Goal: Information Seeking & Learning: Learn about a topic

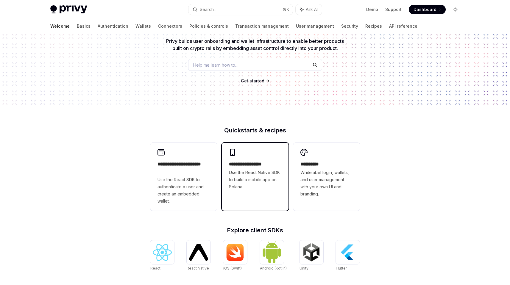
scroll to position [68, 0]
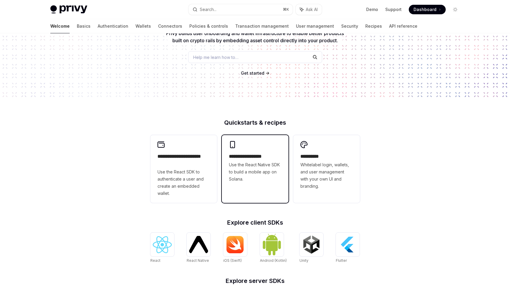
click at [262, 147] on div "**********" at bounding box center [255, 162] width 67 height 54
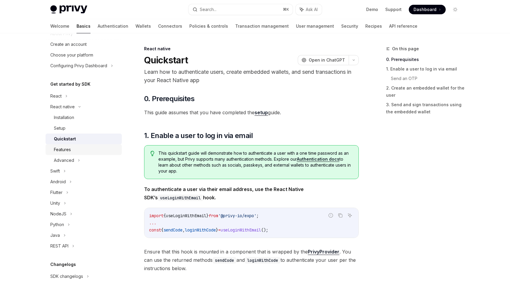
scroll to position [32, 0]
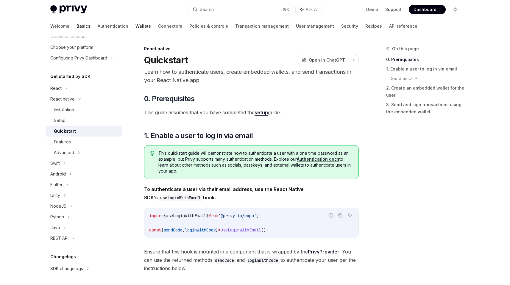
click at [136, 25] on link "Wallets" at bounding box center [143, 26] width 15 height 14
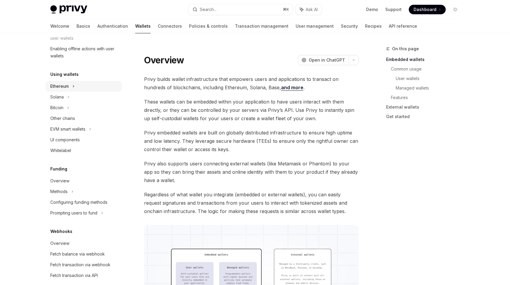
scroll to position [108, 0]
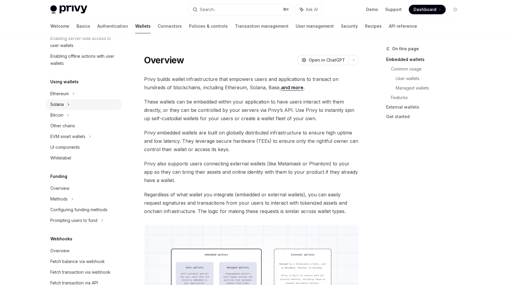
click at [64, 106] on div "Solana" at bounding box center [84, 104] width 76 height 11
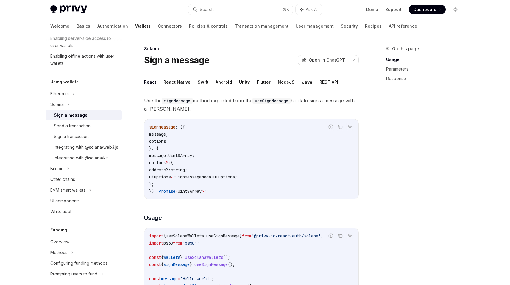
click at [270, 82] on ul "React React Native Swift Android Unity Flutter NodeJS Java REST API" at bounding box center [251, 82] width 215 height 14
click at [265, 81] on button "Flutter" at bounding box center [264, 82] width 14 height 14
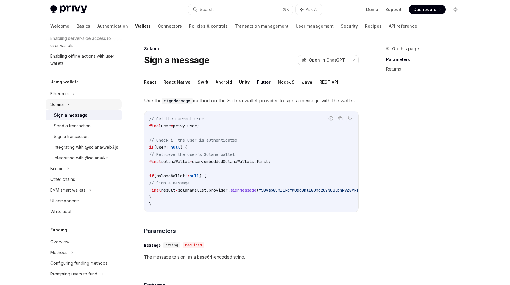
click at [67, 105] on icon at bounding box center [68, 104] width 7 height 2
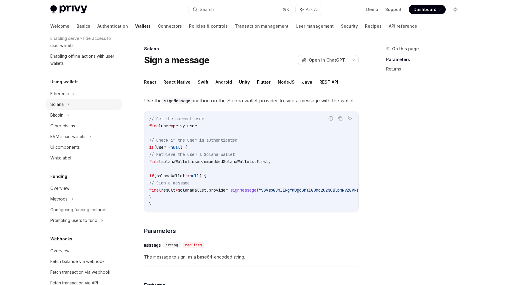
scroll to position [104, 0]
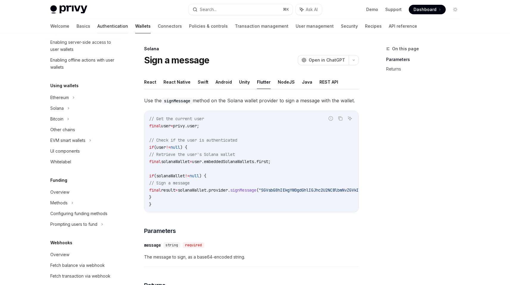
click at [97, 23] on link "Authentication" at bounding box center [112, 26] width 31 height 14
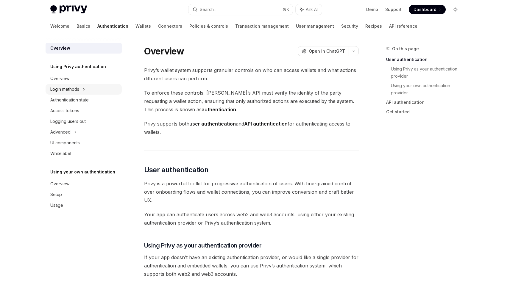
click at [74, 86] on div "Login methods" at bounding box center [64, 89] width 29 height 7
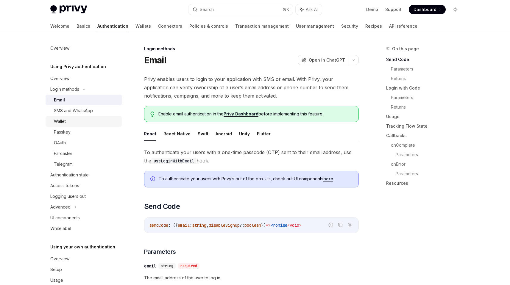
click at [70, 119] on div "Wallet" at bounding box center [86, 121] width 64 height 7
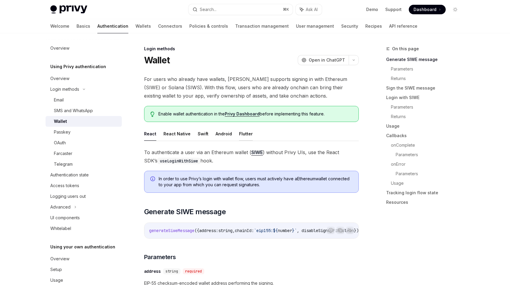
click at [241, 133] on button "Flutter" at bounding box center [246, 134] width 14 height 14
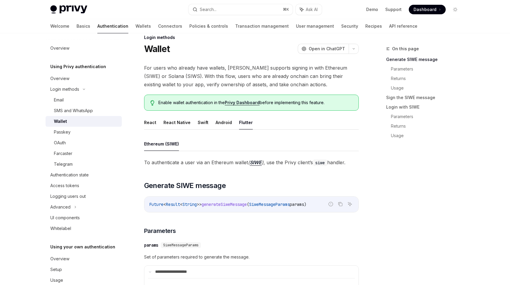
scroll to position [4, 0]
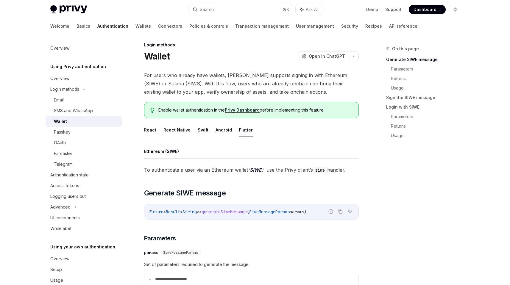
click at [213, 85] on span "For users who already have wallets, [PERSON_NAME] supports signing in with Ethe…" at bounding box center [251, 83] width 215 height 25
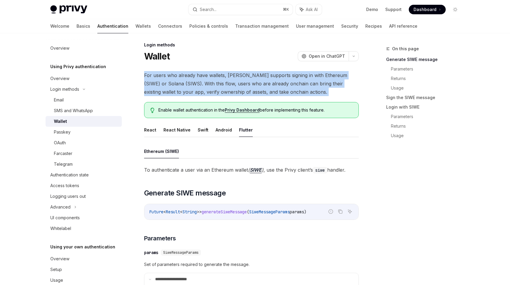
click at [213, 85] on span "For users who already have wallets, [PERSON_NAME] supports signing in with Ethe…" at bounding box center [251, 83] width 215 height 25
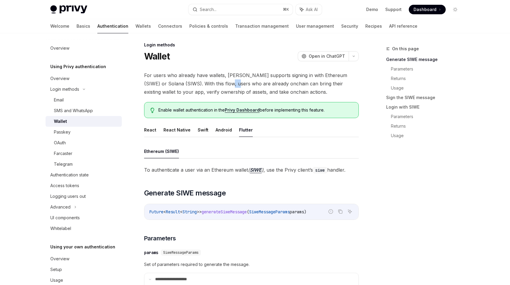
click at [213, 85] on span "For users who already have wallets, [PERSON_NAME] supports signing in with Ethe…" at bounding box center [251, 83] width 215 height 25
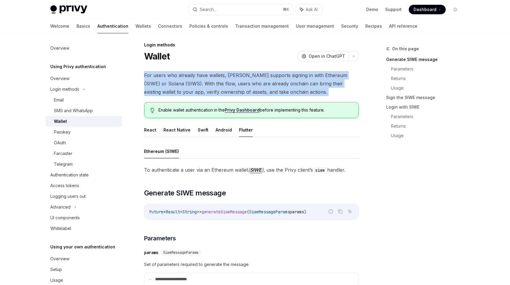
click at [213, 85] on span "For users who already have wallets, [PERSON_NAME] supports signing in with Ethe…" at bounding box center [251, 83] width 215 height 25
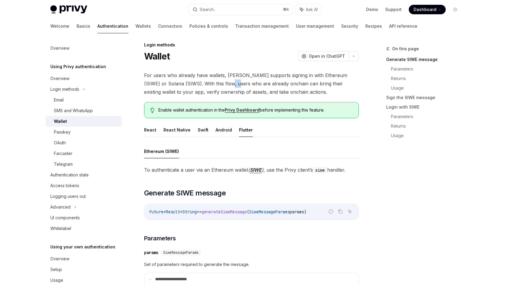
click at [213, 85] on span "For users who already have wallets, [PERSON_NAME] supports signing in with Ethe…" at bounding box center [251, 83] width 215 height 25
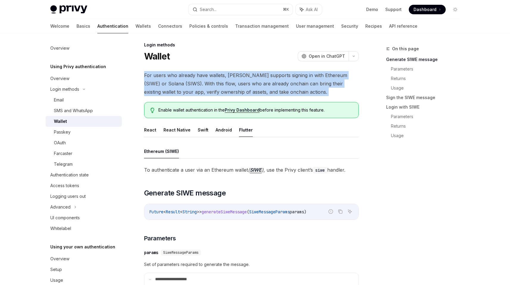
click at [213, 85] on span "For users who already have wallets, [PERSON_NAME] supports signing in with Ethe…" at bounding box center [251, 83] width 215 height 25
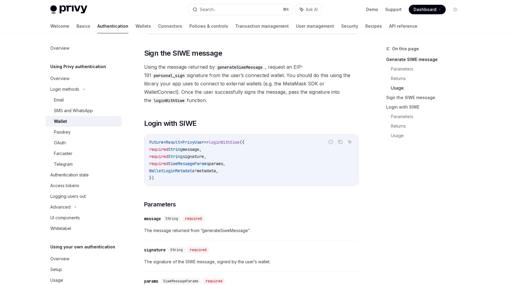
scroll to position [604, 0]
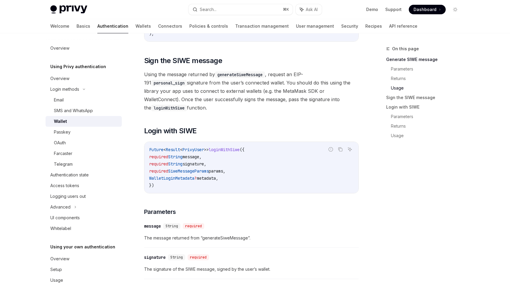
click at [243, 88] on span "Using the message returned by generateSiweMessage , request an EIP-191 personal…" at bounding box center [251, 91] width 215 height 42
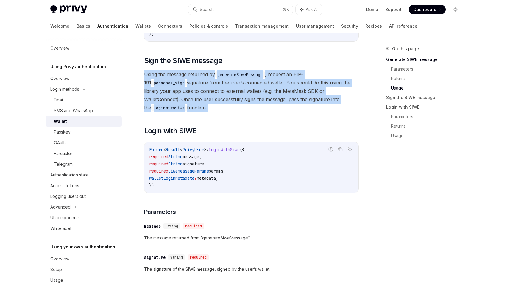
click at [243, 88] on span "Using the message returned by generateSiweMessage , request an EIP-191 personal…" at bounding box center [251, 91] width 215 height 42
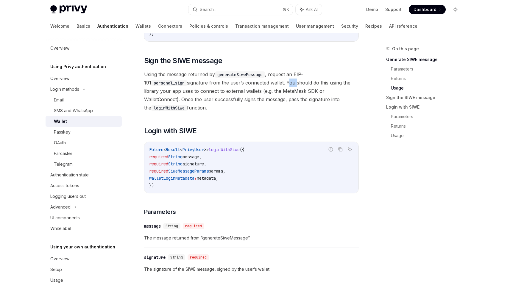
click at [243, 88] on span "Using the message returned by generateSiweMessage , request an EIP-191 personal…" at bounding box center [251, 91] width 215 height 42
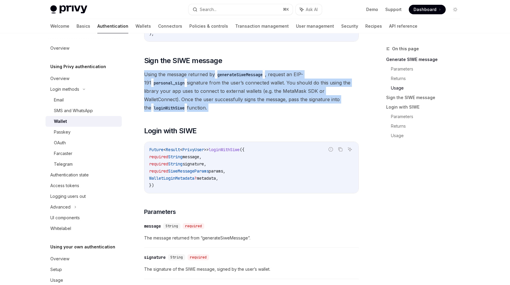
click at [243, 88] on span "Using the message returned by generateSiweMessage , request an EIP-191 personal…" at bounding box center [251, 91] width 215 height 42
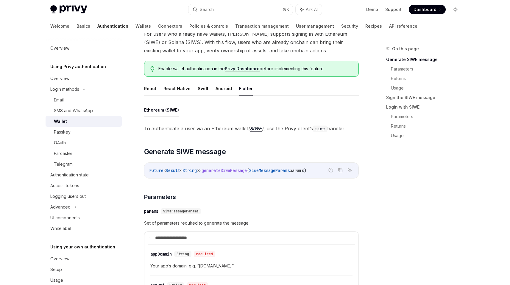
scroll to position [0, 0]
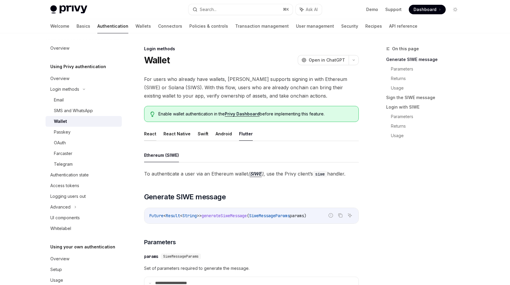
click at [151, 134] on button "React" at bounding box center [150, 134] width 12 height 14
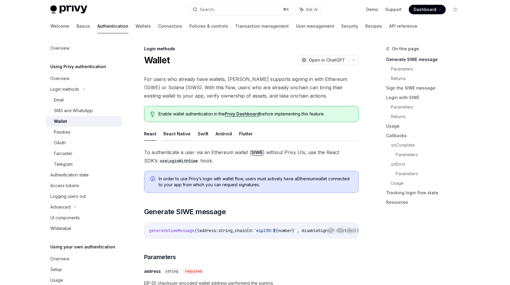
click at [178, 132] on button "React Native" at bounding box center [177, 134] width 27 height 14
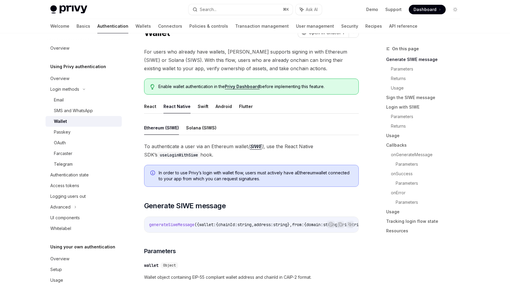
scroll to position [58, 0]
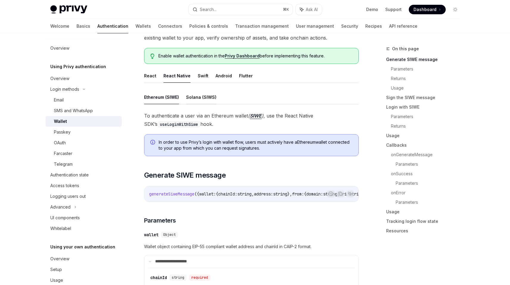
click at [201, 99] on button "Solana (SIWS)" at bounding box center [201, 97] width 30 height 14
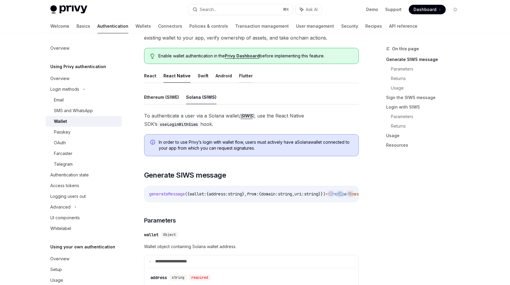
click at [243, 80] on button "Flutter" at bounding box center [246, 76] width 14 height 14
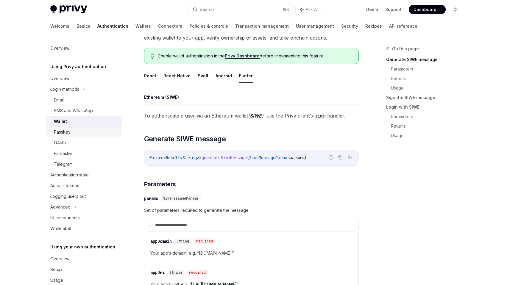
click at [70, 134] on div "Passkey" at bounding box center [86, 132] width 64 height 7
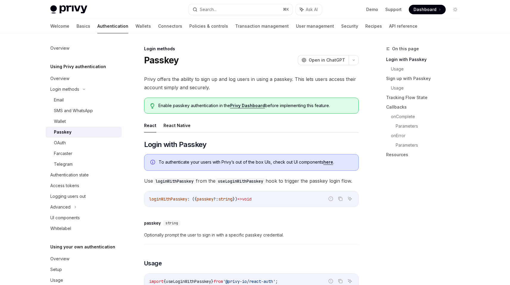
click at [71, 127] on link "Passkey" at bounding box center [84, 132] width 76 height 11
click at [72, 123] on div "Wallet" at bounding box center [86, 121] width 64 height 7
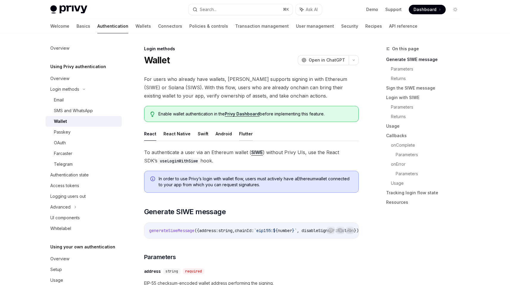
click at [242, 137] on button "Flutter" at bounding box center [246, 134] width 14 height 14
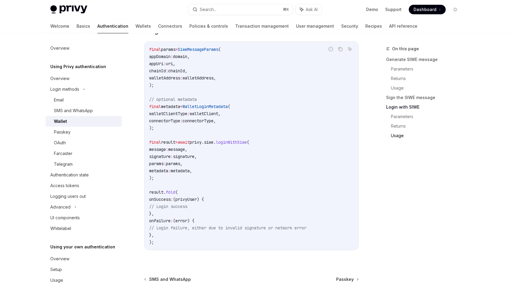
scroll to position [1128, 0]
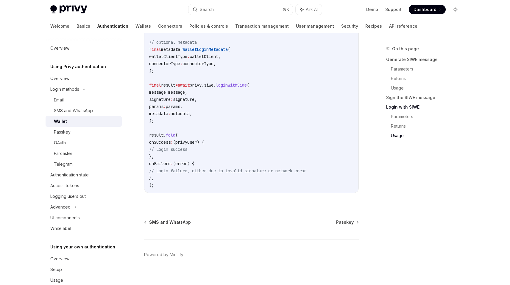
click at [61, 123] on div "Wallet" at bounding box center [60, 121] width 13 height 7
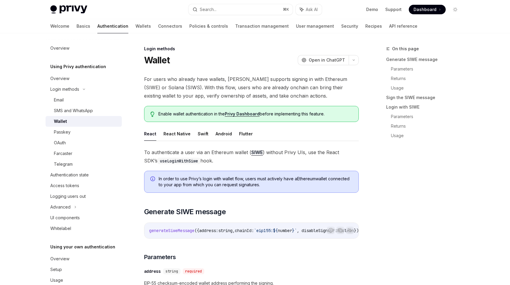
click at [68, 119] on div "Wallet" at bounding box center [86, 121] width 64 height 7
click at [240, 136] on button "Flutter" at bounding box center [246, 134] width 14 height 14
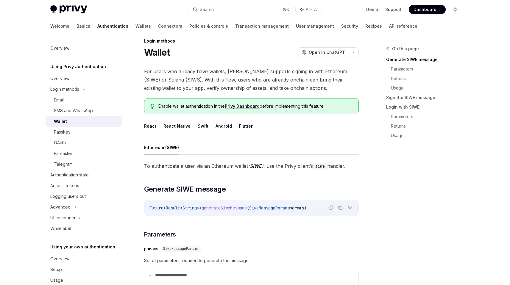
scroll to position [12, 0]
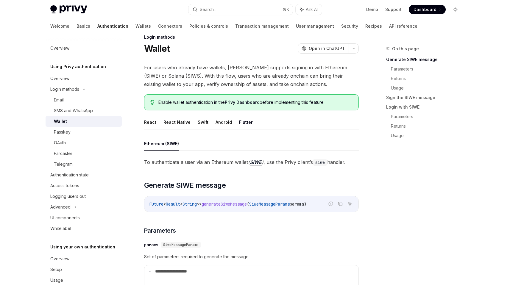
click at [207, 161] on span "To authenticate a user via an Ethereum wallet ( SIWE ) , use the Privy client’s…" at bounding box center [251, 162] width 215 height 8
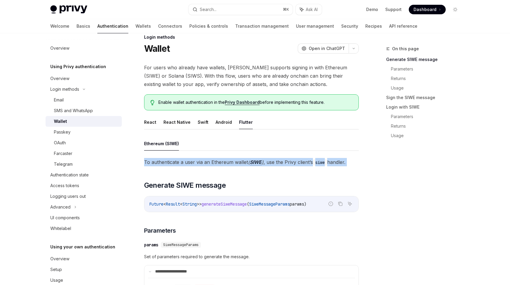
click at [207, 161] on span "To authenticate a user via an Ethereum wallet ( SIWE ) , use the Privy client’s…" at bounding box center [251, 162] width 215 height 8
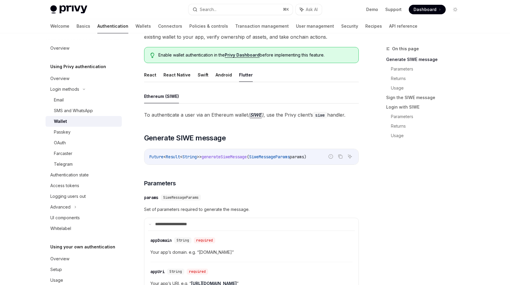
scroll to position [42, 0]
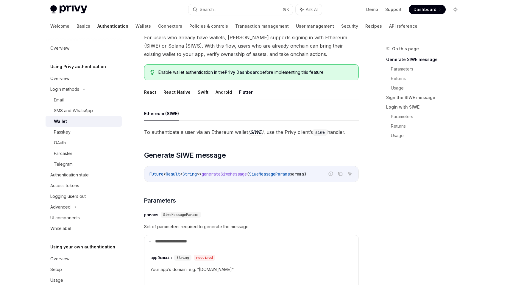
click at [215, 132] on span "To authenticate a user via an Ethereum wallet ( SIWE ) , use the Privy client’s…" at bounding box center [251, 132] width 215 height 8
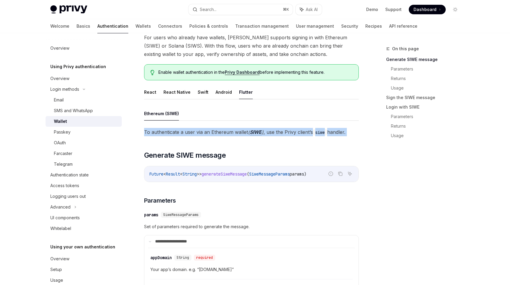
click at [215, 132] on span "To authenticate a user via an Ethereum wallet ( SIWE ) , use the Privy client’s…" at bounding box center [251, 132] width 215 height 8
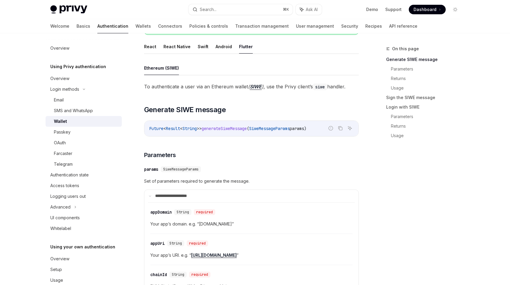
scroll to position [118, 0]
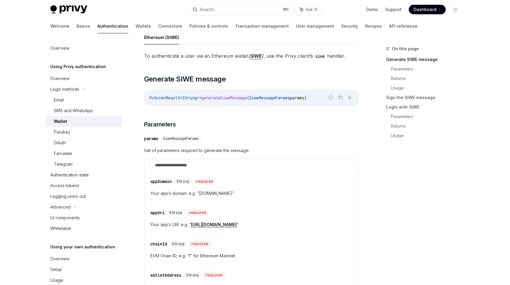
click at [234, 98] on span "generateSiweMessage" at bounding box center [224, 97] width 45 height 5
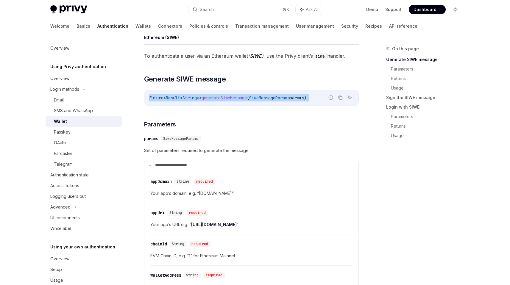
click at [234, 98] on span "generateSiweMessage" at bounding box center [224, 97] width 45 height 5
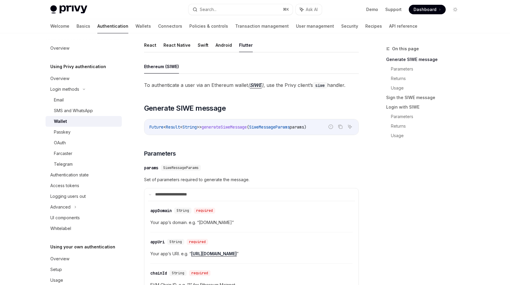
scroll to position [0, 0]
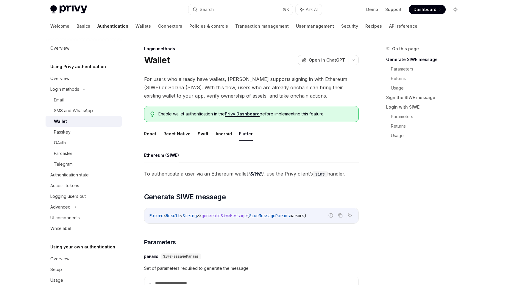
click at [218, 173] on span "To authenticate a user via an Ethereum wallet ( SIWE ) , use the Privy client’s…" at bounding box center [251, 174] width 215 height 8
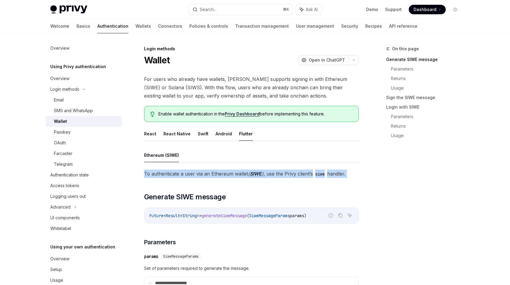
click at [218, 173] on span "To authenticate a user via an Ethereum wallet ( SIWE ) , use the Privy client’s…" at bounding box center [251, 174] width 215 height 8
click at [261, 172] on em "( SIWE )" at bounding box center [255, 174] width 15 height 6
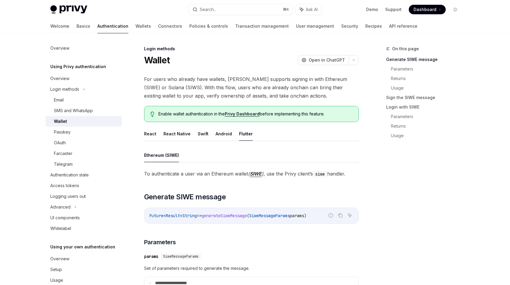
click at [256, 173] on link "SIWE" at bounding box center [256, 174] width 12 height 6
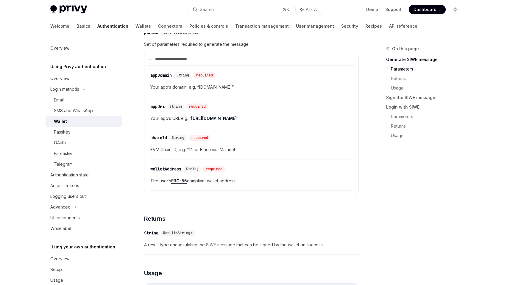
scroll to position [312, 0]
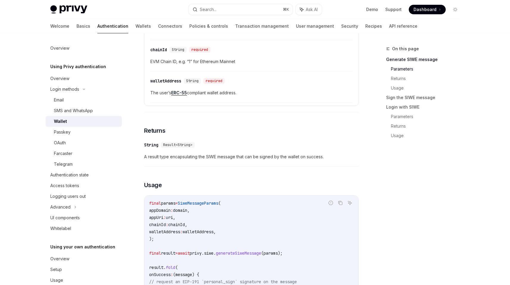
click at [226, 157] on span "A result type encapsulating the SIWE message that can be signed by the wallet o…" at bounding box center [251, 156] width 215 height 7
click at [71, 89] on div "Login methods" at bounding box center [64, 89] width 29 height 7
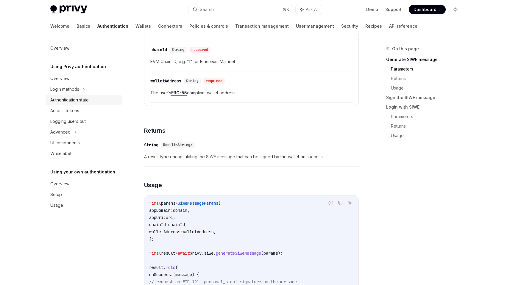
click at [87, 100] on div "Authentication state" at bounding box center [69, 100] width 38 height 7
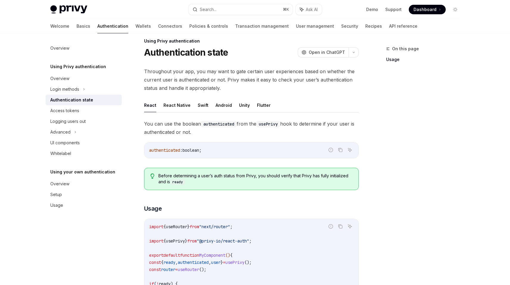
scroll to position [12, 0]
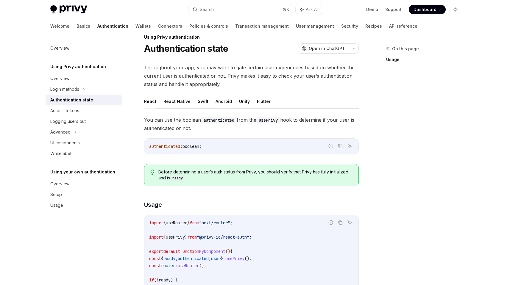
click at [222, 100] on button "Android" at bounding box center [224, 101] width 16 height 14
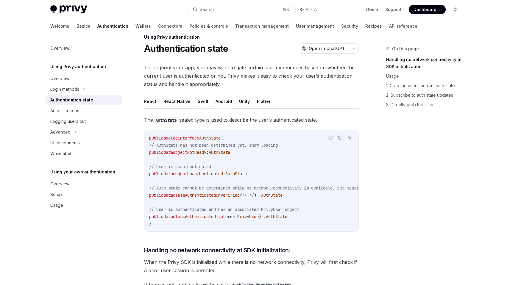
click at [203, 102] on button "Swift" at bounding box center [203, 101] width 11 height 14
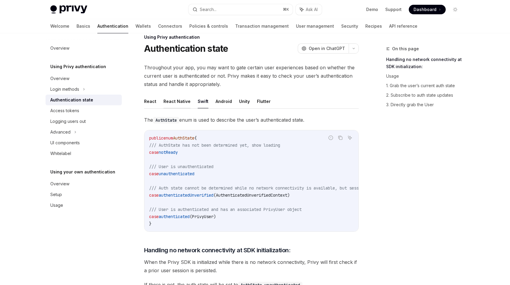
click at [178, 102] on button "React Native" at bounding box center [177, 101] width 27 height 14
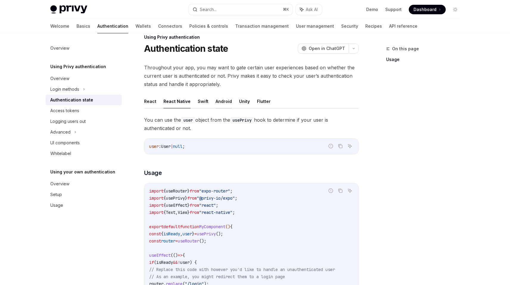
click at [219, 103] on button "Android" at bounding box center [224, 101] width 16 height 14
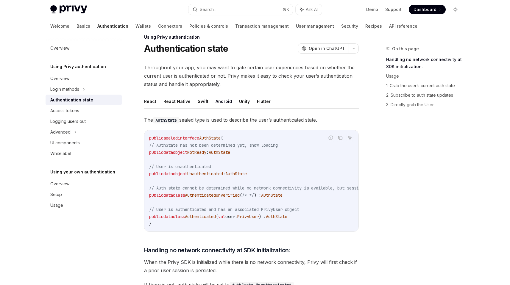
click at [263, 101] on button "Flutter" at bounding box center [264, 101] width 14 height 14
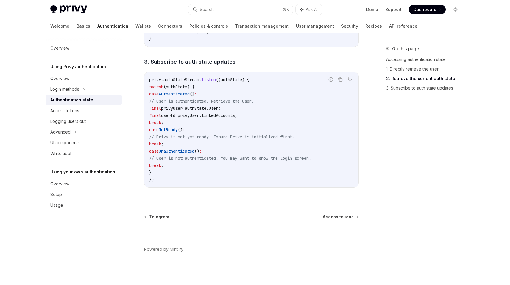
scroll to position [574, 0]
click at [64, 86] on div "Login methods" at bounding box center [64, 89] width 29 height 7
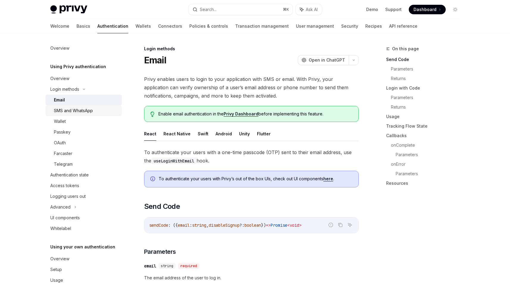
click at [76, 111] on div "SMS and WhatsApp" at bounding box center [73, 110] width 39 height 7
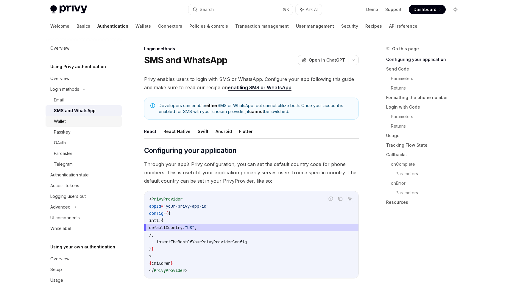
click at [67, 123] on div "Wallet" at bounding box center [86, 121] width 64 height 7
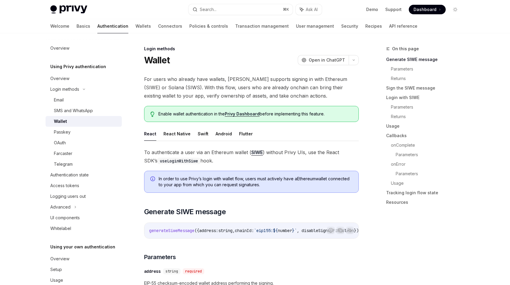
click at [221, 86] on span "For users who already have wallets, [PERSON_NAME] supports signing in with Ethe…" at bounding box center [251, 87] width 215 height 25
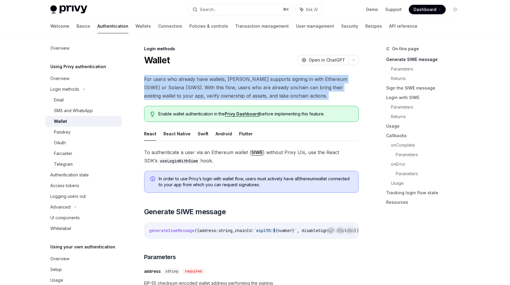
click at [221, 86] on span "For users who already have wallets, [PERSON_NAME] supports signing in with Ethe…" at bounding box center [251, 87] width 215 height 25
click at [222, 85] on span "For users who already have wallets, [PERSON_NAME] supports signing in with Ethe…" at bounding box center [251, 87] width 215 height 25
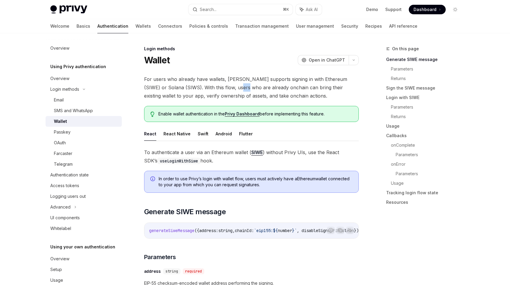
click at [222, 85] on span "For users who already have wallets, [PERSON_NAME] supports signing in with Ethe…" at bounding box center [251, 87] width 215 height 25
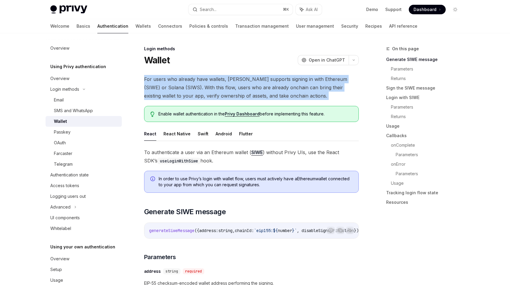
click at [222, 85] on span "For users who already have wallets, [PERSON_NAME] supports signing in with Ethe…" at bounding box center [251, 87] width 215 height 25
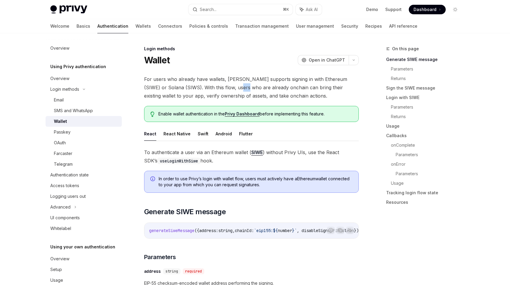
click at [222, 85] on span "For users who already have wallets, [PERSON_NAME] supports signing in with Ethe…" at bounding box center [251, 87] width 215 height 25
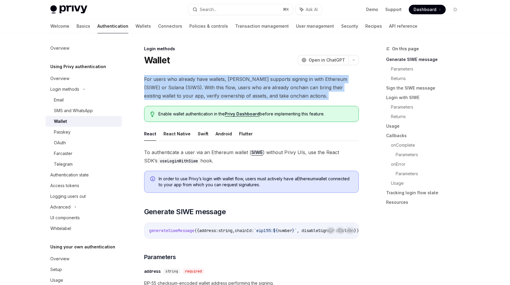
click at [222, 85] on span "For users who already have wallets, [PERSON_NAME] supports signing in with Ethe…" at bounding box center [251, 87] width 215 height 25
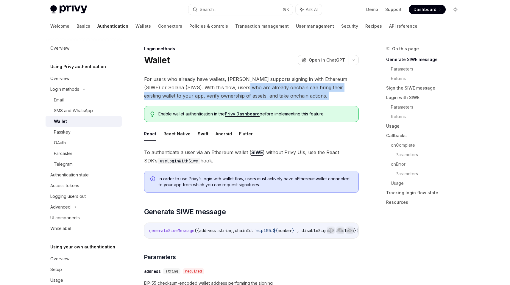
click at [227, 84] on span "For users who already have wallets, [PERSON_NAME] supports signing in with Ethe…" at bounding box center [251, 87] width 215 height 25
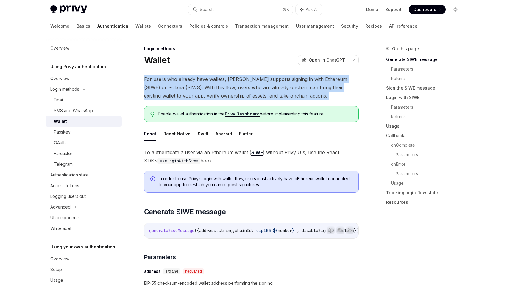
click at [227, 84] on span "For users who already have wallets, [PERSON_NAME] supports signing in with Ethe…" at bounding box center [251, 87] width 215 height 25
click at [225, 88] on span "For users who already have wallets, [PERSON_NAME] supports signing in with Ethe…" at bounding box center [251, 87] width 215 height 25
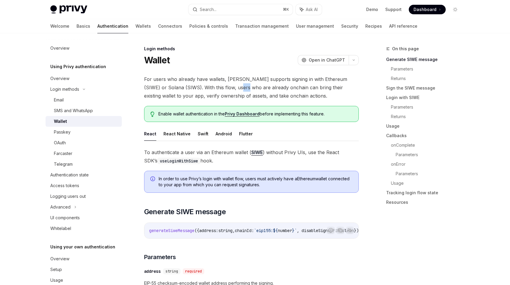
click at [225, 88] on span "For users who already have wallets, [PERSON_NAME] supports signing in with Ethe…" at bounding box center [251, 87] width 215 height 25
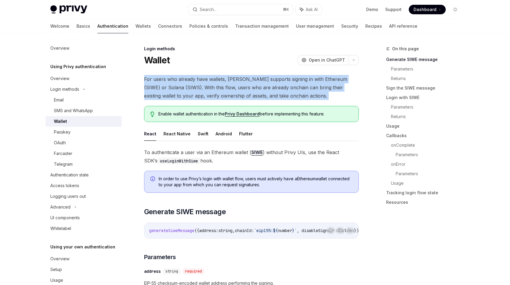
click at [225, 88] on span "For users who already have wallets, [PERSON_NAME] supports signing in with Ethe…" at bounding box center [251, 87] width 215 height 25
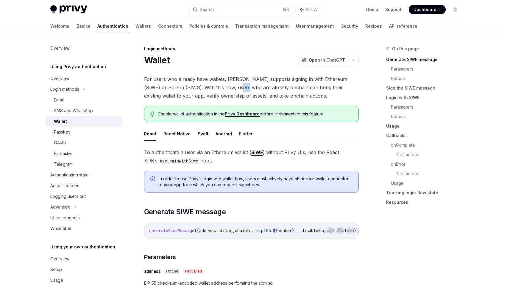
click at [225, 88] on span "For users who already have wallets, [PERSON_NAME] supports signing in with Ethe…" at bounding box center [251, 87] width 215 height 25
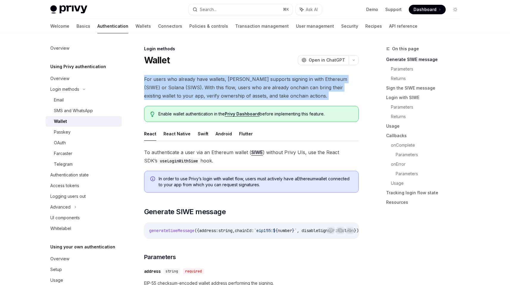
click at [225, 88] on span "For users who already have wallets, [PERSON_NAME] supports signing in with Ethe…" at bounding box center [251, 87] width 215 height 25
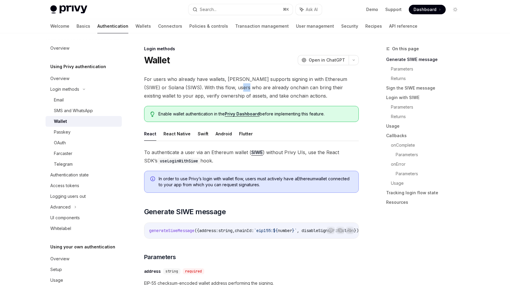
click at [225, 88] on span "For users who already have wallets, [PERSON_NAME] supports signing in with Ethe…" at bounding box center [251, 87] width 215 height 25
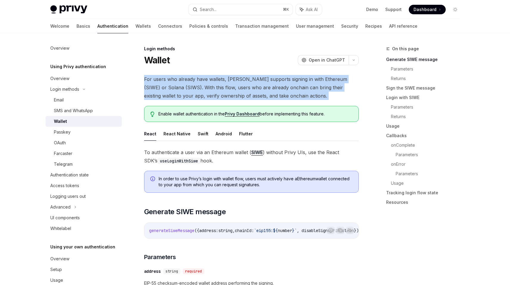
click at [225, 88] on span "For users who already have wallets, [PERSON_NAME] supports signing in with Ethe…" at bounding box center [251, 87] width 215 height 25
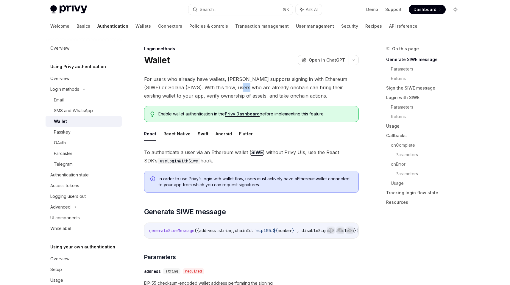
click at [225, 88] on span "For users who already have wallets, [PERSON_NAME] supports signing in with Ethe…" at bounding box center [251, 87] width 215 height 25
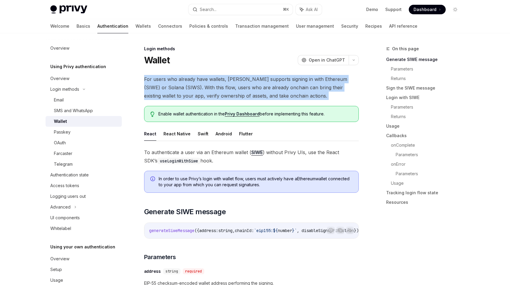
click at [225, 88] on span "For users who already have wallets, [PERSON_NAME] supports signing in with Ethe…" at bounding box center [251, 87] width 215 height 25
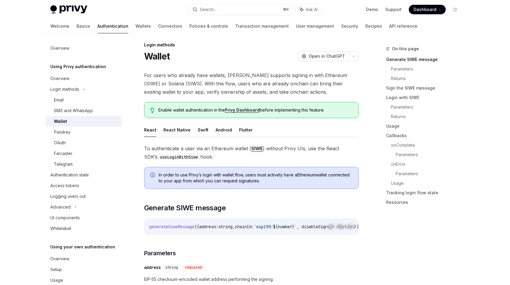
scroll to position [8, 0]
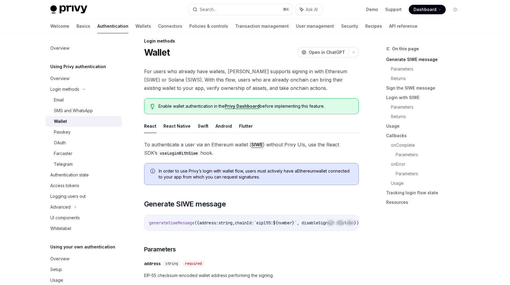
click at [237, 83] on span "For users who already have wallets, [PERSON_NAME] supports signing in with Ethe…" at bounding box center [251, 79] width 215 height 25
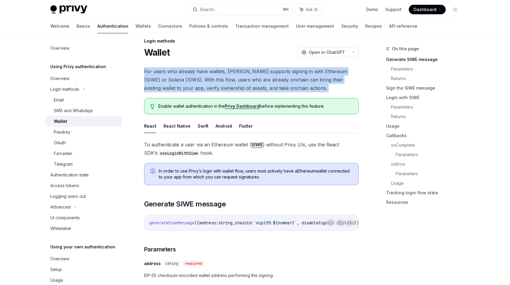
click at [237, 83] on span "For users who already have wallets, [PERSON_NAME] supports signing in with Ethe…" at bounding box center [251, 79] width 215 height 25
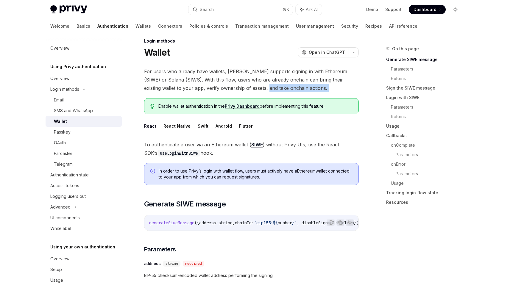
click at [237, 84] on span "For users who already have wallets, [PERSON_NAME] supports signing in with Ethe…" at bounding box center [251, 79] width 215 height 25
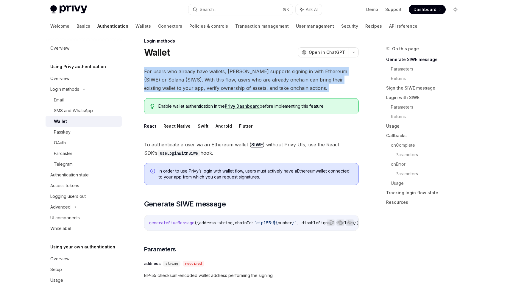
click at [237, 84] on span "For users who already have wallets, [PERSON_NAME] supports signing in with Ethe…" at bounding box center [251, 79] width 215 height 25
click at [235, 85] on span "For users who already have wallets, [PERSON_NAME] supports signing in with Ethe…" at bounding box center [251, 79] width 215 height 25
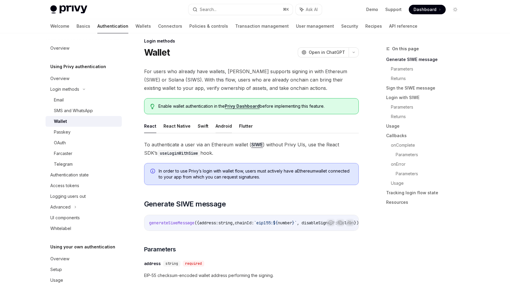
click at [228, 126] on button "Android" at bounding box center [224, 126] width 16 height 14
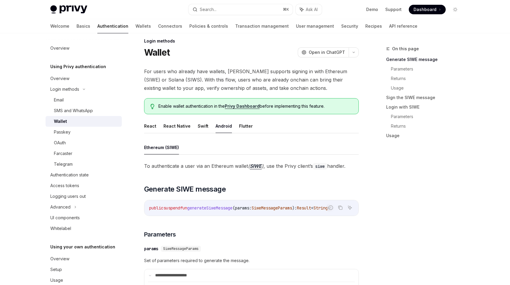
click at [250, 130] on ul "React React Native Swift Android Flutter" at bounding box center [251, 126] width 215 height 14
click at [243, 128] on button "Flutter" at bounding box center [246, 126] width 14 height 14
click at [230, 128] on ul "React React Native Swift Android Flutter" at bounding box center [251, 126] width 215 height 14
click at [242, 127] on button "Flutter" at bounding box center [246, 126] width 14 height 14
click at [209, 124] on ul "React React Native Swift Android Flutter" at bounding box center [251, 126] width 215 height 14
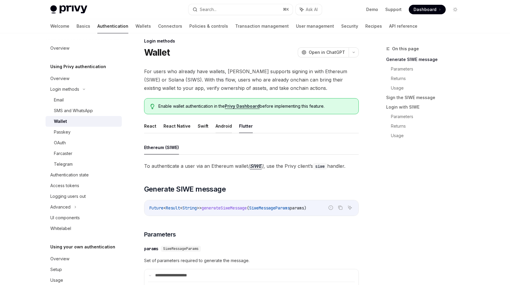
click at [219, 129] on button "Android" at bounding box center [224, 126] width 16 height 14
click at [246, 129] on button "Flutter" at bounding box center [246, 126] width 14 height 14
click at [216, 126] on button "Android" at bounding box center [224, 126] width 16 height 14
click at [239, 128] on button "Flutter" at bounding box center [246, 126] width 14 height 14
click at [223, 124] on button "Android" at bounding box center [224, 126] width 16 height 14
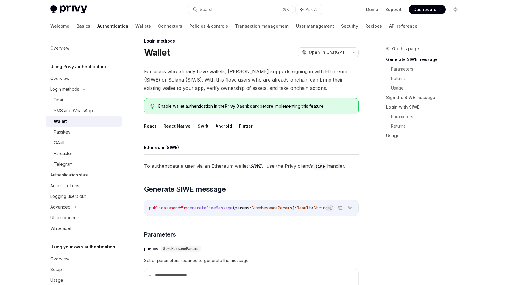
click at [235, 129] on ul "React React Native Swift Android Flutter" at bounding box center [251, 126] width 215 height 14
click at [240, 128] on button "Flutter" at bounding box center [246, 126] width 14 height 14
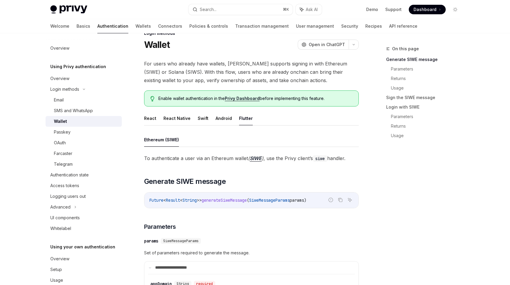
scroll to position [19, 0]
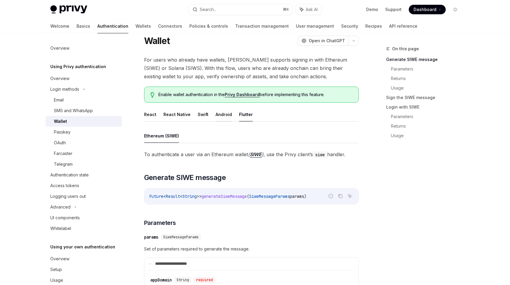
click at [226, 119] on button "Android" at bounding box center [224, 115] width 16 height 14
click at [251, 119] on ul "React React Native Swift Android Flutter" at bounding box center [251, 115] width 215 height 14
click at [239, 117] on button "Flutter" at bounding box center [246, 115] width 14 height 14
click at [227, 151] on span "To authenticate a user via an Ethereum wallet ( SIWE ) , use the Privy client’s…" at bounding box center [251, 154] width 215 height 8
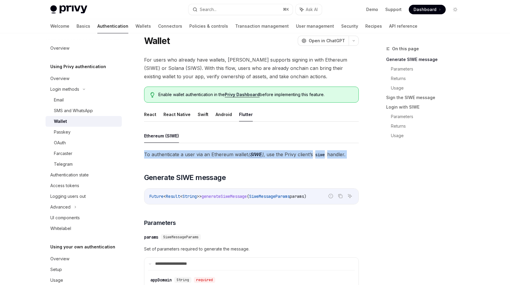
click at [227, 151] on span "To authenticate a user via an Ethereum wallet ( SIWE ) , use the Privy client’s…" at bounding box center [251, 154] width 215 height 8
click at [223, 157] on span "To authenticate a user via an Ethereum wallet ( SIWE ) , use the Privy client’s…" at bounding box center [251, 154] width 215 height 8
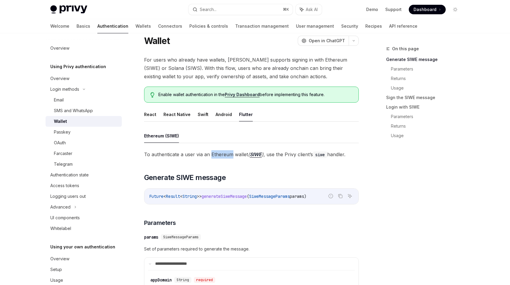
click at [223, 157] on span "To authenticate a user via an Ethereum wallet ( SIWE ) , use the Privy client’s…" at bounding box center [251, 154] width 215 height 8
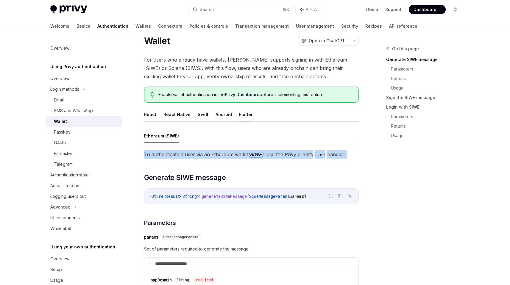
click at [223, 157] on span "To authenticate a user via an Ethereum wallet ( SIWE ) , use the Privy client’s…" at bounding box center [251, 154] width 215 height 8
click at [218, 113] on button "Android" at bounding box center [224, 115] width 16 height 14
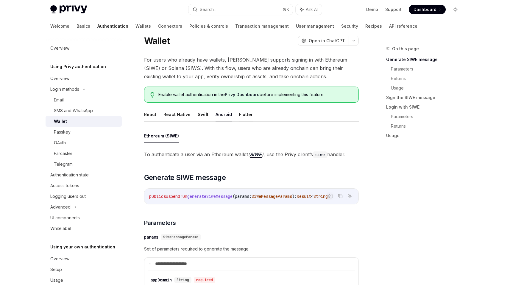
click at [247, 117] on button "Flutter" at bounding box center [246, 115] width 14 height 14
click at [241, 63] on span "For users who already have wallets, [PERSON_NAME] supports signing in with Ethe…" at bounding box center [251, 68] width 215 height 25
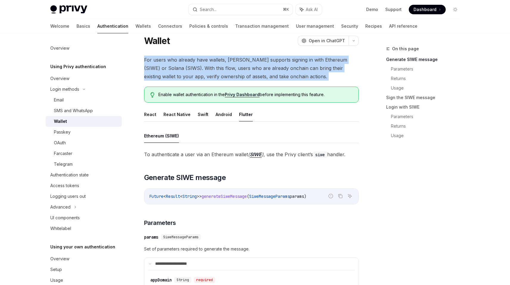
click at [241, 63] on span "For users who already have wallets, [PERSON_NAME] supports signing in with Ethe…" at bounding box center [251, 68] width 215 height 25
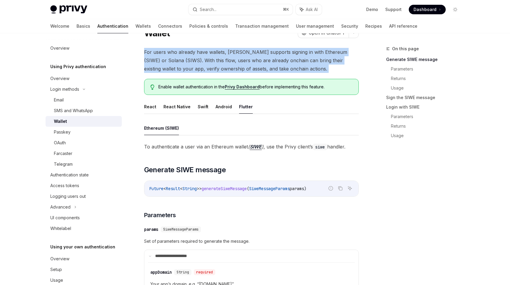
scroll to position [14, 0]
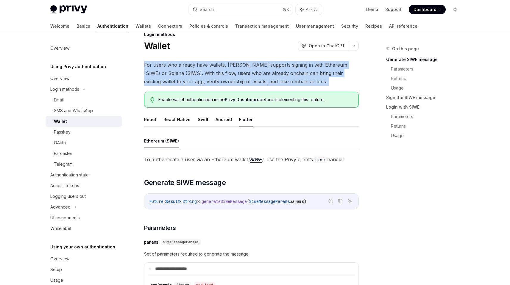
click at [240, 81] on span "For users who already have wallets, [PERSON_NAME] supports signing in with Ethe…" at bounding box center [251, 73] width 215 height 25
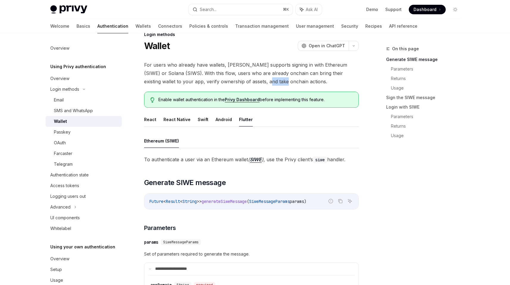
click at [240, 81] on span "For users who already have wallets, [PERSON_NAME] supports signing in with Ethe…" at bounding box center [251, 73] width 215 height 25
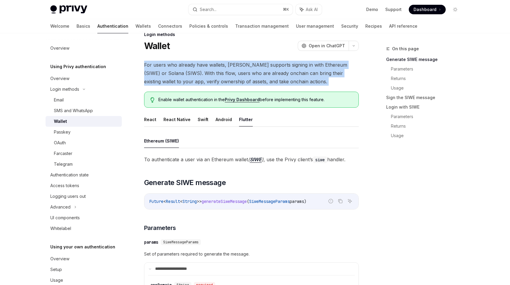
click at [240, 81] on span "For users who already have wallets, [PERSON_NAME] supports signing in with Ethe…" at bounding box center [251, 73] width 215 height 25
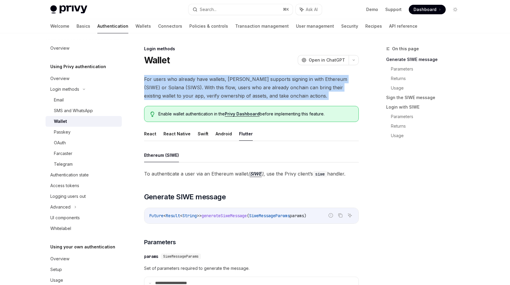
click at [245, 87] on span "For users who already have wallets, [PERSON_NAME] supports signing in with Ethe…" at bounding box center [251, 87] width 215 height 25
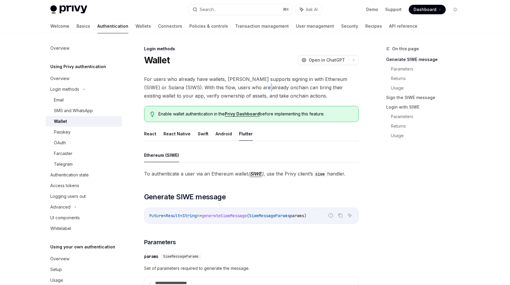
click at [245, 87] on span "For users who already have wallets, [PERSON_NAME] supports signing in with Ethe…" at bounding box center [251, 87] width 215 height 25
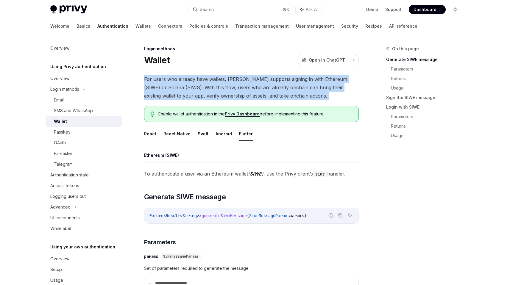
click at [245, 87] on span "For users who already have wallets, [PERSON_NAME] supports signing in with Ethe…" at bounding box center [251, 87] width 215 height 25
click at [244, 91] on span "For users who already have wallets, [PERSON_NAME] supports signing in with Ethe…" at bounding box center [251, 87] width 215 height 25
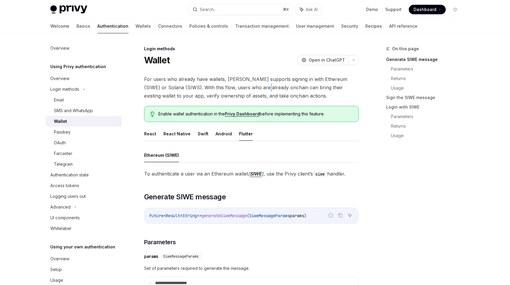
click at [244, 91] on span "For users who already have wallets, [PERSON_NAME] supports signing in with Ethe…" at bounding box center [251, 87] width 215 height 25
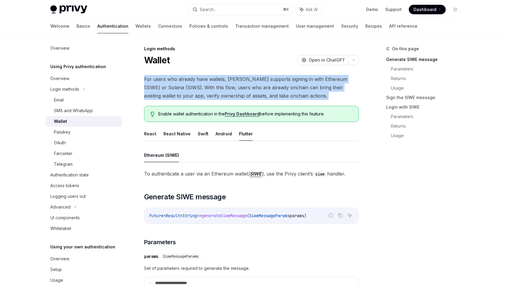
click at [244, 91] on span "For users who already have wallets, [PERSON_NAME] supports signing in with Ethe…" at bounding box center [251, 87] width 215 height 25
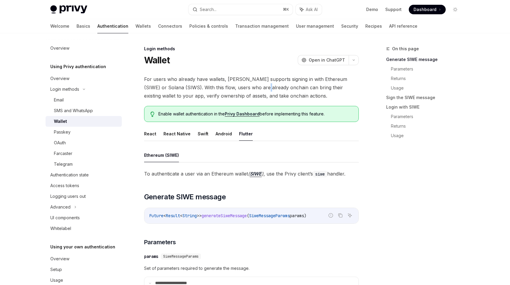
click at [244, 91] on span "For users who already have wallets, [PERSON_NAME] supports signing in with Ethe…" at bounding box center [251, 87] width 215 height 25
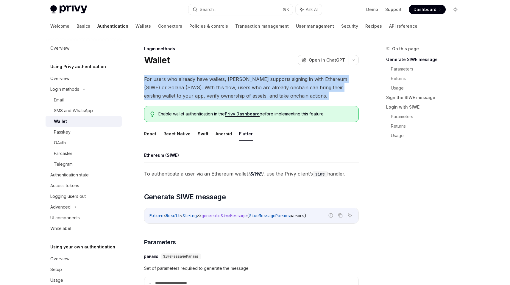
click at [244, 91] on span "For users who already have wallets, [PERSON_NAME] supports signing in with Ethe…" at bounding box center [251, 87] width 215 height 25
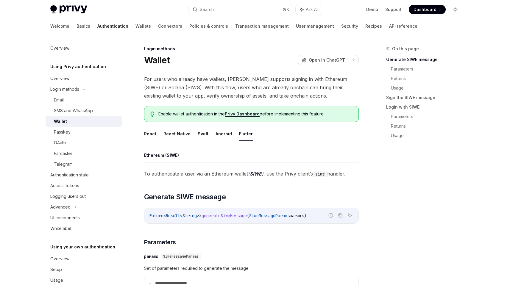
click at [295, 176] on span "To authenticate a user via an Ethereum wallet ( SIWE ) , use the Privy client’s…" at bounding box center [251, 174] width 215 height 8
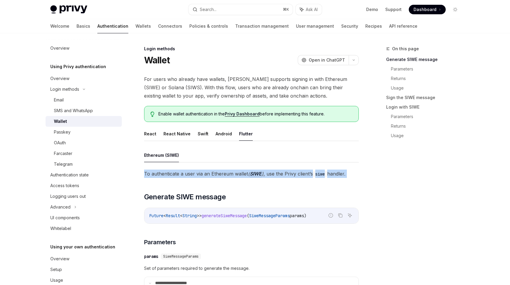
click at [295, 176] on span "To authenticate a user via an Ethereum wallet ( SIWE ) , use the Privy client’s…" at bounding box center [251, 174] width 215 height 8
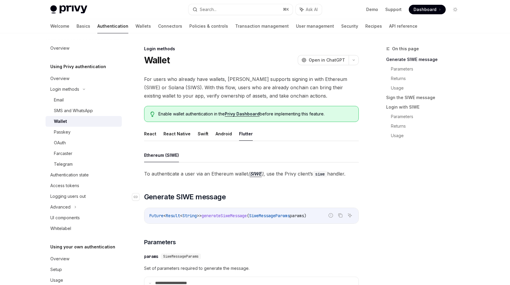
click at [292, 197] on h2 "​ Generate SIWE message" at bounding box center [251, 197] width 215 height 10
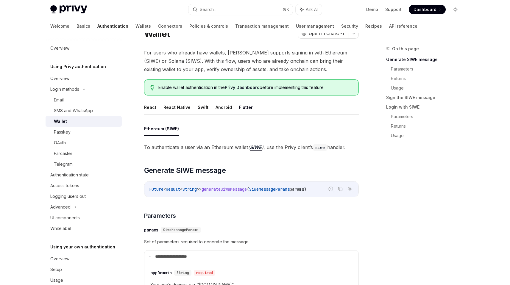
scroll to position [15, 0]
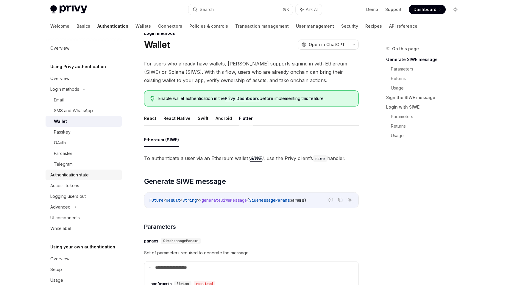
click at [90, 180] on link "Authentication state" at bounding box center [84, 175] width 76 height 11
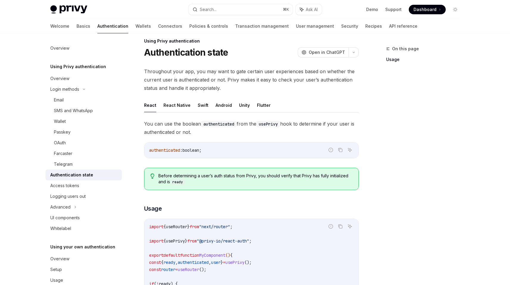
scroll to position [4, 0]
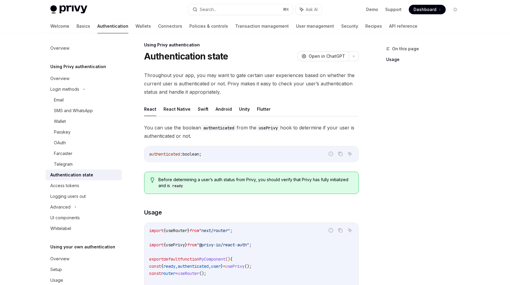
click at [254, 84] on span "Throughout your app, you may want to gate certain user experiences based on whe…" at bounding box center [251, 83] width 215 height 25
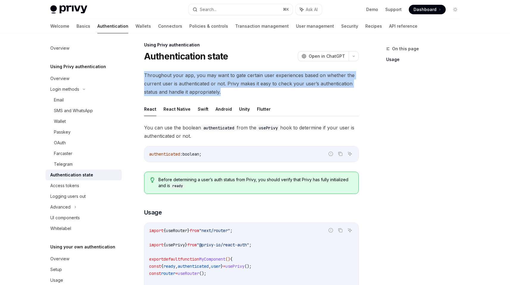
click at [254, 84] on span "Throughout your app, you may want to gate certain user experiences based on whe…" at bounding box center [251, 83] width 215 height 25
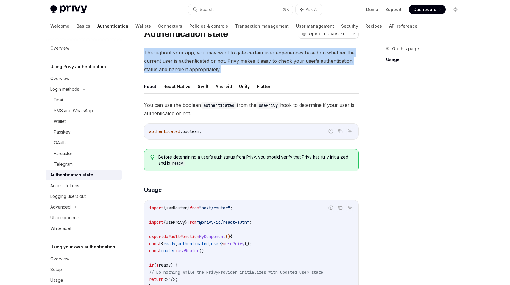
scroll to position [30, 0]
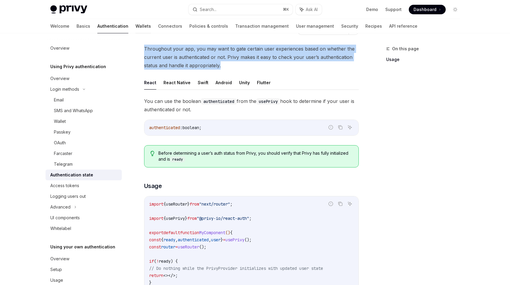
click at [136, 24] on link "Wallets" at bounding box center [143, 26] width 15 height 14
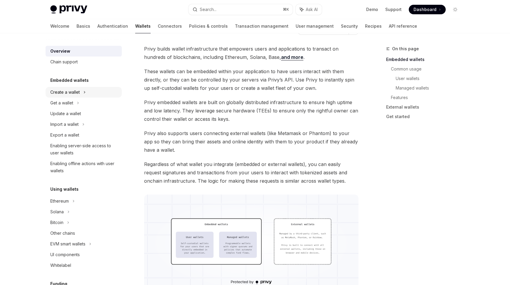
click at [73, 94] on div "Create a wallet" at bounding box center [64, 92] width 29 height 7
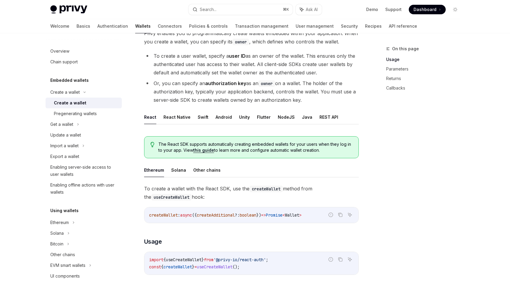
scroll to position [50, 0]
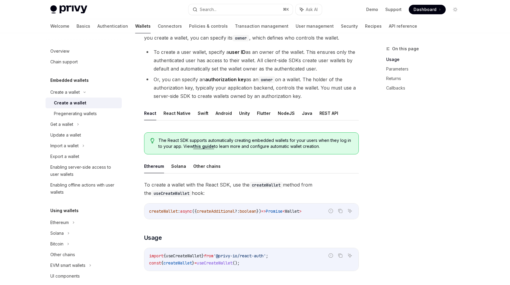
click at [278, 187] on code "createWallet" at bounding box center [266, 185] width 33 height 7
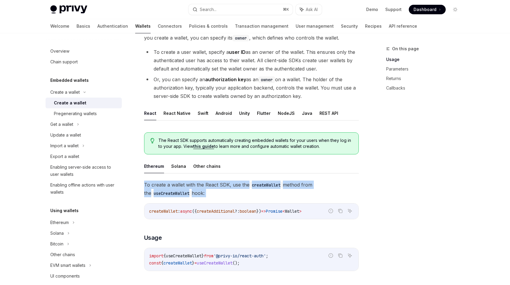
click at [278, 187] on code "createWallet" at bounding box center [266, 185] width 33 height 7
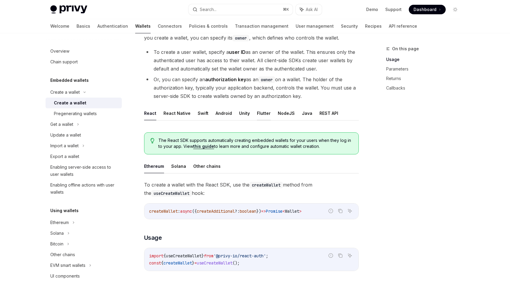
click at [259, 112] on button "Flutter" at bounding box center [264, 113] width 14 height 14
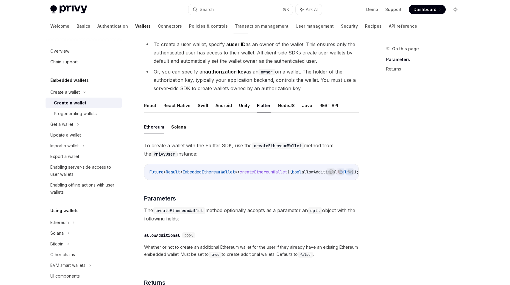
scroll to position [61, 0]
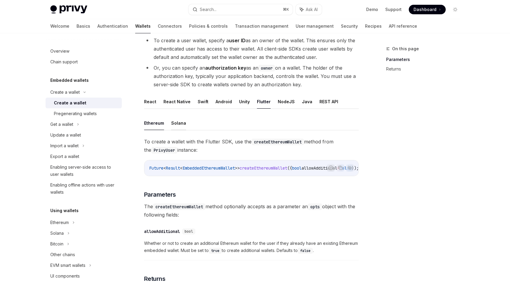
click at [178, 123] on button "Solana" at bounding box center [178, 123] width 15 height 14
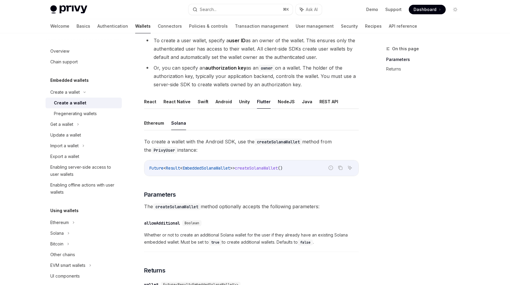
click at [250, 144] on span "To create a wallet with the Android SDK, use the createSolanaWallet method from…" at bounding box center [251, 146] width 215 height 17
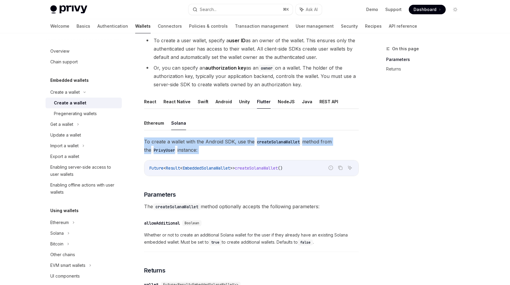
click at [250, 144] on span "To create a wallet with the Android SDK, use the createSolanaWallet method from…" at bounding box center [251, 146] width 215 height 17
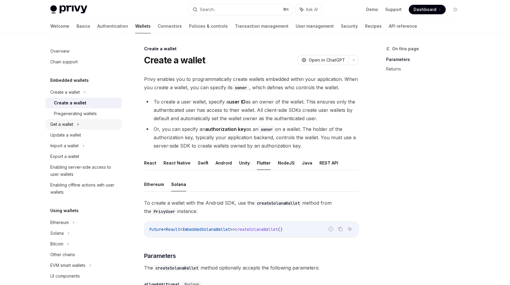
click at [77, 125] on icon at bounding box center [77, 125] width 1 height 2
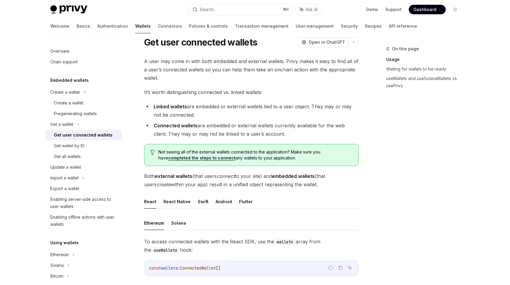
scroll to position [36, 0]
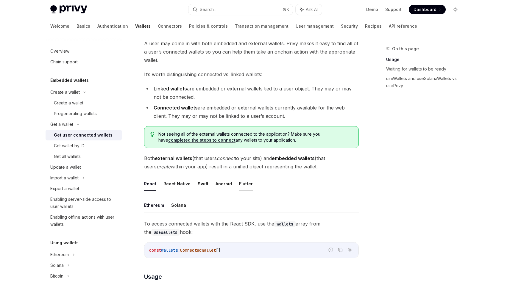
click at [249, 180] on button "Flutter" at bounding box center [246, 184] width 14 height 14
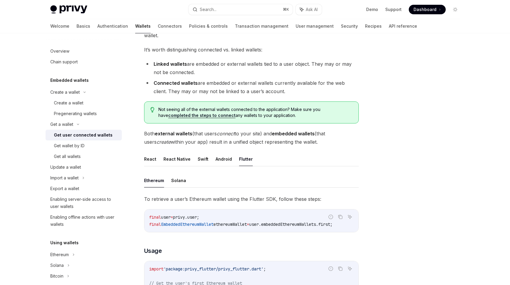
scroll to position [82, 0]
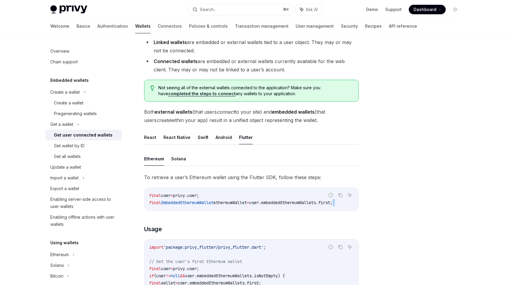
drag, startPoint x: 256, startPoint y: 210, endPoint x: 210, endPoint y: 218, distance: 46.3
click at [210, 218] on div "To retrieve a user’s Ethereum wallet using the Flutter SDK, follow these steps:…" at bounding box center [251, 263] width 215 height 181
drag, startPoint x: 208, startPoint y: 210, endPoint x: 182, endPoint y: 212, distance: 25.7
click at [182, 211] on div "final user = privy.user; final EmbeddedEthereumWallet ethereumWallet = user.emb…" at bounding box center [251, 199] width 214 height 23
click at [230, 181] on div "To retrieve a user’s Ethereum wallet using the Flutter SDK, follow these steps:…" at bounding box center [251, 263] width 215 height 181
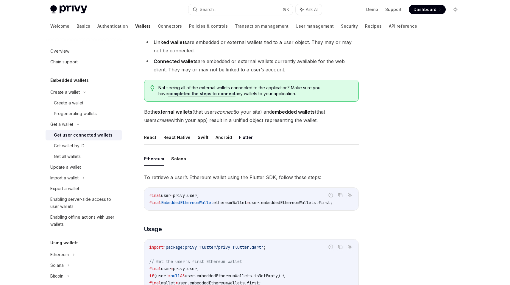
click at [230, 179] on span "To retrieve a user’s Ethereum wallet using the Flutter SDK, follow these steps:" at bounding box center [251, 177] width 215 height 8
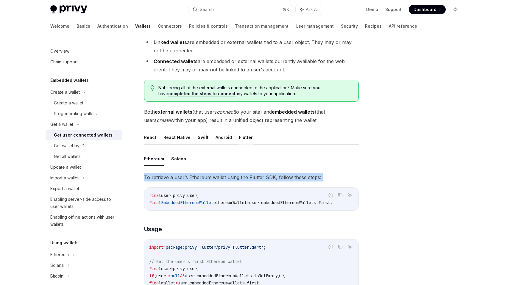
click at [230, 179] on span "To retrieve a user’s Ethereum wallet using the Flutter SDK, follow these steps:" at bounding box center [251, 177] width 215 height 8
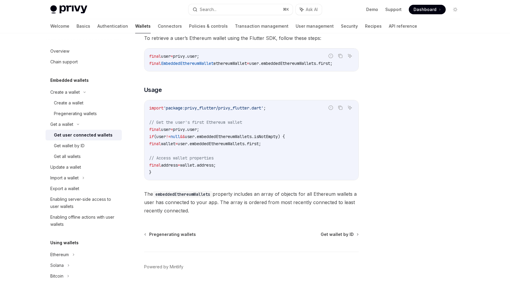
scroll to position [229, 0]
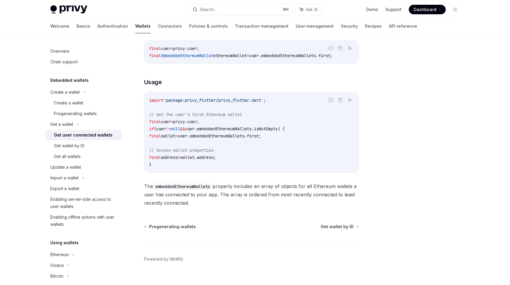
click at [254, 195] on span "The embeddedEthereumWallets property includes an array of objects for all Ether…" at bounding box center [251, 194] width 215 height 25
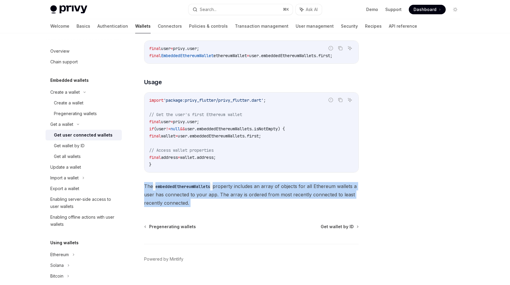
click at [254, 195] on span "The embeddedEthereumWallets property includes an array of objects for all Ether…" at bounding box center [251, 194] width 215 height 25
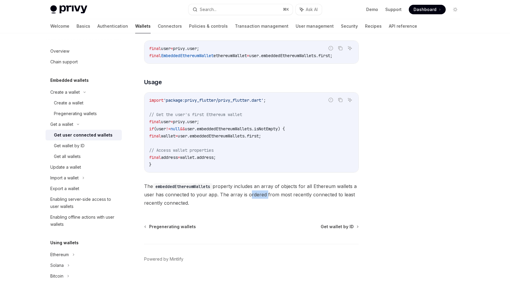
click at [254, 195] on span "The embeddedEthereumWallets property includes an array of objects for all Ether…" at bounding box center [251, 194] width 215 height 25
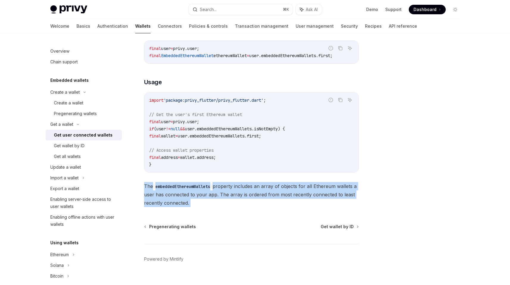
click at [254, 195] on span "The embeddedEthereumWallets property includes an array of objects for all Ether…" at bounding box center [251, 194] width 215 height 25
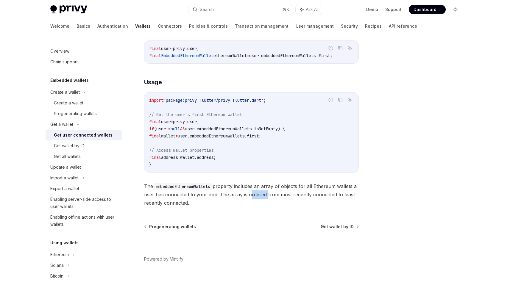
click at [254, 195] on span "The embeddedEthereumWallets property includes an array of objects for all Ether…" at bounding box center [251, 194] width 215 height 25
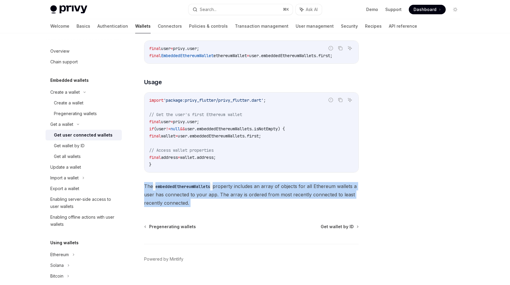
click at [254, 195] on span "The embeddedEthereumWallets property includes an array of objects for all Ether…" at bounding box center [251, 194] width 215 height 25
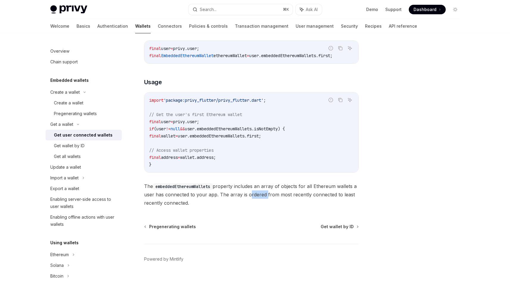
click at [254, 195] on span "The embeddedEthereumWallets property includes an array of objects for all Ether…" at bounding box center [251, 194] width 215 height 25
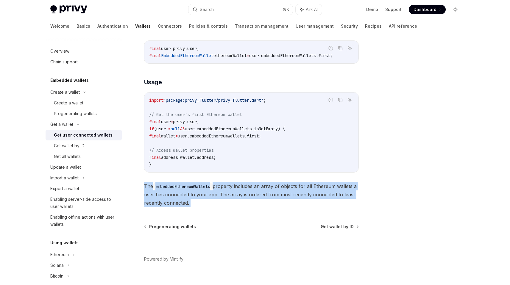
click at [254, 195] on span "The embeddedEthereumWallets property includes an array of objects for all Ether…" at bounding box center [251, 194] width 215 height 25
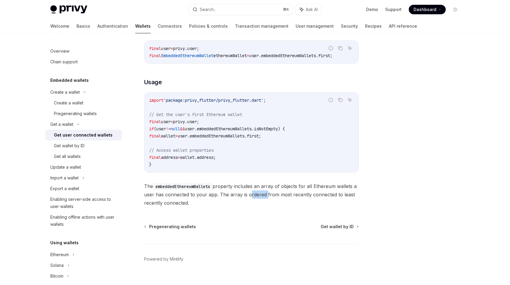
click at [254, 195] on span "The embeddedEthereumWallets property includes an array of objects for all Ether…" at bounding box center [251, 194] width 215 height 25
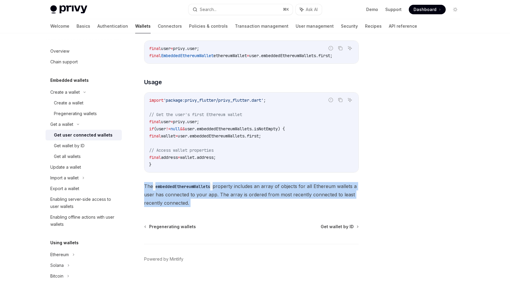
click at [254, 195] on span "The embeddedEthereumWallets property includes an array of objects for all Ether…" at bounding box center [251, 194] width 215 height 25
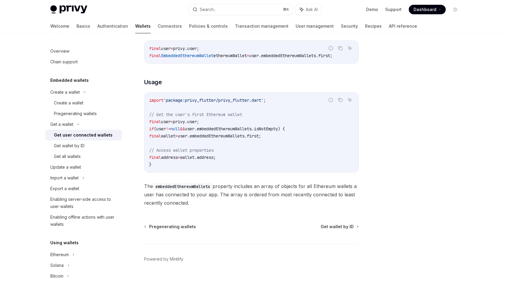
click at [243, 138] on span "user.embeddedEthereumWallets.first;" at bounding box center [219, 135] width 83 height 5
click at [242, 141] on code "import 'package:privy_flutter/privy_flutter.dart' ; // Get the user's first Eth…" at bounding box center [251, 132] width 205 height 71
click at [83, 144] on div "Get wallet by ID" at bounding box center [69, 145] width 31 height 7
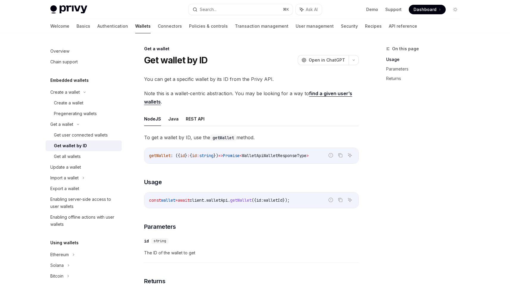
click at [223, 157] on span "=>" at bounding box center [220, 155] width 5 height 5
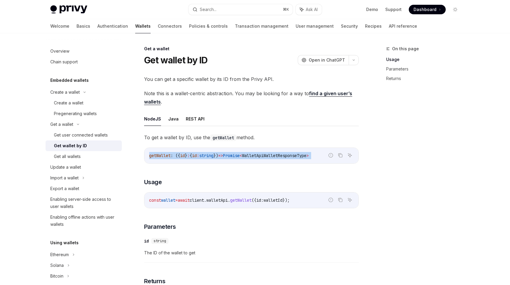
click at [223, 157] on span "=>" at bounding box center [220, 155] width 5 height 5
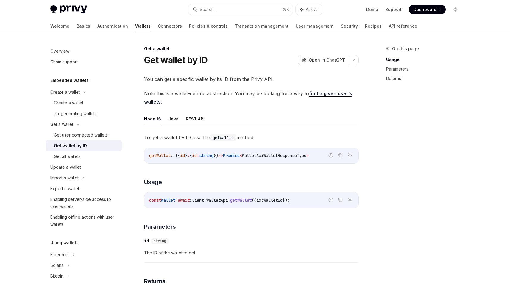
click at [238, 203] on code "const wallet = await client . walletApi . getWallet ({ id: walletId });" at bounding box center [251, 200] width 205 height 7
click at [229, 206] on div "const wallet = await client . walletApi . getWallet ({ id: walletId });" at bounding box center [251, 200] width 214 height 15
click at [80, 157] on div "Get all wallets" at bounding box center [67, 156] width 27 height 7
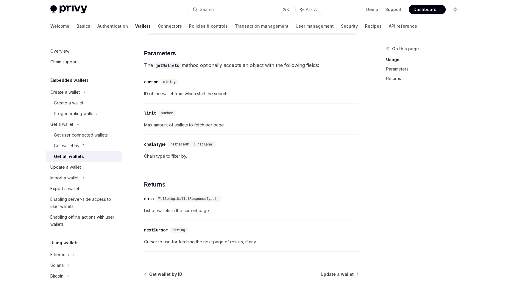
scroll to position [247, 0]
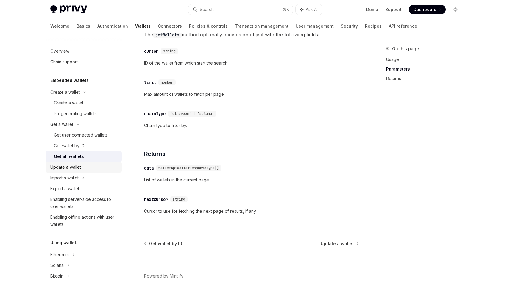
click at [68, 166] on div "Update a wallet" at bounding box center [65, 167] width 31 height 7
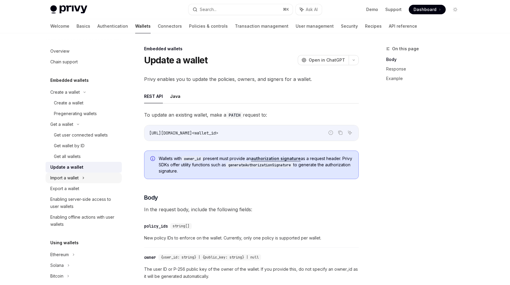
click at [80, 178] on div "Import a wallet" at bounding box center [84, 178] width 76 height 11
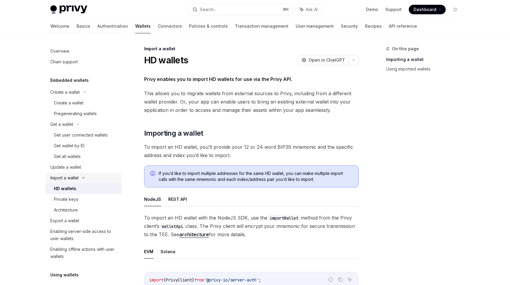
click at [79, 182] on div "Import a wallet" at bounding box center [84, 178] width 76 height 11
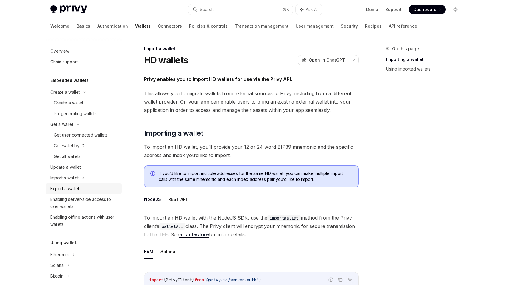
click at [77, 188] on div "Export a wallet" at bounding box center [64, 188] width 29 height 7
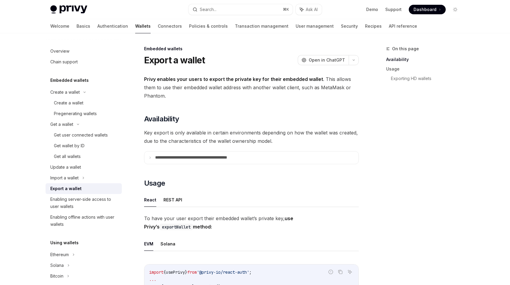
click at [77, 188] on div "Export a wallet" at bounding box center [65, 188] width 31 height 7
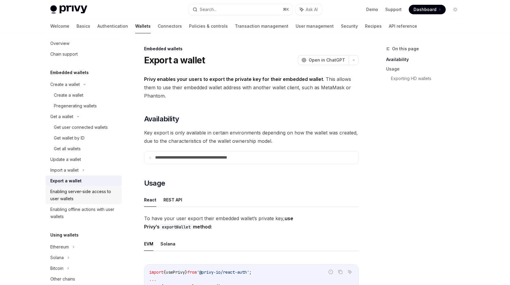
scroll to position [19, 0]
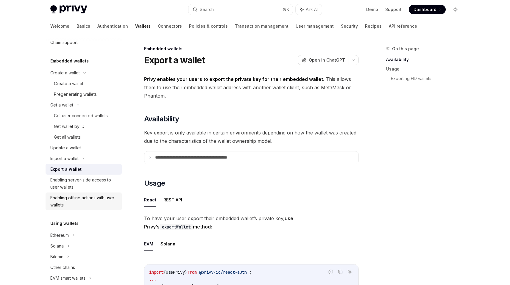
click at [83, 201] on div "Enabling offline actions with user wallets" at bounding box center [84, 202] width 68 height 14
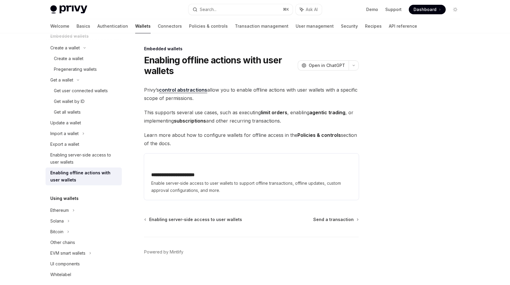
scroll to position [56, 0]
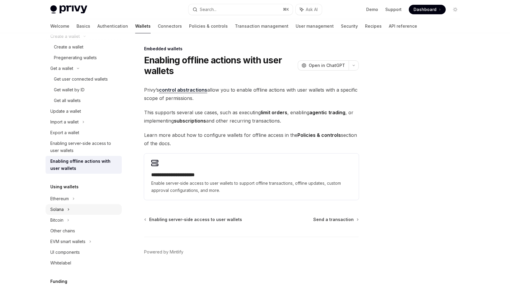
click at [62, 205] on div "Solana" at bounding box center [84, 209] width 76 height 11
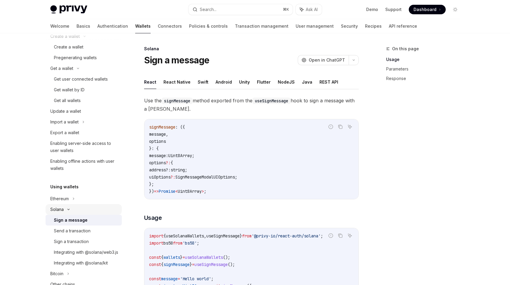
scroll to position [67, 0]
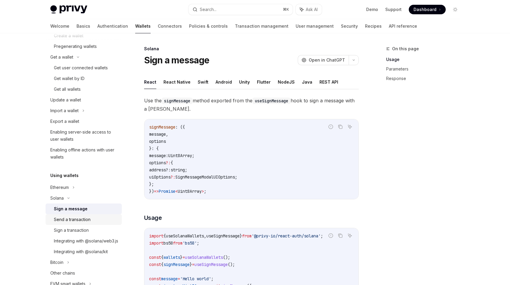
click at [79, 217] on div "Send a transaction" at bounding box center [72, 219] width 37 height 7
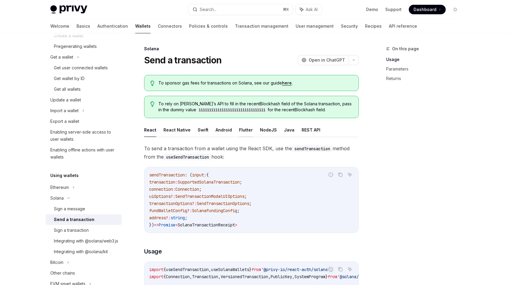
click at [245, 131] on button "Flutter" at bounding box center [246, 130] width 14 height 14
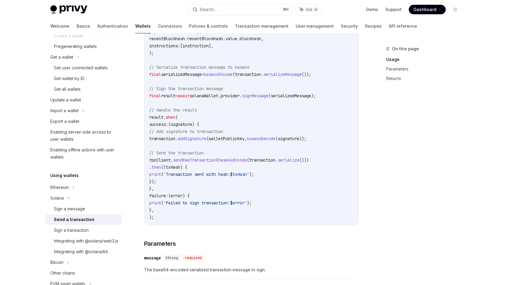
scroll to position [303, 0]
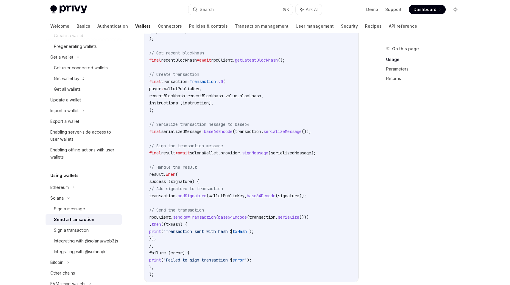
click at [233, 132] on span "base64Encode" at bounding box center [218, 131] width 29 height 5
click at [230, 145] on code "import 'dart:convert' ; import 'package:solana/solana.dart' ; // Retrieve the u…" at bounding box center [251, 96] width 205 height 365
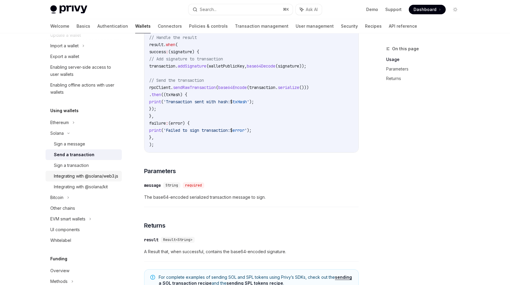
scroll to position [125, 0]
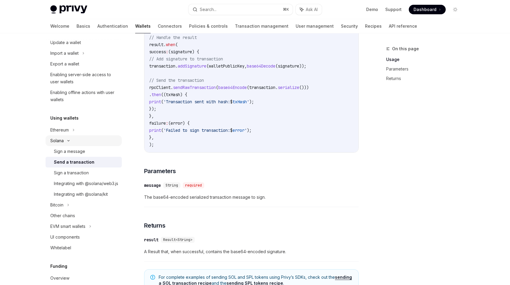
click at [67, 141] on icon at bounding box center [68, 141] width 7 height 2
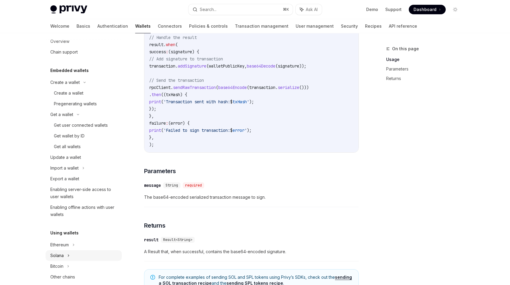
scroll to position [0, 0]
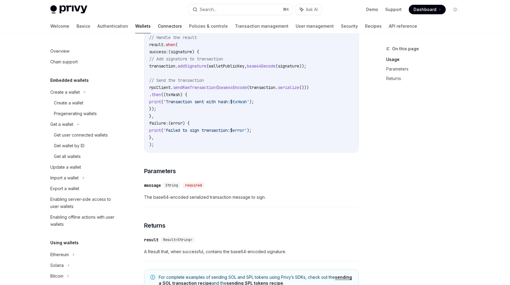
click at [158, 25] on link "Connectors" at bounding box center [170, 26] width 24 height 14
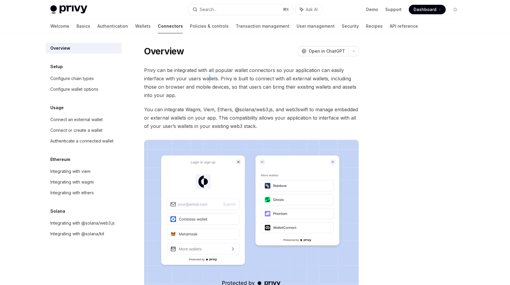
click at [208, 81] on span "Privy can be integrated with all popular wallet connectors so your application …" at bounding box center [251, 82] width 215 height 33
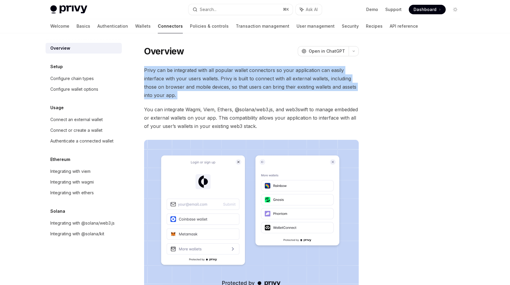
click at [208, 81] on span "Privy can be integrated with all popular wallet connectors so your application …" at bounding box center [251, 82] width 215 height 33
click at [206, 83] on span "Privy can be integrated with all popular wallet connectors so your application …" at bounding box center [251, 82] width 215 height 33
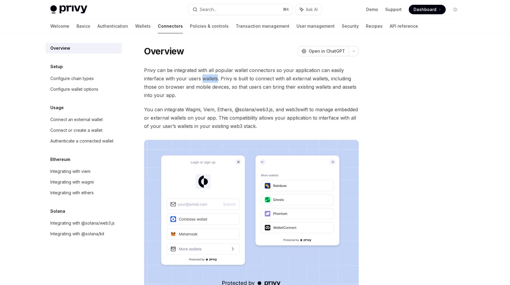
click at [206, 83] on span "Privy can be integrated with all popular wallet connectors so your application …" at bounding box center [251, 82] width 215 height 33
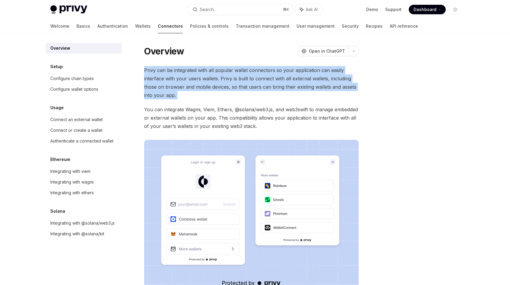
click at [206, 83] on span "Privy can be integrated with all popular wallet connectors so your application …" at bounding box center [251, 82] width 215 height 33
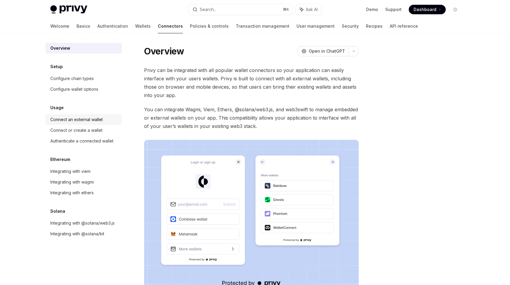
click at [77, 121] on div "Connect an external wallet" at bounding box center [76, 119] width 52 height 7
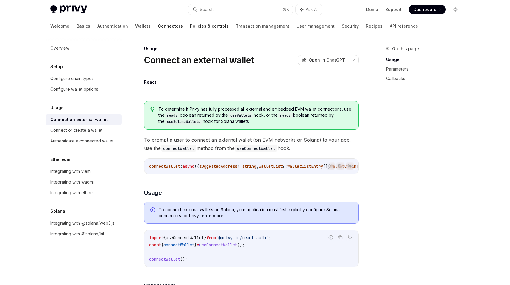
click at [190, 25] on link "Policies & controls" at bounding box center [209, 26] width 39 height 14
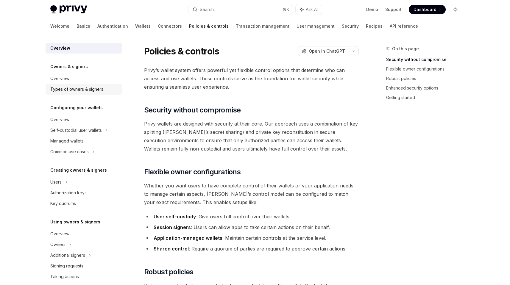
click at [78, 86] on div "Types of owners & signers" at bounding box center [76, 89] width 53 height 7
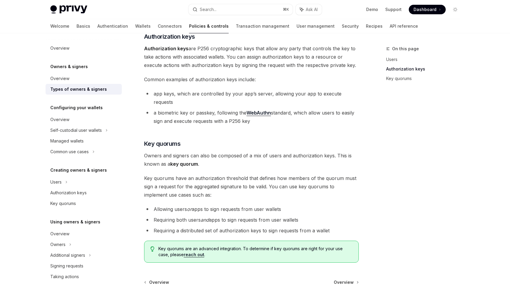
scroll to position [152, 0]
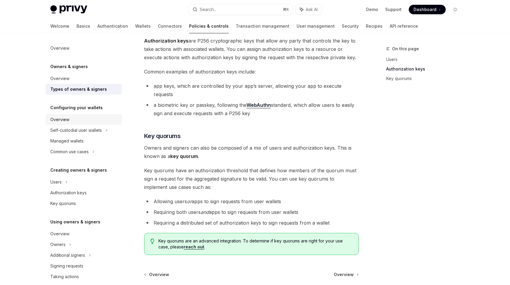
click at [62, 124] on link "Overview" at bounding box center [84, 119] width 76 height 11
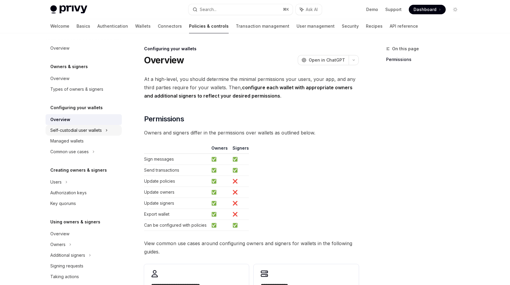
click at [70, 133] on div "Self-custodial user wallets" at bounding box center [76, 130] width 52 height 7
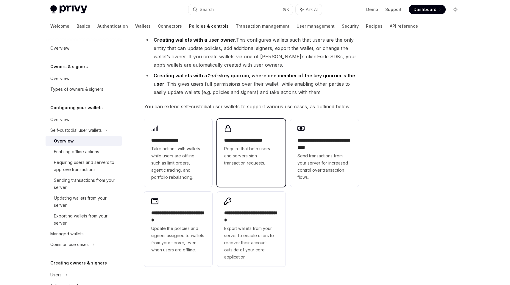
scroll to position [126, 0]
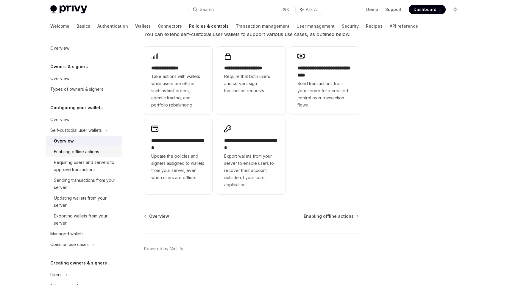
click at [75, 154] on div "Enabling offline actions" at bounding box center [76, 151] width 45 height 7
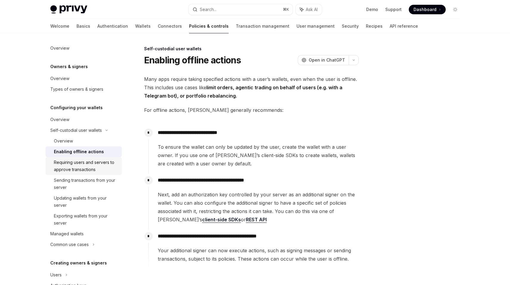
click at [84, 167] on div "Requiring users and servers to approve transactions" at bounding box center [86, 166] width 64 height 14
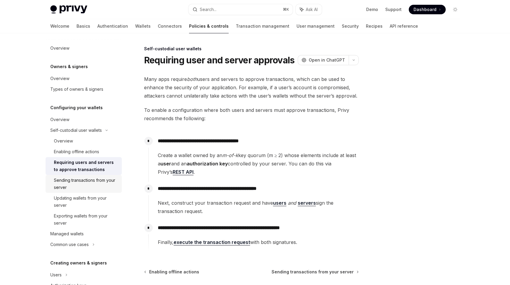
click at [79, 185] on div "Sending transactions from your server" at bounding box center [86, 184] width 64 height 14
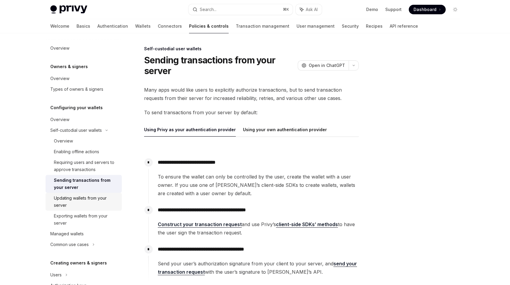
click at [85, 201] on div "Updating wallets from your server" at bounding box center [86, 202] width 64 height 14
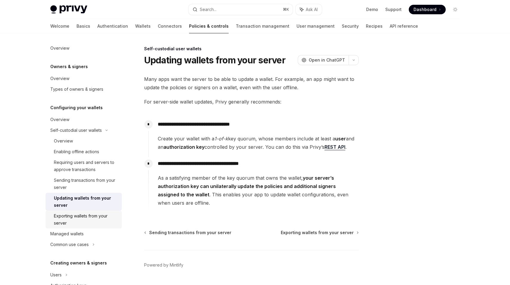
click at [87, 221] on div "Exporting wallets from your server" at bounding box center [86, 220] width 64 height 14
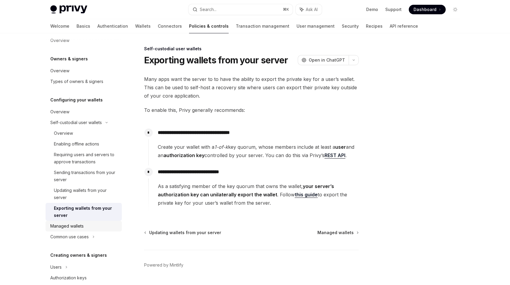
scroll to position [12, 0]
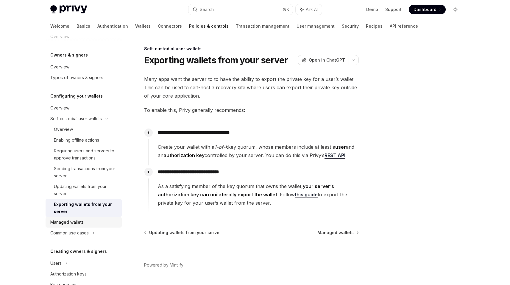
click at [85, 223] on div "Managed wallets" at bounding box center [84, 222] width 68 height 7
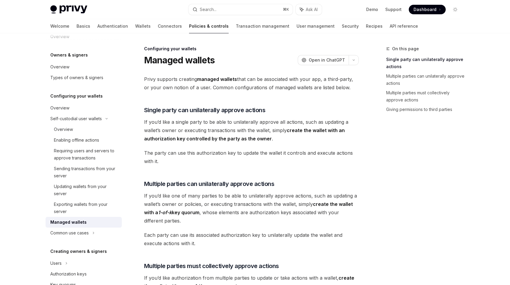
click at [238, 149] on span "The party can use this authorization key to update the wallet it controls and e…" at bounding box center [251, 157] width 215 height 17
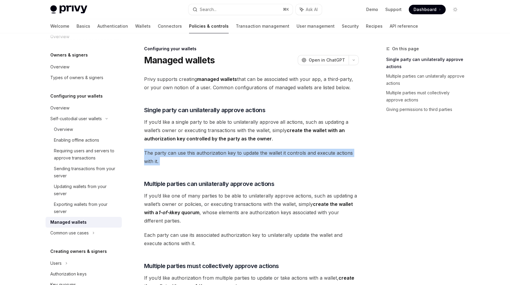
click at [238, 149] on span "The party can use this authorization key to update the wallet it controls and e…" at bounding box center [251, 157] width 215 height 17
click at [236, 28] on link "Transaction management" at bounding box center [263, 26] width 54 height 14
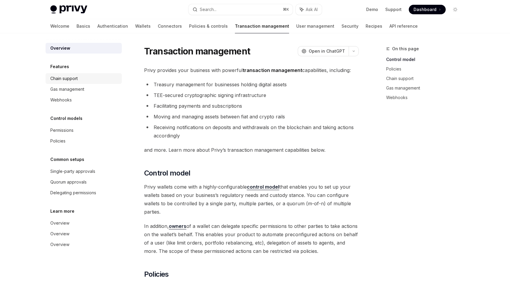
click at [72, 80] on div "Chain support" at bounding box center [63, 78] width 27 height 7
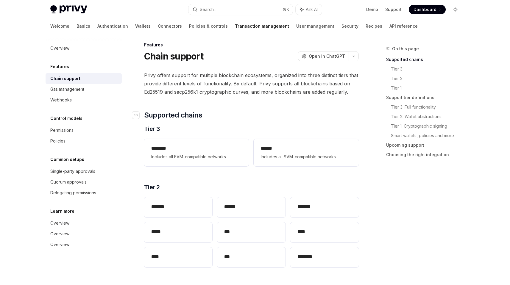
scroll to position [8, 0]
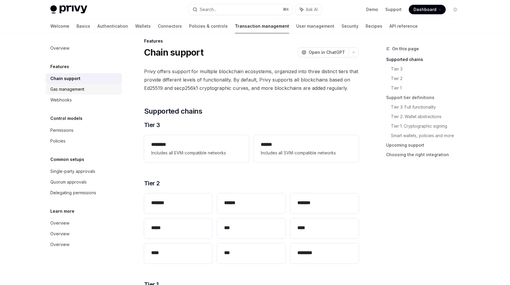
click at [72, 90] on div "Gas management" at bounding box center [67, 89] width 34 height 7
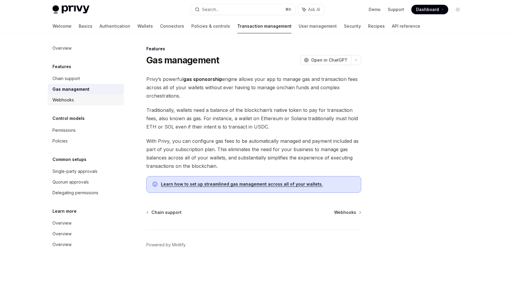
click at [68, 98] on div "Webhooks" at bounding box center [62, 100] width 21 height 7
type textarea "*"
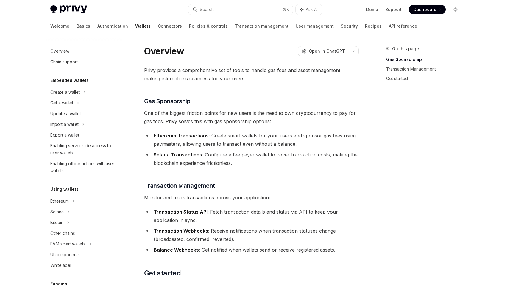
click at [207, 109] on div "Privy provides a comprehensive set of tools to handle gas fees and asset manage…" at bounding box center [251, 200] width 215 height 268
click at [206, 118] on span "One of the biggest friction points for new users is the need to own cryptocurre…" at bounding box center [251, 117] width 215 height 17
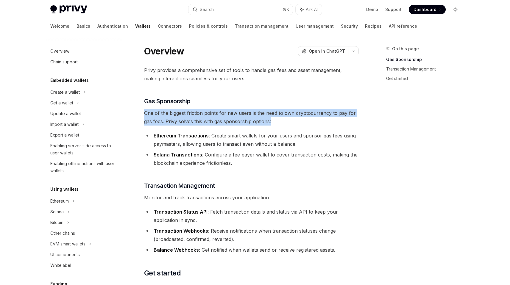
click at [206, 118] on span "One of the biggest friction points for new users is the need to own cryptocurre…" at bounding box center [251, 117] width 215 height 17
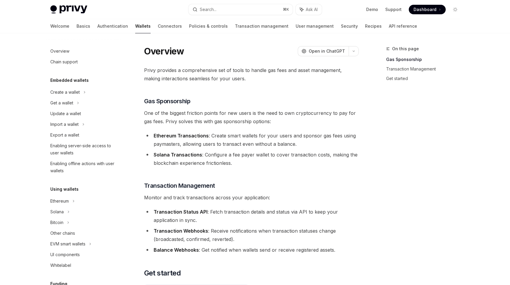
click at [196, 125] on span "One of the biggest friction points for new users is the need to own cryptocurre…" at bounding box center [251, 117] width 215 height 17
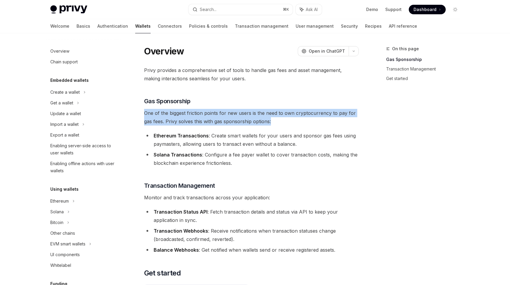
click at [196, 125] on span "One of the biggest friction points for new users is the need to own cryptocurre…" at bounding box center [251, 117] width 215 height 17
click at [196, 126] on div "Privy provides a comprehensive set of tools to handle gas fees and asset manage…" at bounding box center [251, 200] width 215 height 268
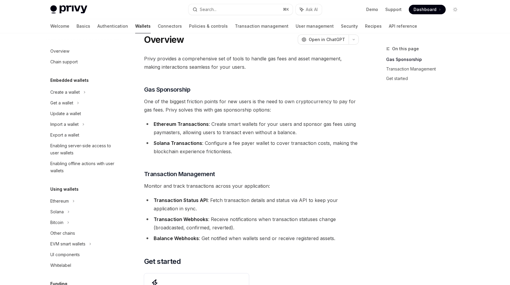
scroll to position [15, 0]
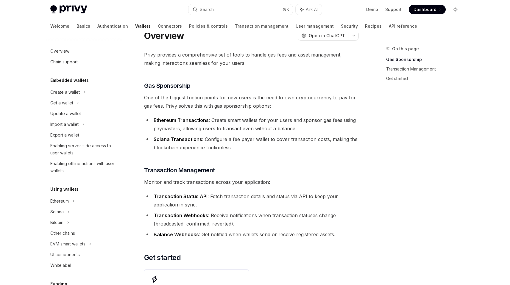
click at [235, 144] on li "Solana Transactions : Configure a fee payer wallet to cover transaction costs, …" at bounding box center [251, 143] width 215 height 17
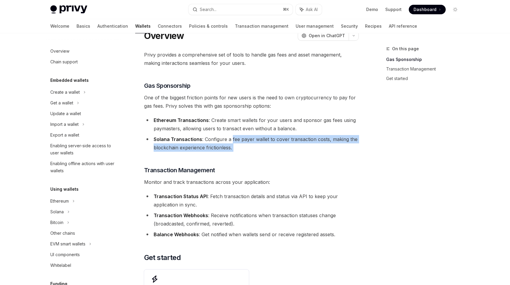
click at [234, 143] on li "Solana Transactions : Configure a fee payer wallet to cover transaction costs, …" at bounding box center [251, 143] width 215 height 17
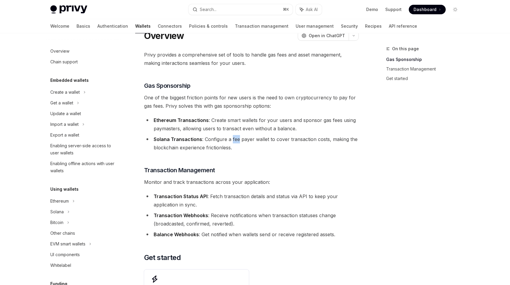
click at [234, 143] on li "Solana Transactions : Configure a fee payer wallet to cover transaction costs, …" at bounding box center [251, 143] width 215 height 17
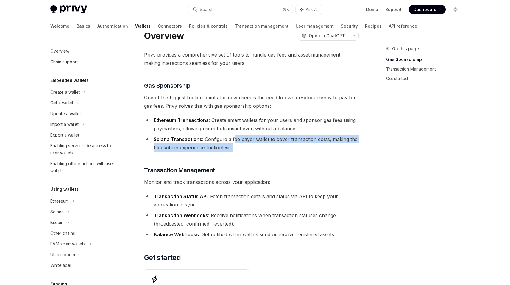
click at [234, 144] on li "Solana Transactions : Configure a fee payer wallet to cover transaction costs, …" at bounding box center [251, 143] width 215 height 17
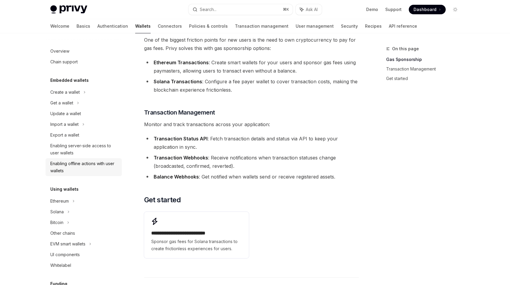
scroll to position [66, 0]
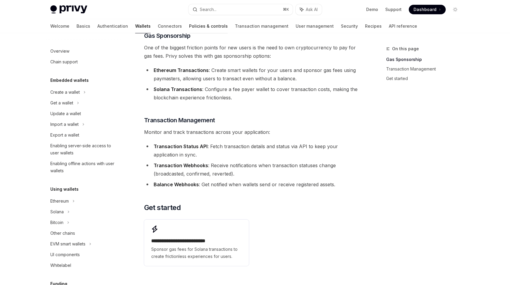
click at [189, 29] on link "Policies & controls" at bounding box center [208, 26] width 39 height 14
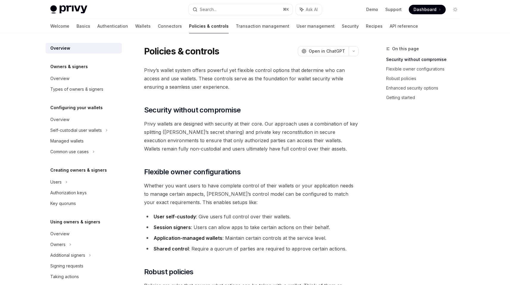
click at [236, 132] on span "Privy wallets are designed with security at their core. Our approach uses a com…" at bounding box center [251, 136] width 215 height 33
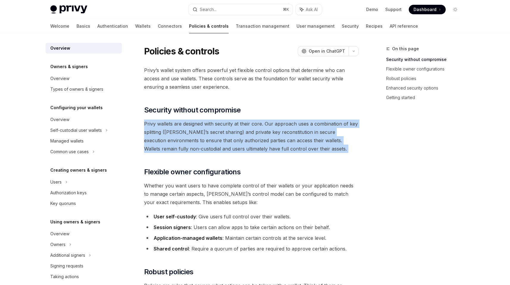
click at [236, 132] on span "Privy wallets are designed with security at their core. Our approach uses a com…" at bounding box center [251, 136] width 215 height 33
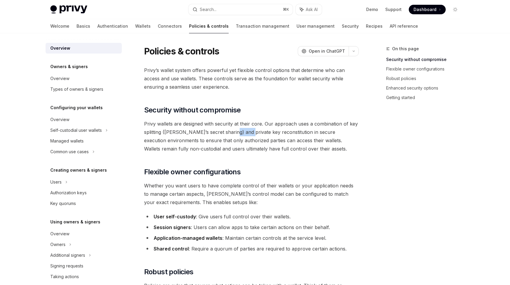
click at [236, 132] on span "Privy wallets are designed with security at their core. Our approach uses a com…" at bounding box center [251, 136] width 215 height 33
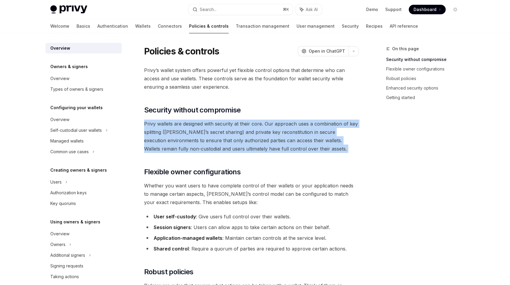
click at [236, 132] on span "Privy wallets are designed with security at their core. Our approach uses a com…" at bounding box center [251, 136] width 215 height 33
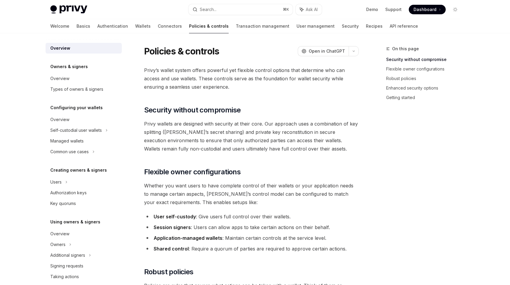
click at [242, 87] on span "Privy’s wallet system offers powerful yet flexible control options that determi…" at bounding box center [251, 78] width 215 height 25
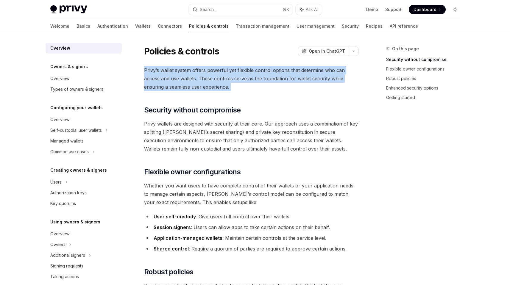
click at [242, 87] on span "Privy’s wallet system offers powerful yet flexible control options that determi…" at bounding box center [251, 78] width 215 height 25
click at [297, 24] on link "User management" at bounding box center [316, 26] width 38 height 14
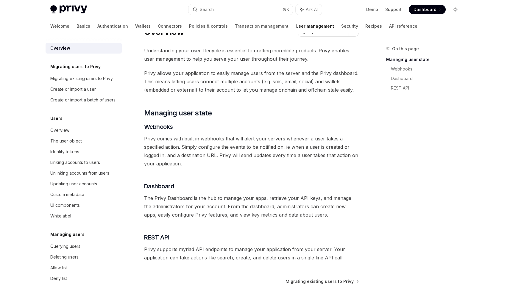
scroll to position [74, 0]
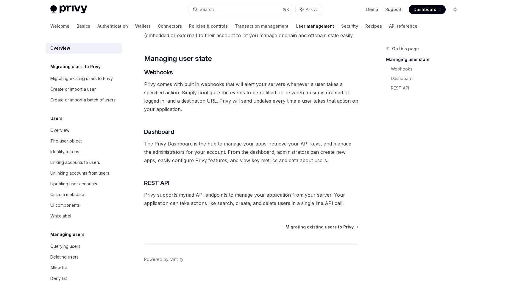
click at [238, 153] on span "The Privy Dashboard is the hub to manage your apps, retrieve your API keys, and…" at bounding box center [251, 152] width 215 height 25
click at [234, 157] on span "The Privy Dashboard is the hub to manage your apps, retrieve your API keys, and…" at bounding box center [251, 152] width 215 height 25
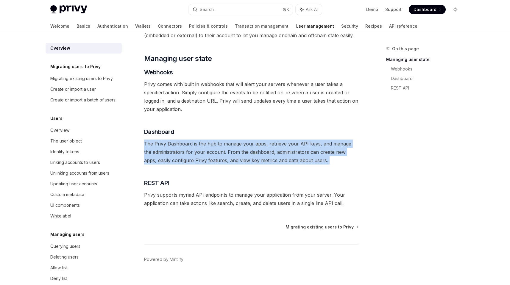
click at [234, 157] on span "The Privy Dashboard is the hub to manage your apps, retrieve your API keys, and…" at bounding box center [251, 152] width 215 height 25
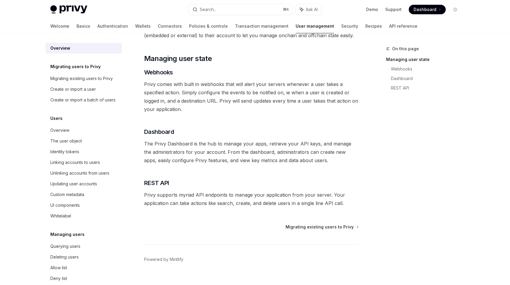
click at [293, 105] on span "Privy comes with built in webhooks that will alert your servers whenever a user…" at bounding box center [251, 96] width 215 height 33
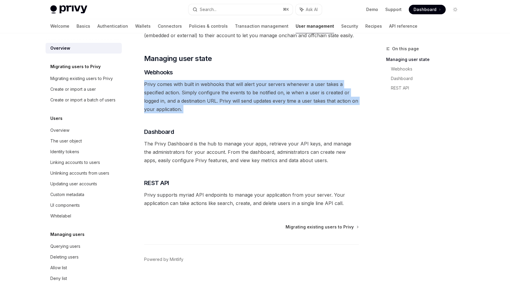
click at [293, 105] on span "Privy comes with built in webhooks that will alert your servers whenever a user…" at bounding box center [251, 96] width 215 height 33
click at [279, 111] on span "Privy comes with built in webhooks that will alert your servers whenever a user…" at bounding box center [251, 96] width 215 height 33
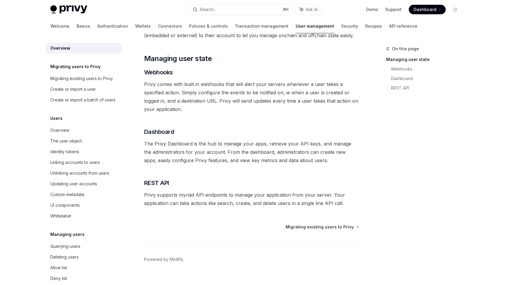
scroll to position [0, 0]
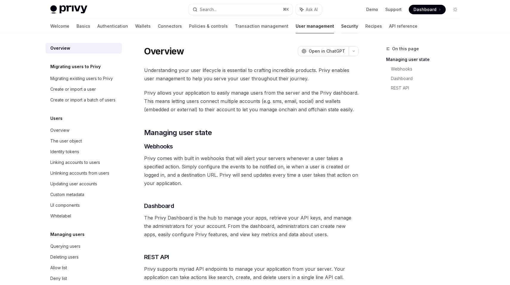
click at [341, 28] on link "Security" at bounding box center [349, 26] width 17 height 14
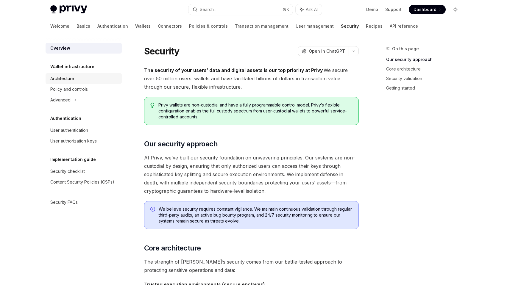
click at [81, 82] on div "Architecture" at bounding box center [84, 78] width 68 height 7
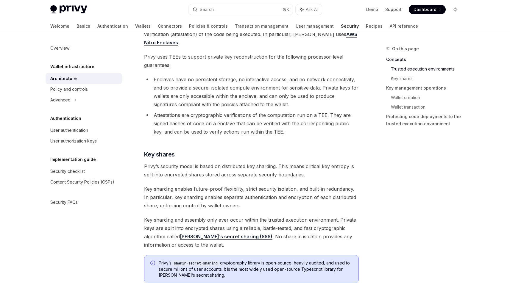
scroll to position [191, 0]
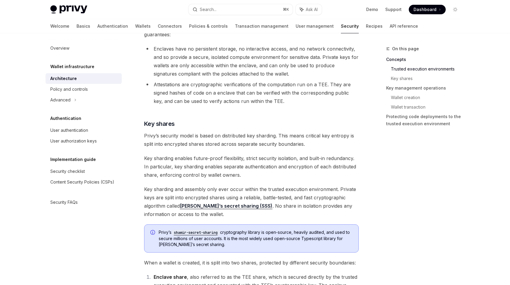
click at [205, 144] on span "Privy’s security model is based on distributed key sharding. This means critica…" at bounding box center [251, 140] width 215 height 17
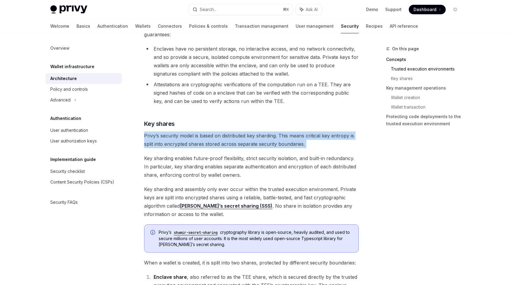
click at [205, 144] on span "Privy’s security model is based on distributed key sharding. This means critica…" at bounding box center [251, 140] width 215 height 17
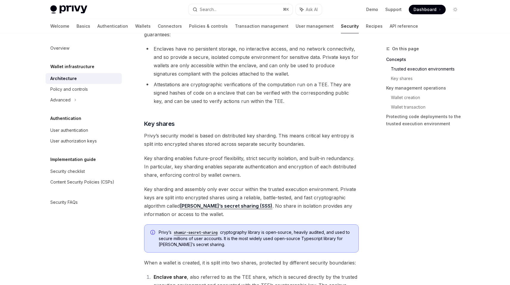
click at [200, 160] on span "Key sharding enables future-proof flexibility, strict security isolation, and b…" at bounding box center [251, 166] width 215 height 25
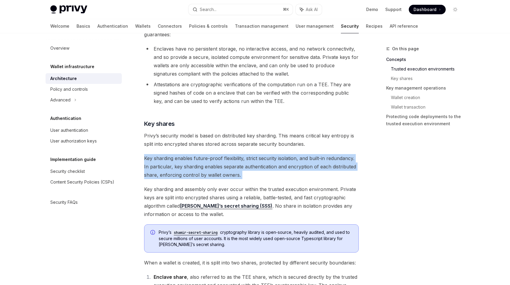
click at [200, 160] on span "Key sharding enables future-proof flexibility, strict security isolation, and b…" at bounding box center [251, 166] width 215 height 25
click at [75, 83] on link "Architecture" at bounding box center [84, 78] width 76 height 11
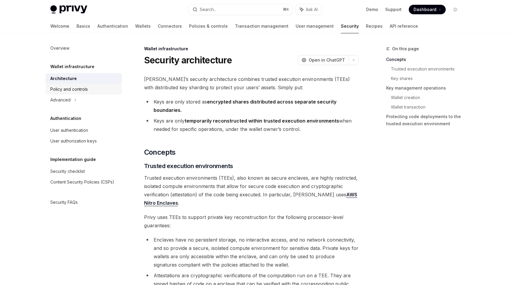
click at [75, 91] on div "Policy and controls" at bounding box center [69, 89] width 38 height 7
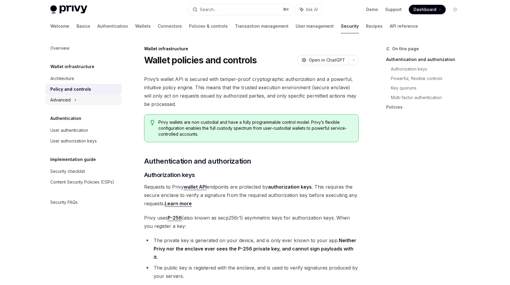
click at [66, 101] on div "Advanced" at bounding box center [60, 100] width 20 height 7
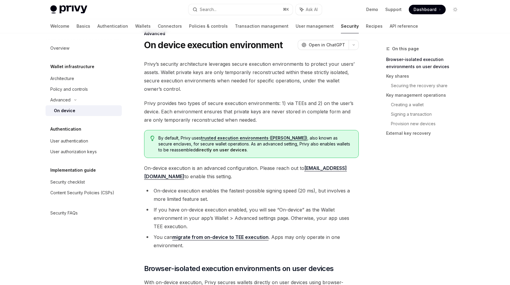
scroll to position [19, 0]
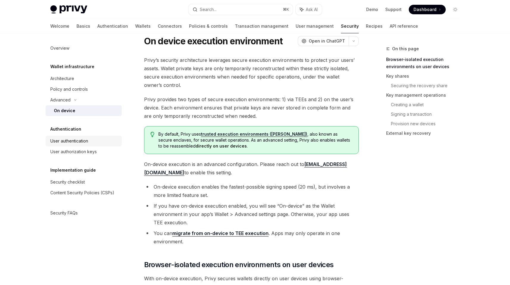
click at [77, 144] on div "User authentication" at bounding box center [69, 141] width 38 height 7
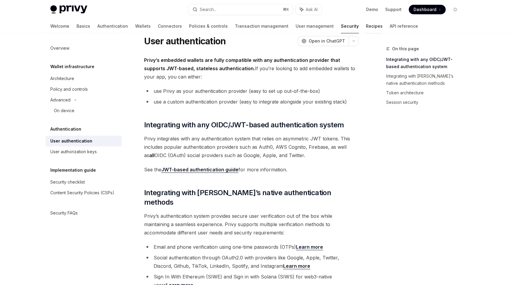
click at [366, 26] on link "Recipes" at bounding box center [374, 26] width 17 height 14
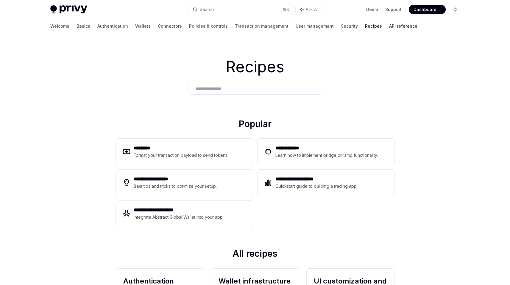
click at [389, 26] on link "API reference" at bounding box center [403, 26] width 28 height 14
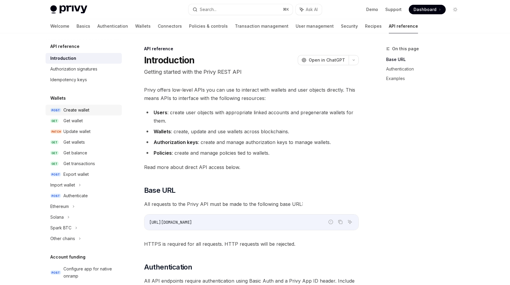
click at [75, 113] on div "Create wallet" at bounding box center [76, 110] width 26 height 7
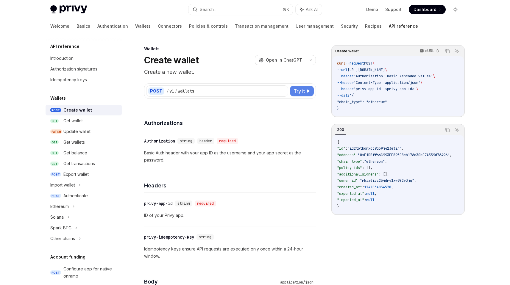
click at [300, 90] on span "Try it" at bounding box center [299, 91] width 11 height 7
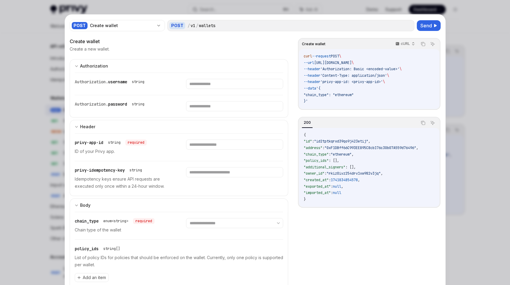
click at [226, 11] on div at bounding box center [255, 142] width 510 height 285
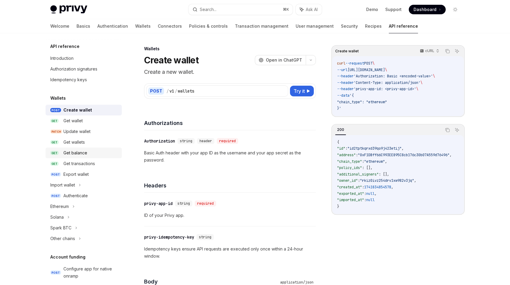
click at [81, 157] on link "GET Get balance" at bounding box center [84, 153] width 76 height 11
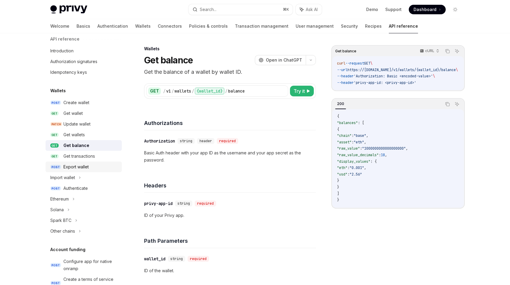
scroll to position [11, 0]
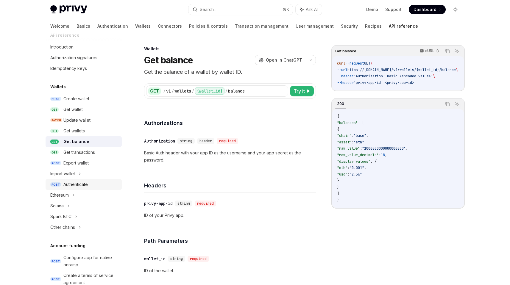
click at [88, 186] on div "Authenticate" at bounding box center [90, 184] width 55 height 7
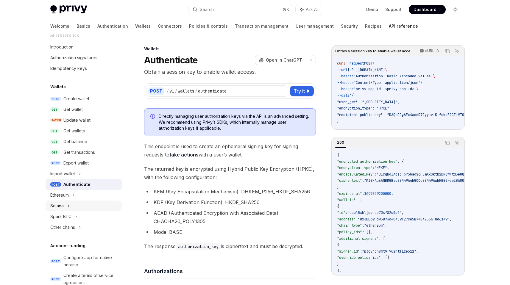
click at [71, 208] on div "Solana" at bounding box center [84, 206] width 76 height 11
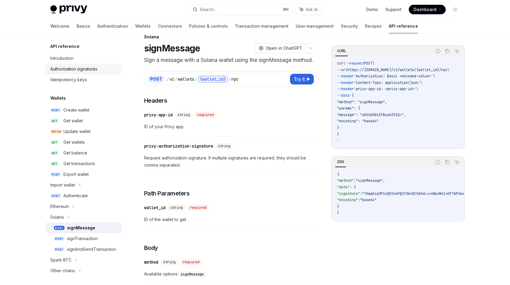
click at [95, 69] on div "Authorization signatures" at bounding box center [73, 69] width 47 height 7
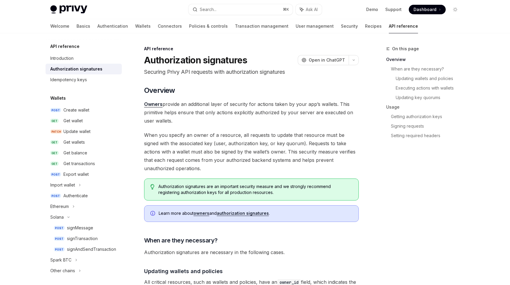
click at [227, 74] on p "Securing Privy API requests with authorization signatures" at bounding box center [251, 72] width 215 height 8
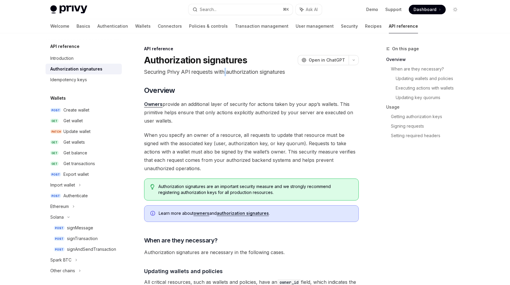
click at [227, 74] on p "Securing Privy API requests with authorization signatures" at bounding box center [251, 72] width 215 height 8
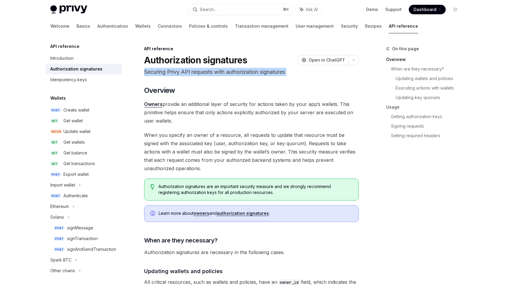
click at [227, 74] on p "Securing Privy API requests with authorization signatures" at bounding box center [251, 72] width 215 height 8
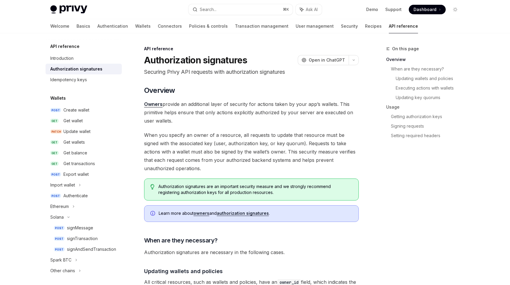
click at [231, 109] on span "Owners provide an additional layer of security for actions taken by your app’s …" at bounding box center [251, 112] width 215 height 25
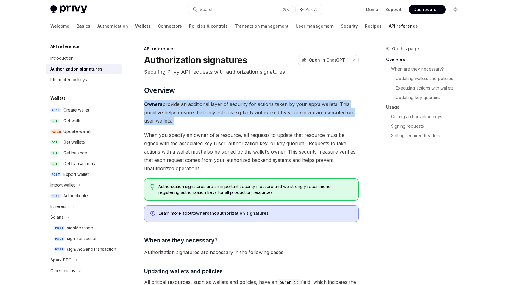
click at [231, 109] on span "Owners provide an additional layer of security for actions taken by your app’s …" at bounding box center [251, 112] width 215 height 25
click at [222, 116] on span "Owners provide an additional layer of security for actions taken by your app’s …" at bounding box center [251, 112] width 215 height 25
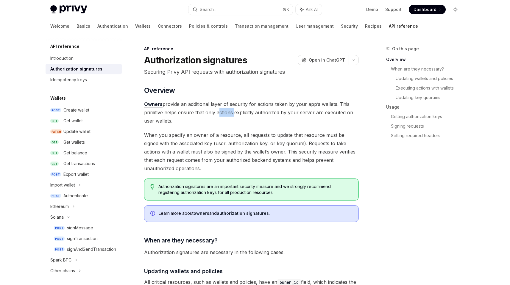
click at [222, 116] on span "Owners provide an additional layer of security for actions taken by your app’s …" at bounding box center [251, 112] width 215 height 25
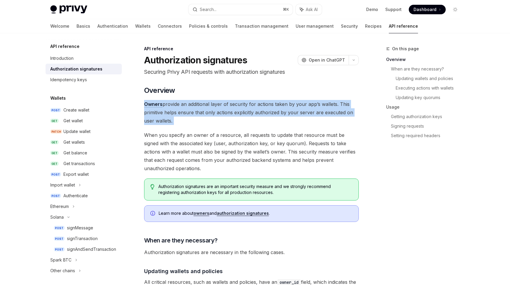
click at [222, 116] on span "Owners provide an additional layer of security for actions taken by your app’s …" at bounding box center [251, 112] width 215 height 25
click at [216, 121] on span "Owners provide an additional layer of security for actions taken by your app’s …" at bounding box center [251, 112] width 215 height 25
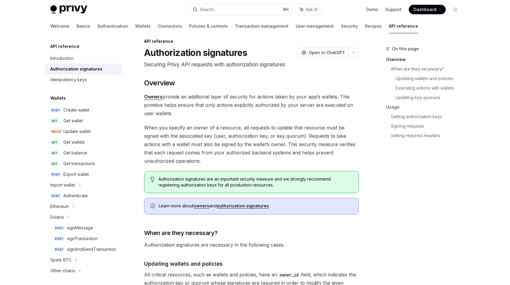
click at [209, 130] on span "When you specify an owner of a resource, all requests to update that resource m…" at bounding box center [251, 145] width 215 height 42
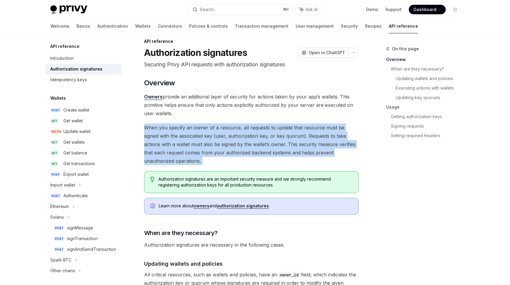
click at [209, 130] on span "When you specify an owner of a resource, all requests to update that resource m…" at bounding box center [251, 145] width 215 height 42
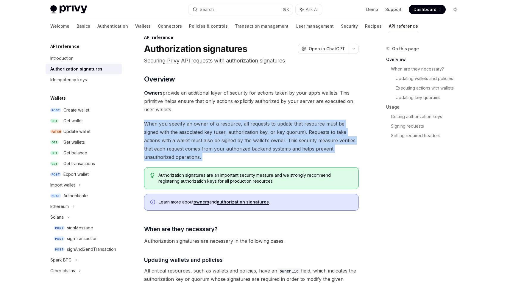
scroll to position [15, 0]
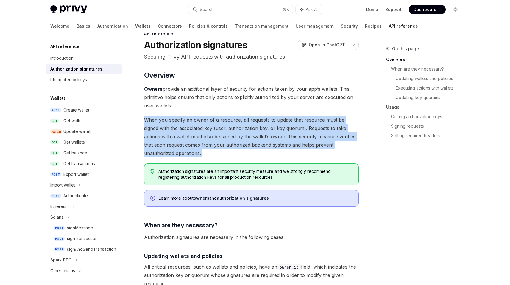
click at [282, 129] on span "When you specify an owner of a resource, all requests to update that resource m…" at bounding box center [251, 137] width 215 height 42
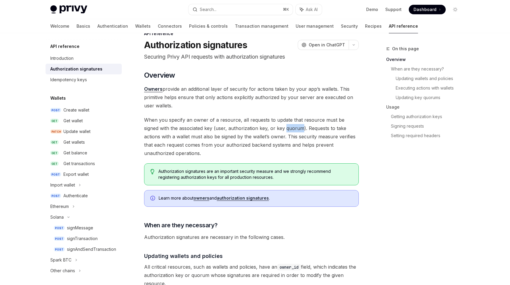
click at [282, 129] on span "When you specify an owner of a resource, all requests to update that resource m…" at bounding box center [251, 137] width 215 height 42
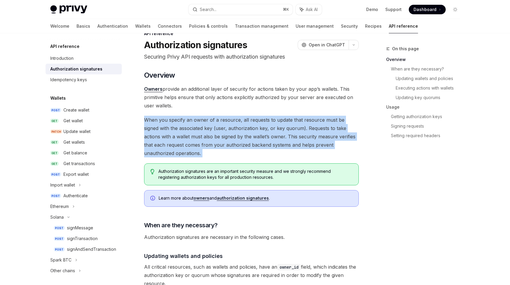
click at [282, 129] on span "When you specify an owner of a resource, all requests to update that resource m…" at bounding box center [251, 137] width 215 height 42
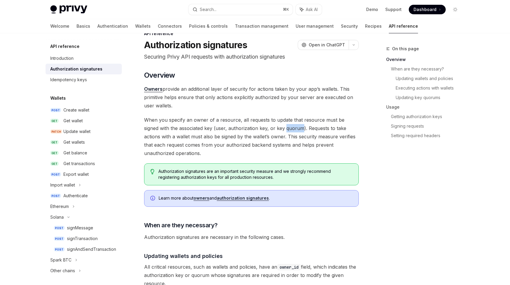
click at [282, 129] on span "When you specify an owner of a resource, all requests to update that resource m…" at bounding box center [251, 137] width 215 height 42
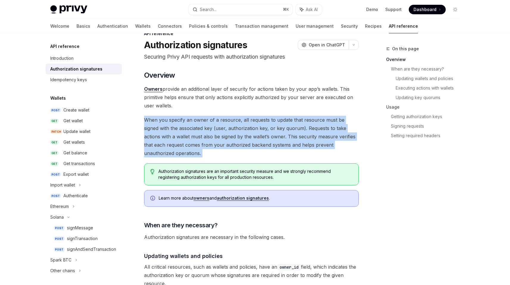
click at [282, 129] on span "When you specify an owner of a resource, all requests to update that resource m…" at bounding box center [251, 137] width 215 height 42
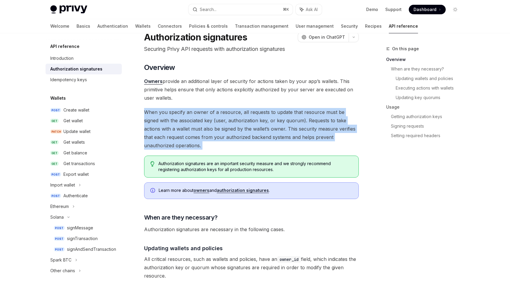
click at [277, 128] on span "When you specify an owner of a resource, all requests to update that resource m…" at bounding box center [251, 129] width 215 height 42
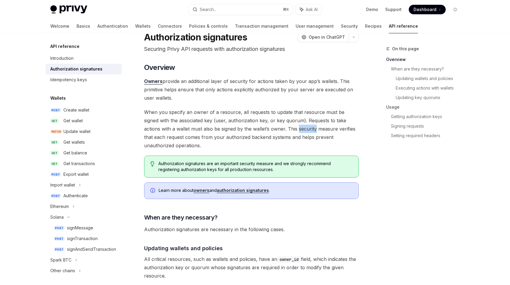
click at [277, 128] on span "When you specify an owner of a resource, all requests to update that resource m…" at bounding box center [251, 129] width 215 height 42
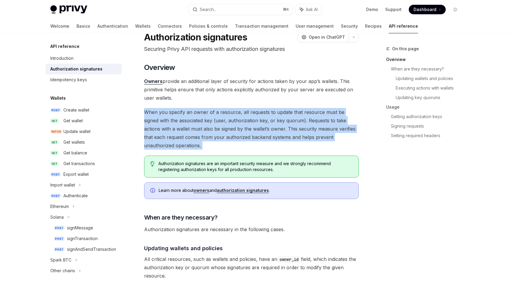
click at [277, 128] on span "When you specify an owner of a resource, all requests to update that resource m…" at bounding box center [251, 129] width 215 height 42
click at [262, 129] on span "When you specify an owner of a resource, all requests to update that resource m…" at bounding box center [251, 129] width 215 height 42
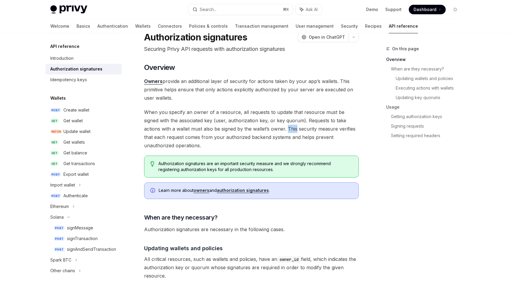
click at [262, 129] on span "When you specify an owner of a resource, all requests to update that resource m…" at bounding box center [251, 129] width 215 height 42
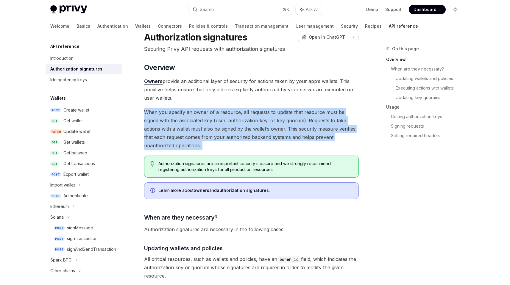
click at [262, 129] on span "When you specify an owner of a resource, all requests to update that resource m…" at bounding box center [251, 129] width 215 height 42
click at [260, 129] on span "When you specify an owner of a resource, all requests to update that resource m…" at bounding box center [251, 129] width 215 height 42
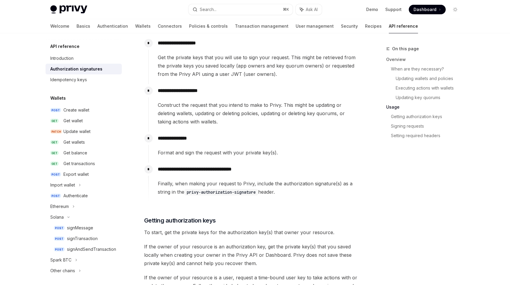
scroll to position [609, 0]
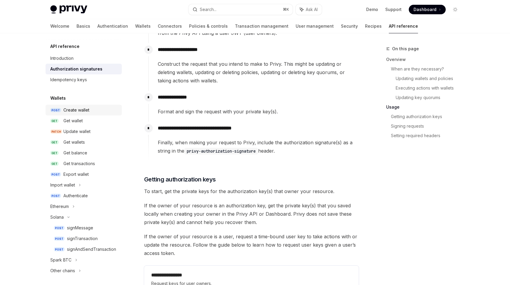
click at [65, 113] on div "Create wallet" at bounding box center [76, 110] width 26 height 7
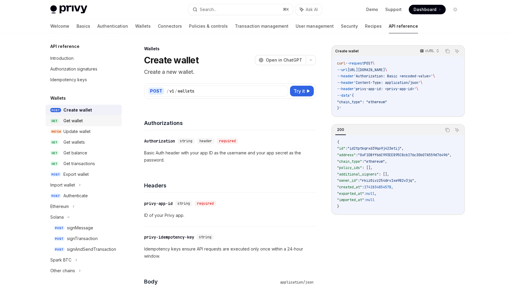
click at [70, 121] on div "Get wallet" at bounding box center [72, 120] width 19 height 7
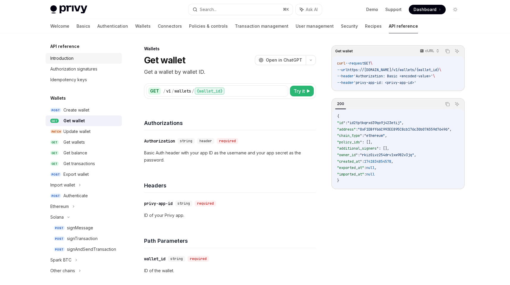
click at [70, 53] on link "Introduction" at bounding box center [84, 58] width 76 height 11
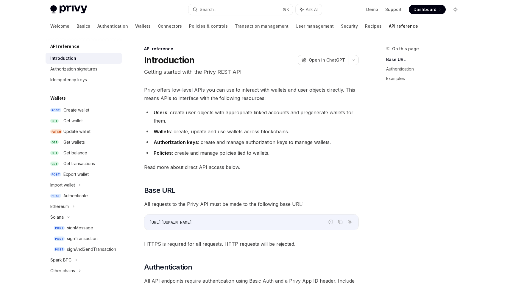
click at [197, 130] on li "Wallets : create, update and use wallets across blockchains." at bounding box center [251, 131] width 215 height 8
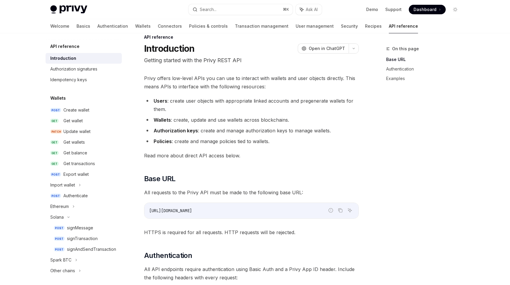
click at [195, 134] on li "Authorization keys : create and manage authorization keys to manage wallets." at bounding box center [251, 131] width 215 height 8
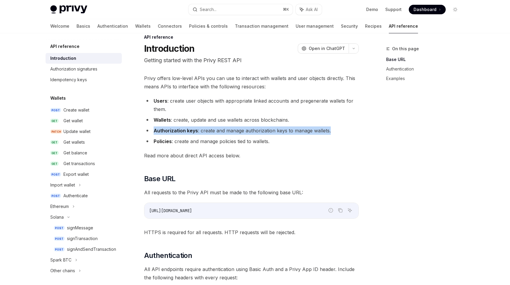
click at [195, 134] on li "Authorization keys : create and manage authorization keys to manage wallets." at bounding box center [251, 131] width 215 height 8
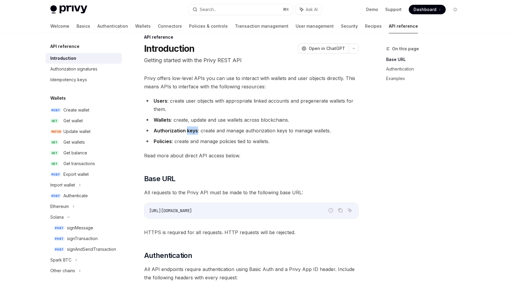
click at [195, 134] on li "Authorization keys : create and manage authorization keys to manage wallets." at bounding box center [251, 131] width 215 height 8
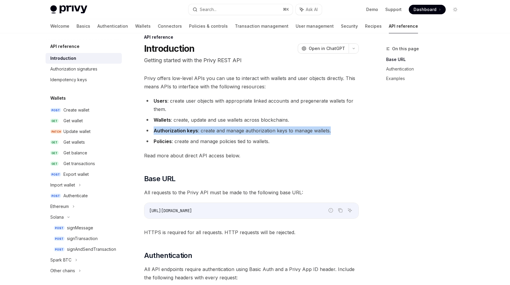
click at [195, 134] on li "Authorization keys : create and manage authorization keys to manage wallets." at bounding box center [251, 131] width 215 height 8
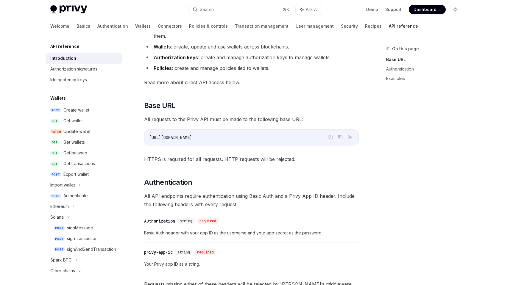
scroll to position [114, 0]
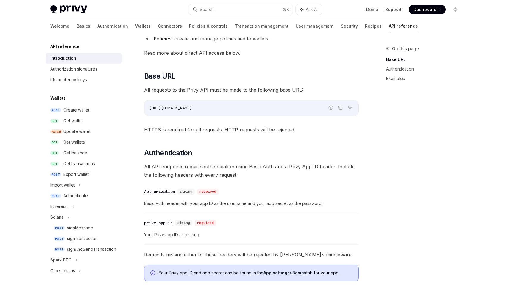
click at [251, 94] on span "All requests to the Privy API must be made to the following base URL:" at bounding box center [251, 90] width 215 height 8
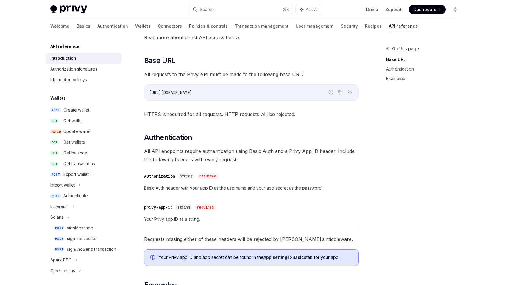
scroll to position [134, 0]
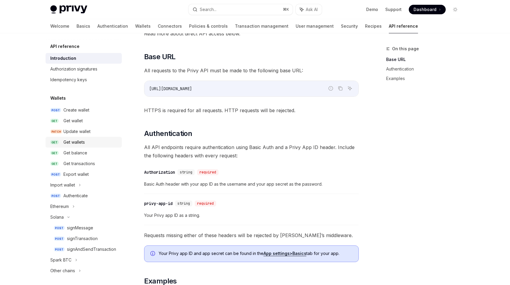
click at [93, 143] on div "Get wallets" at bounding box center [90, 142] width 55 height 7
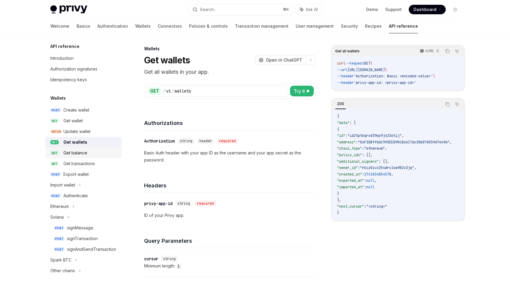
click at [90, 153] on div "Get balance" at bounding box center [90, 153] width 55 height 7
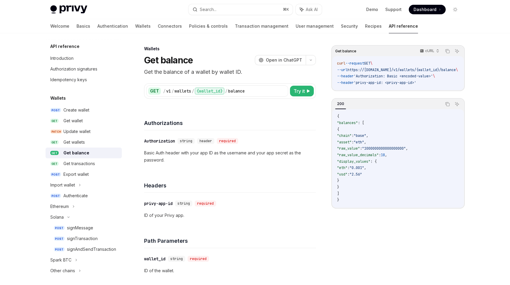
click at [83, 155] on div "Get balance" at bounding box center [76, 153] width 26 height 7
click at [83, 163] on div "Get transactions" at bounding box center [79, 163] width 32 height 7
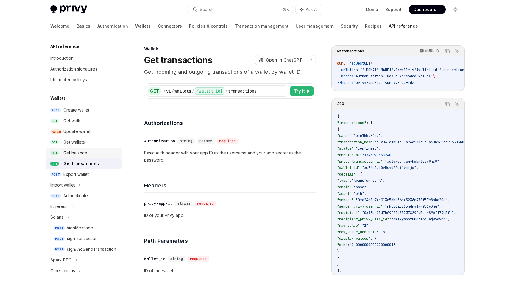
click at [77, 155] on div "Get balance" at bounding box center [75, 153] width 24 height 7
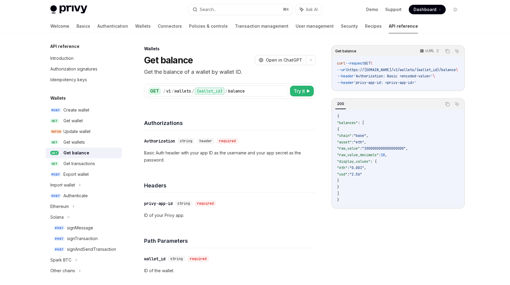
scroll to position [12, 0]
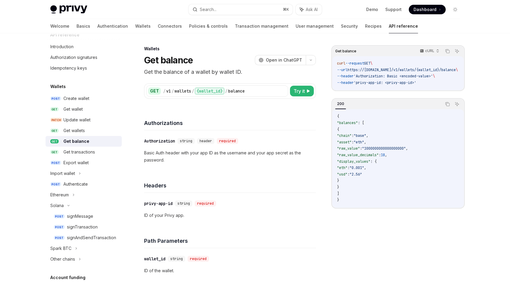
click at [77, 155] on div "Get transactions" at bounding box center [79, 152] width 32 height 7
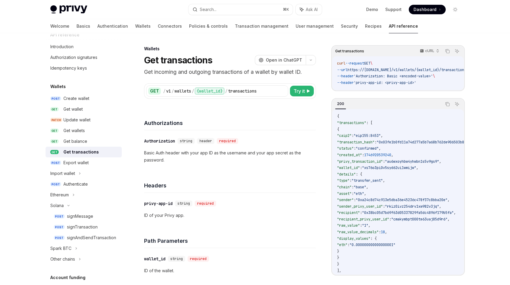
click at [107, 26] on div "Welcome Basics Authentication Wallets Connectors Policies & controls Transactio…" at bounding box center [234, 26] width 368 height 14
click at [97, 25] on link "Authentication" at bounding box center [112, 26] width 31 height 14
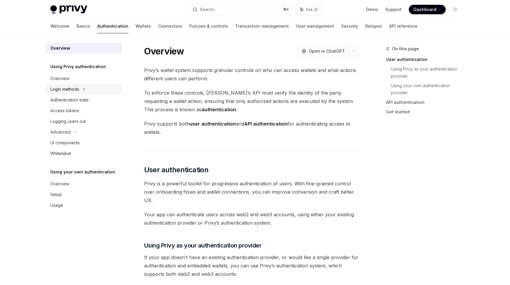
click at [71, 90] on div "Login methods" at bounding box center [64, 89] width 29 height 7
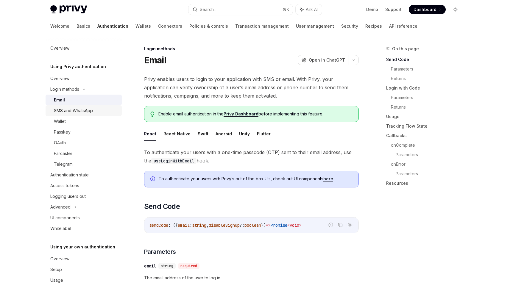
click at [77, 112] on div "SMS and WhatsApp" at bounding box center [73, 110] width 39 height 7
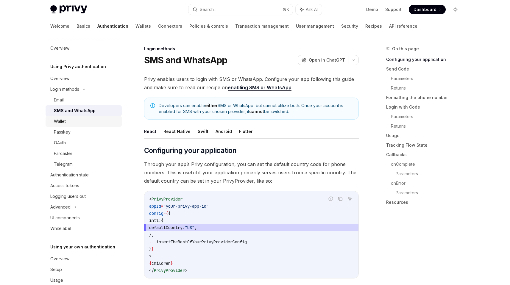
click at [71, 121] on div "Wallet" at bounding box center [86, 121] width 64 height 7
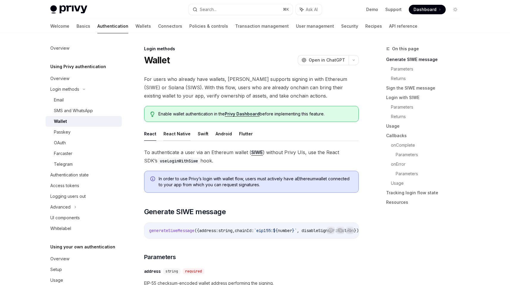
click at [182, 133] on button "React Native" at bounding box center [177, 134] width 27 height 14
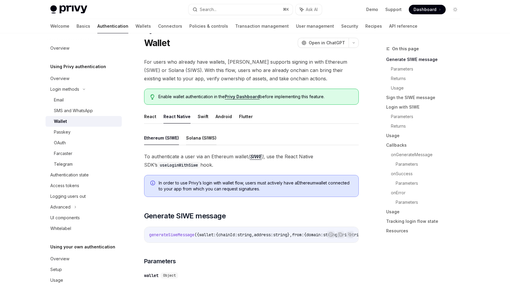
click at [213, 136] on button "Solana (SIWS)" at bounding box center [201, 138] width 30 height 14
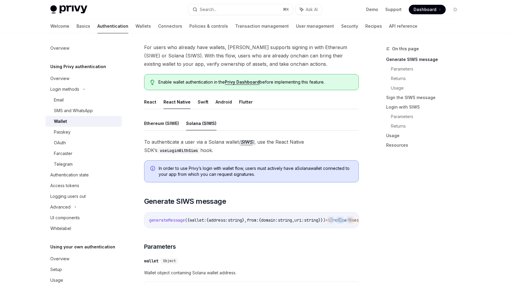
scroll to position [28, 0]
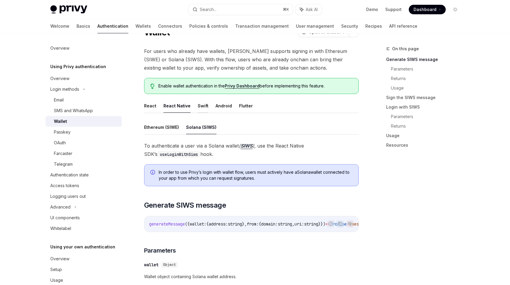
click at [204, 106] on button "Swift" at bounding box center [203, 106] width 11 height 14
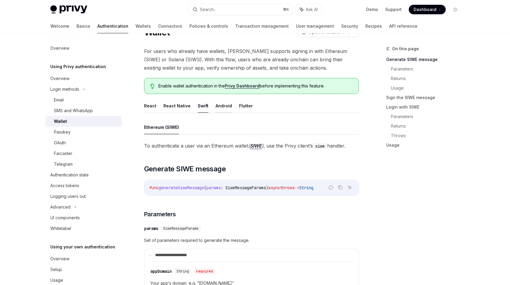
click at [223, 103] on button "Android" at bounding box center [224, 106] width 16 height 14
click at [241, 105] on button "Flutter" at bounding box center [246, 106] width 14 height 14
click at [154, 105] on button "React" at bounding box center [150, 106] width 12 height 14
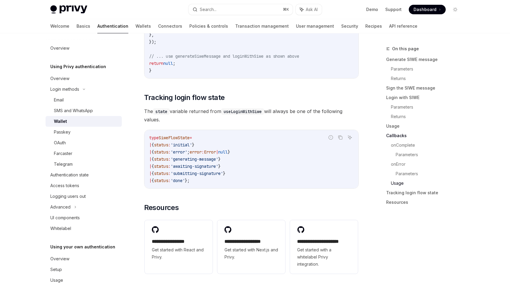
scroll to position [1446, 0]
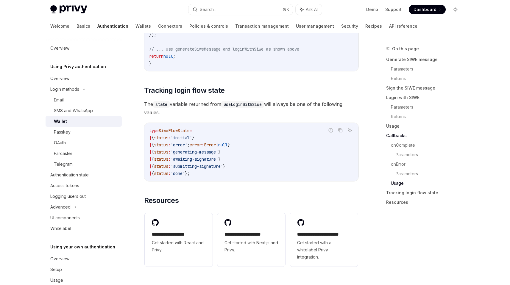
click at [298, 111] on span "The state variable returned from useLoginWithSiwe will always be one of the fol…" at bounding box center [251, 108] width 215 height 17
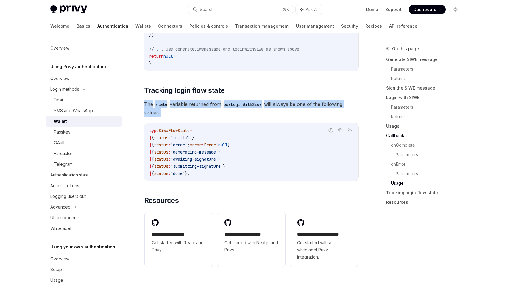
click at [298, 111] on span "The state variable returned from useLoginWithSiwe will always be one of the fol…" at bounding box center [251, 108] width 215 height 17
click at [278, 114] on span "The state variable returned from useLoginWithSiwe will always be one of the fol…" at bounding box center [251, 108] width 215 height 17
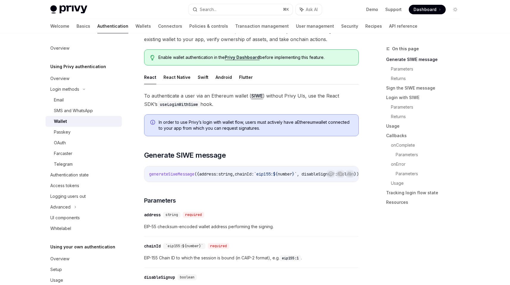
scroll to position [0, 0]
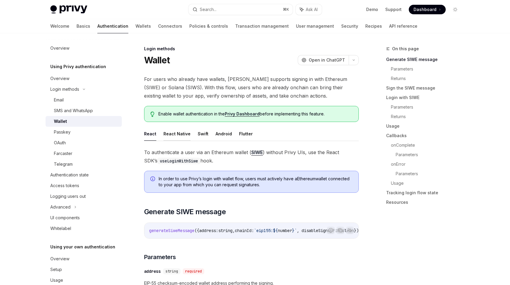
click at [177, 136] on button "React Native" at bounding box center [177, 134] width 27 height 14
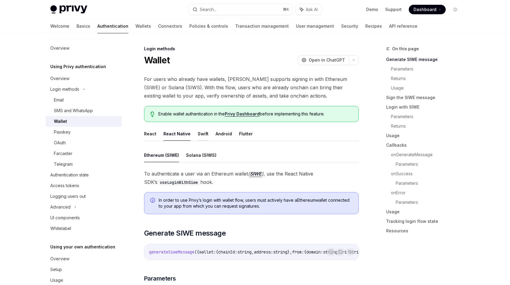
click at [199, 137] on button "Swift" at bounding box center [203, 134] width 11 height 14
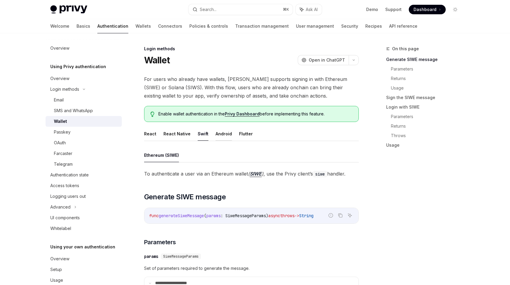
click at [222, 135] on button "Android" at bounding box center [224, 134] width 16 height 14
click at [239, 132] on button "Flutter" at bounding box center [246, 134] width 14 height 14
click at [180, 135] on button "React Native" at bounding box center [177, 134] width 27 height 14
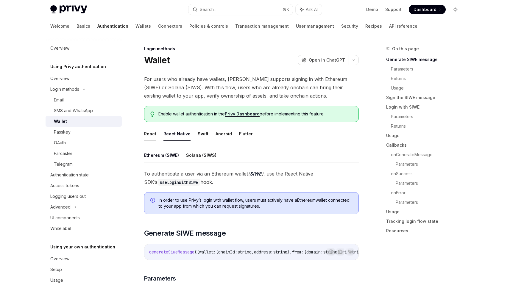
click at [148, 139] on button "React" at bounding box center [150, 134] width 12 height 14
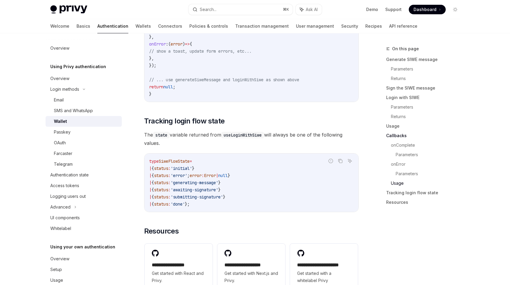
scroll to position [1488, 0]
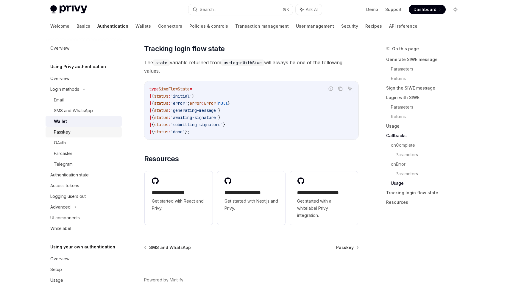
click at [81, 131] on div "Passkey" at bounding box center [86, 132] width 64 height 7
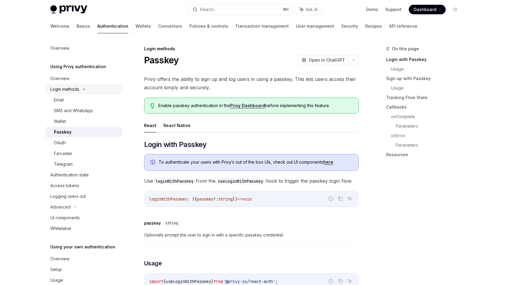
click at [77, 89] on div "Login methods" at bounding box center [64, 89] width 29 height 7
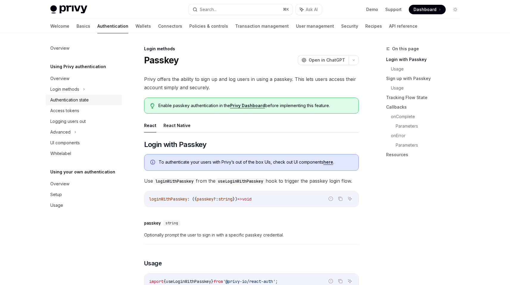
click at [78, 100] on div "Authentication state" at bounding box center [69, 100] width 38 height 7
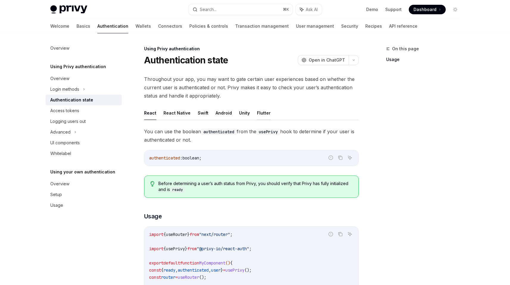
click at [259, 111] on button "Flutter" at bounding box center [264, 113] width 14 height 14
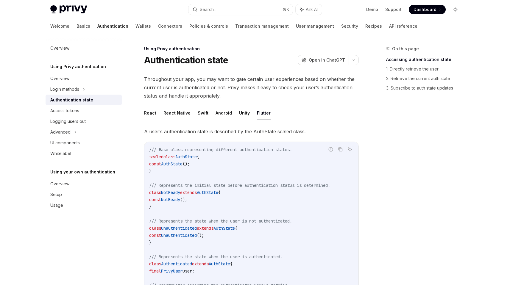
click at [240, 94] on span "Throughout your app, you may want to gate certain user experiences based on whe…" at bounding box center [251, 87] width 215 height 25
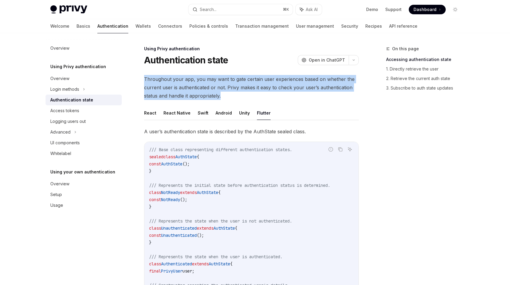
click at [240, 94] on span "Throughout your app, you may want to gate certain user experiences based on whe…" at bounding box center [251, 87] width 215 height 25
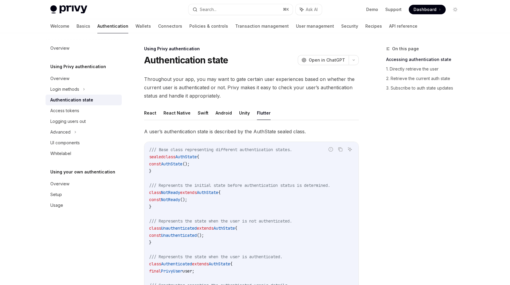
click at [240, 94] on span "Throughout your app, you may want to gate certain user experiences based on whe…" at bounding box center [251, 87] width 215 height 25
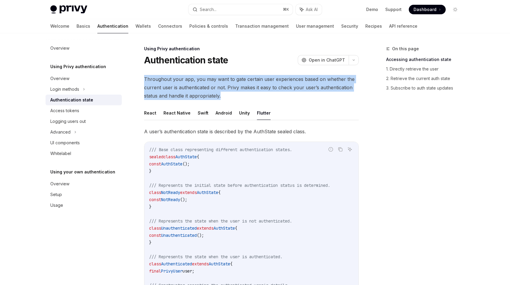
click at [240, 94] on span "Throughout your app, you may want to gate certain user experiences based on whe…" at bounding box center [251, 87] width 215 height 25
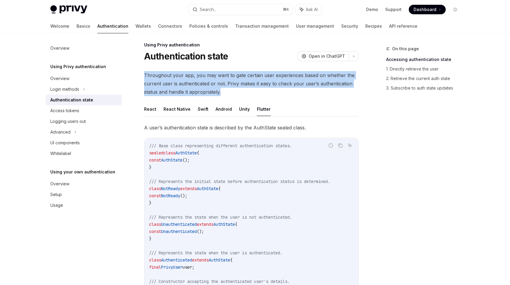
scroll to position [8, 0]
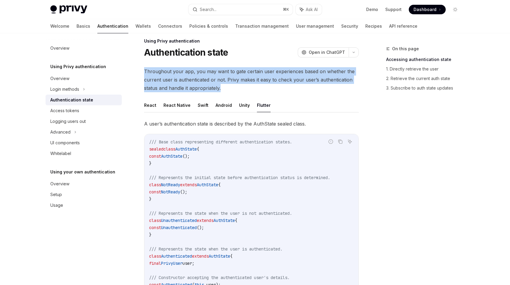
click at [224, 82] on span "Throughout your app, you may want to gate certain user experiences based on whe…" at bounding box center [251, 79] width 215 height 25
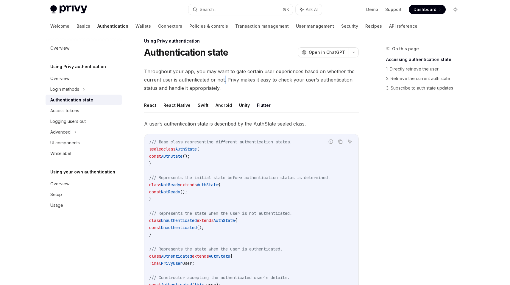
click at [224, 82] on span "Throughout your app, you may want to gate certain user experiences based on whe…" at bounding box center [251, 79] width 215 height 25
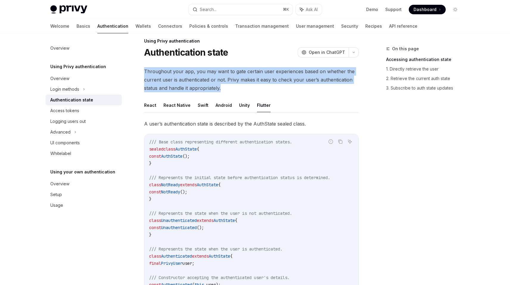
click at [224, 82] on span "Throughout your app, you may want to gate certain user experiences based on whe…" at bounding box center [251, 79] width 215 height 25
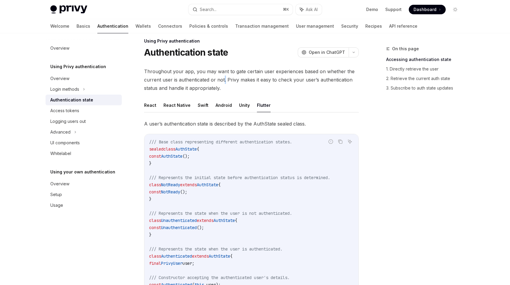
click at [224, 82] on span "Throughout your app, you may want to gate certain user experiences based on whe…" at bounding box center [251, 79] width 215 height 25
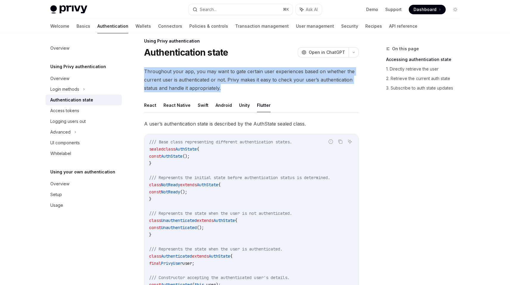
click at [224, 82] on span "Throughout your app, you may want to gate certain user experiences based on whe…" at bounding box center [251, 79] width 215 height 25
click at [223, 83] on span "Throughout your app, you may want to gate certain user experiences based on whe…" at bounding box center [251, 79] width 215 height 25
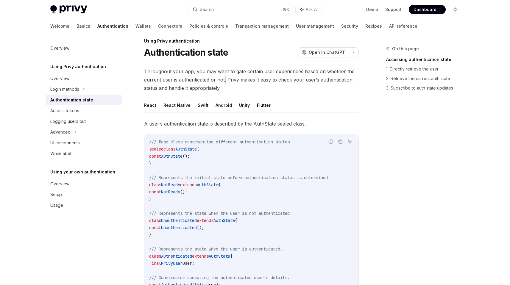
click at [223, 83] on span "Throughout your app, you may want to gate certain user experiences based on whe…" at bounding box center [251, 79] width 215 height 25
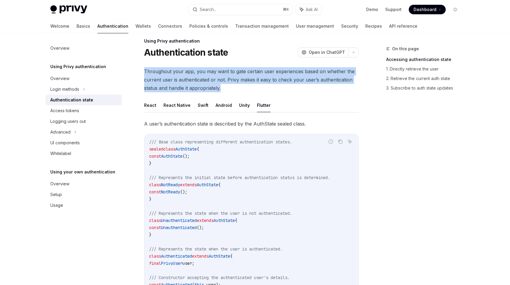
click at [223, 83] on span "Throughout your app, you may want to gate certain user experiences based on whe…" at bounding box center [251, 79] width 215 height 25
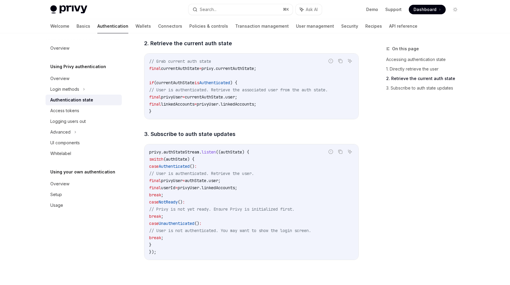
scroll to position [574, 0]
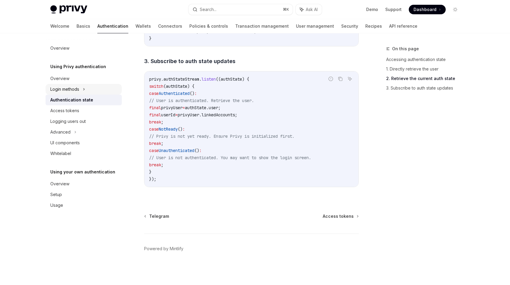
click at [74, 92] on div "Login methods" at bounding box center [64, 89] width 29 height 7
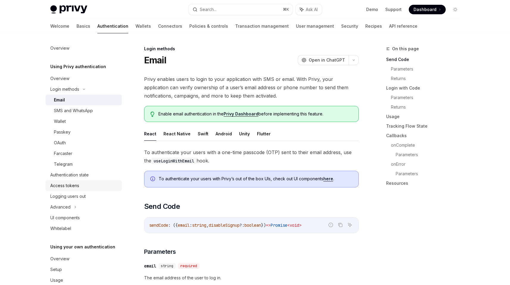
click at [74, 185] on div "Access tokens" at bounding box center [64, 185] width 29 height 7
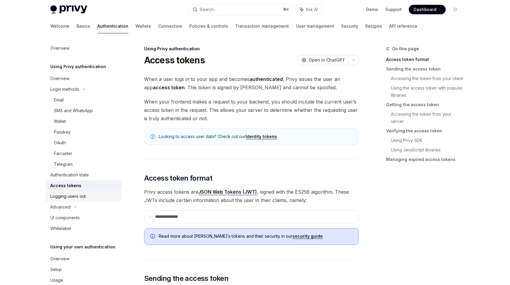
click at [82, 197] on div "Logging users out" at bounding box center [67, 196] width 35 height 7
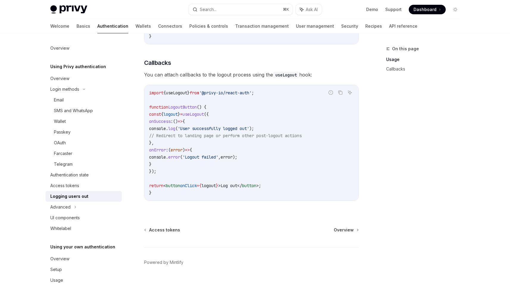
scroll to position [260, 0]
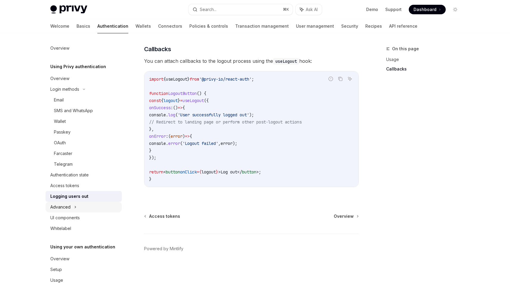
click at [69, 207] on div "Advanced" at bounding box center [60, 207] width 20 height 7
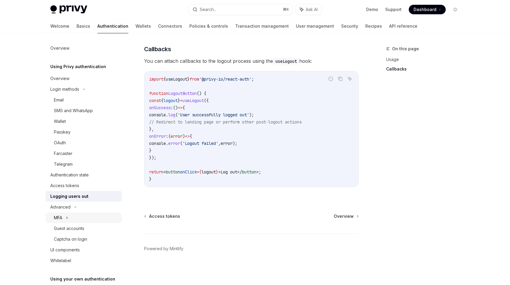
click at [64, 215] on div "MFA" at bounding box center [84, 218] width 76 height 11
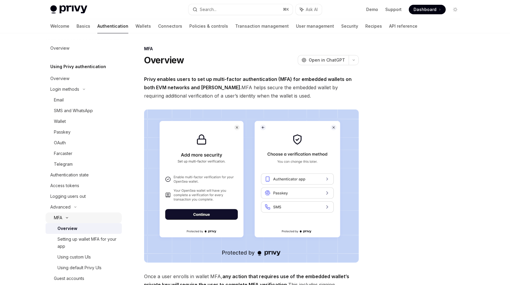
click at [64, 215] on div "MFA" at bounding box center [84, 218] width 76 height 11
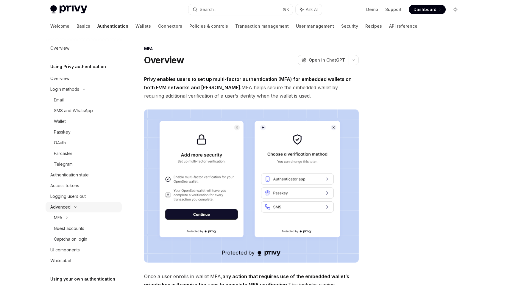
click at [67, 211] on div "Advanced" at bounding box center [84, 207] width 76 height 11
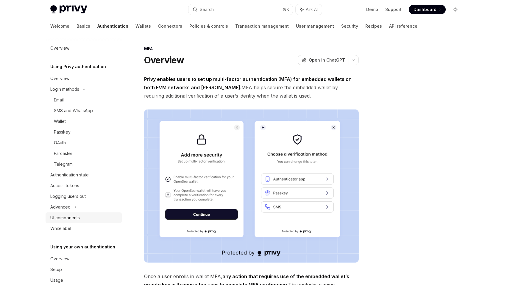
click at [66, 217] on div "UI components" at bounding box center [64, 217] width 29 height 7
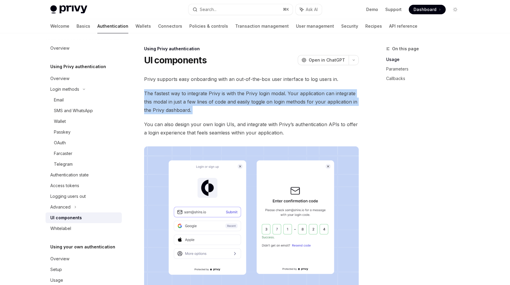
click at [220, 95] on span "The fastest way to integrate Privy is with the Privy login modal. Your applicat…" at bounding box center [251, 101] width 215 height 25
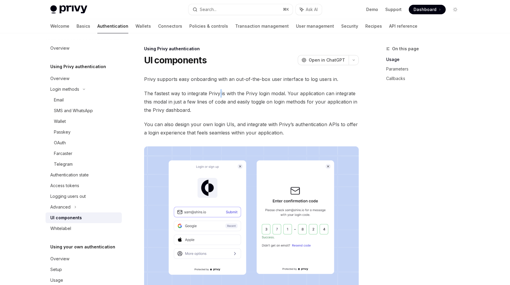
click at [220, 95] on span "The fastest way to integrate Privy is with the Privy login modal. Your applicat…" at bounding box center [251, 101] width 215 height 25
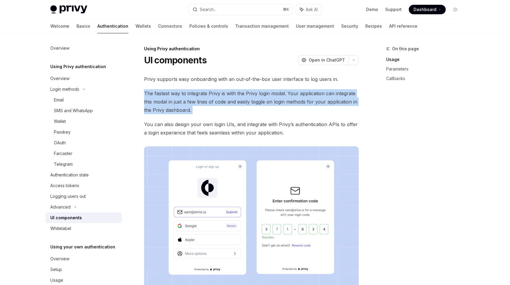
click at [220, 95] on span "The fastest way to integrate Privy is with the Privy login modal. Your applicat…" at bounding box center [251, 101] width 215 height 25
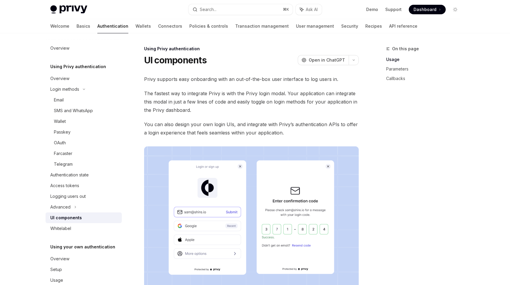
click at [214, 82] on span "Privy supports easy onboarding with an out-of-the-box user interface to log use…" at bounding box center [251, 79] width 215 height 8
click at [197, 102] on span "The fastest way to integrate Privy is with the Privy login modal. Your applicat…" at bounding box center [251, 101] width 215 height 25
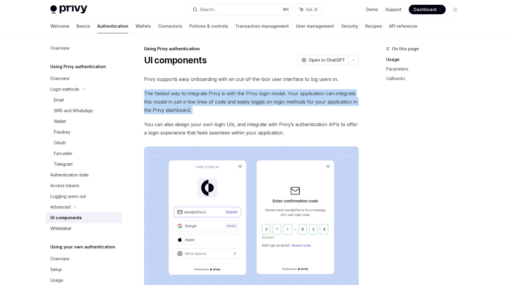
click at [197, 102] on span "The fastest way to integrate Privy is with the Privy login modal. Your applicat…" at bounding box center [251, 101] width 215 height 25
click at [183, 114] on span "The fastest way to integrate Privy is with the Privy login modal. Your applicat…" at bounding box center [251, 101] width 215 height 25
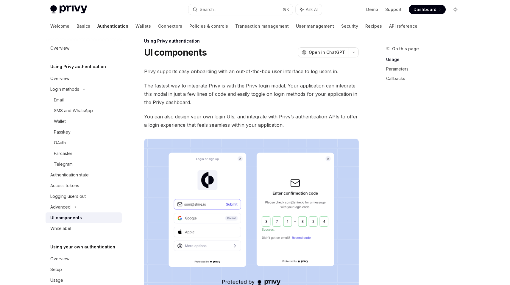
scroll to position [12, 0]
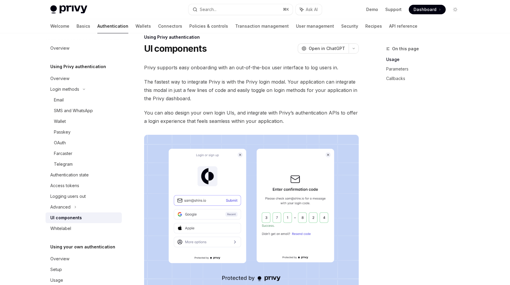
click at [182, 116] on span "You can also design your own login UIs, and integrate with Privy’s authenticati…" at bounding box center [251, 117] width 215 height 17
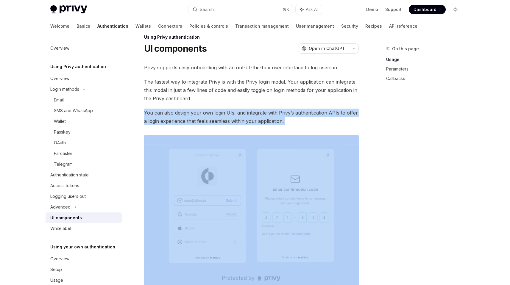
click at [182, 116] on span "You can also design your own login UIs, and integrate with Privy’s authenticati…" at bounding box center [251, 117] width 215 height 17
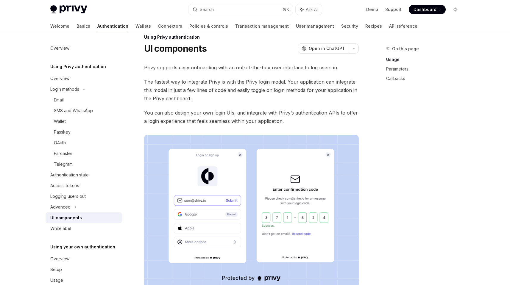
click at [181, 116] on span "You can also design your own login UIs, and integrate with Privy’s authenticati…" at bounding box center [251, 117] width 215 height 17
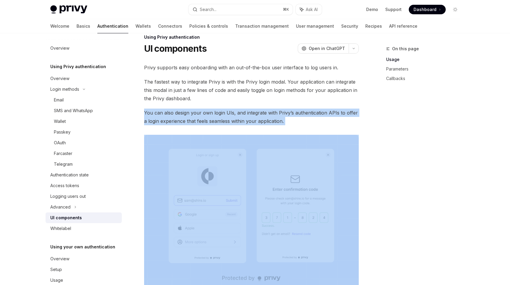
click at [181, 116] on span "You can also design your own login UIs, and integrate with Privy’s authenticati…" at bounding box center [251, 117] width 215 height 17
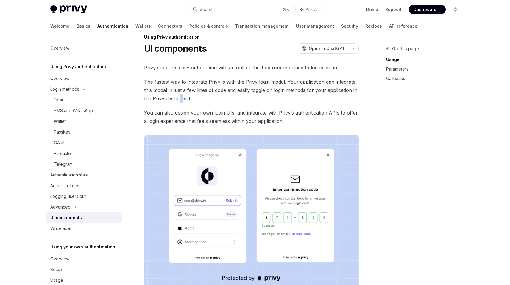
click at [181, 101] on span "The fastest way to integrate Privy is with the Privy login modal. Your applicat…" at bounding box center [251, 90] width 215 height 25
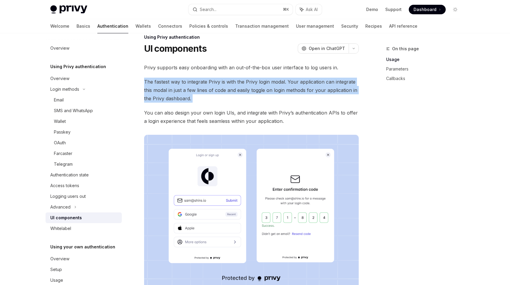
click at [181, 101] on span "The fastest way to integrate Privy is with the Privy login modal. Your applicat…" at bounding box center [251, 90] width 215 height 25
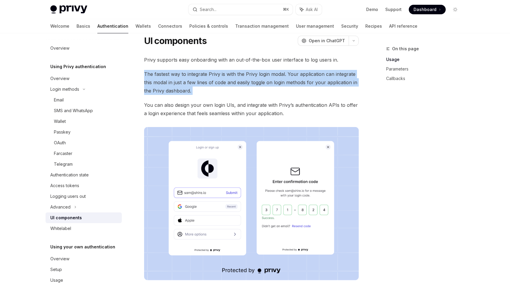
scroll to position [23, 0]
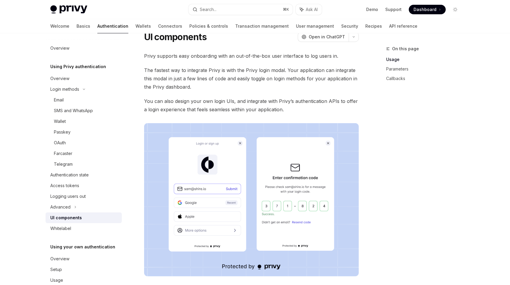
click at [242, 102] on span "You can also design your own login UIs, and integrate with Privy’s authenticati…" at bounding box center [251, 105] width 215 height 17
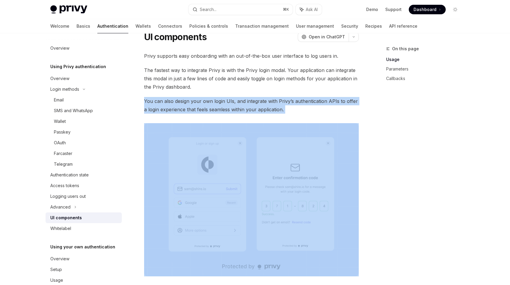
click at [242, 102] on span "You can also design your own login UIs, and integrate with Privy’s authenticati…" at bounding box center [251, 105] width 215 height 17
click at [77, 103] on div "Email" at bounding box center [86, 100] width 64 height 7
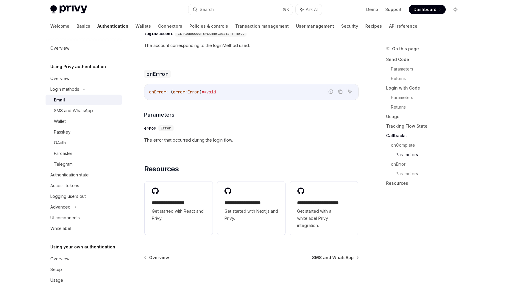
scroll to position [1173, 0]
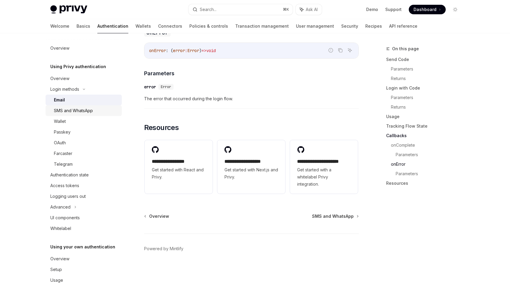
click at [78, 107] on div "SMS and WhatsApp" at bounding box center [73, 110] width 39 height 7
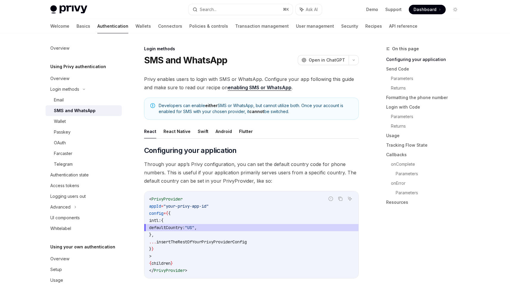
click at [202, 81] on span "Privy enables users to login with SMS or WhatsApp. Configure your app following…" at bounding box center [251, 83] width 215 height 17
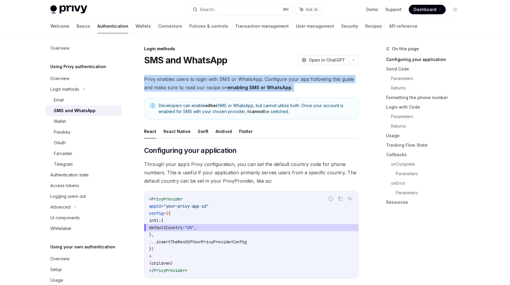
click at [202, 81] on span "Privy enables users to login with SMS or WhatsApp. Configure your app following…" at bounding box center [251, 83] width 215 height 17
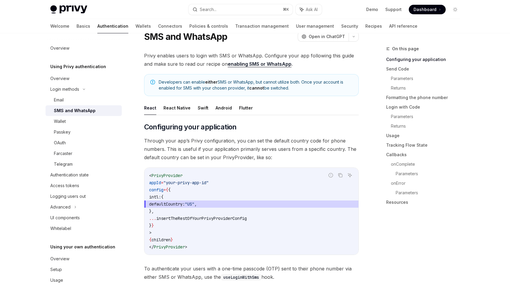
scroll to position [44, 0]
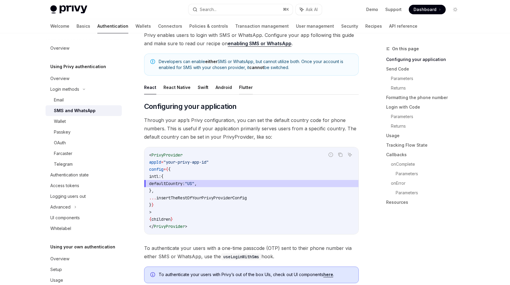
click at [240, 82] on button "Flutter" at bounding box center [246, 87] width 14 height 14
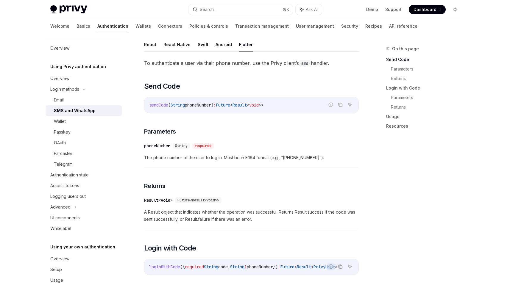
scroll to position [114, 0]
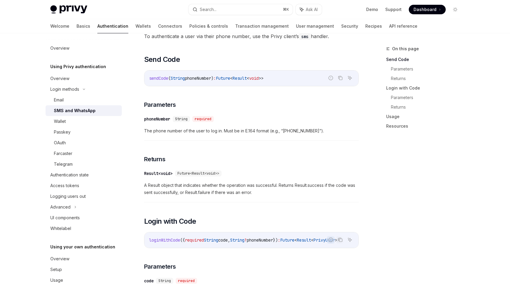
click at [234, 131] on span "The phone number of the user to log in. Must be in E.164 format (e.g., “[PHONE_…" at bounding box center [251, 130] width 215 height 7
click at [229, 136] on div "​ phoneNumber String required The phone number of the user to log in. Must be i…" at bounding box center [251, 127] width 215 height 28
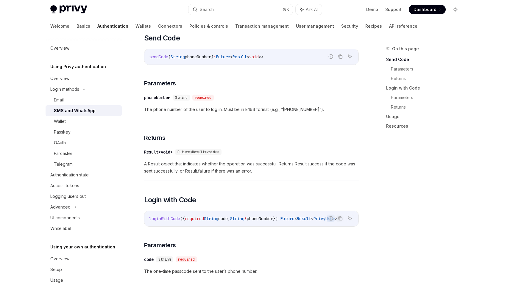
scroll to position [157, 0]
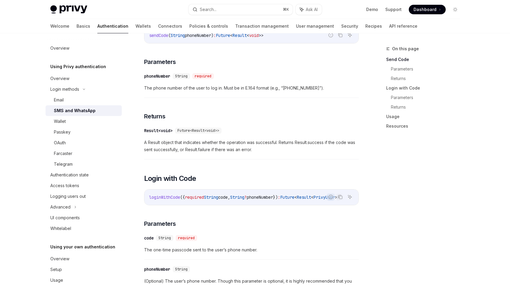
click at [231, 142] on span "A Result object that indicates whether the operation was successful. Returns Re…" at bounding box center [251, 146] width 215 height 14
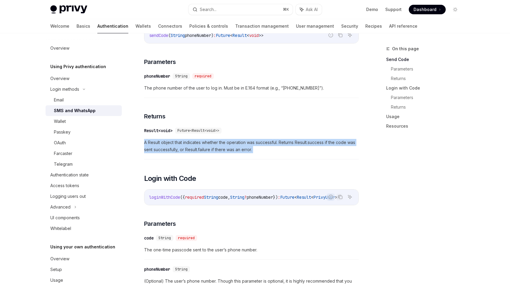
click at [231, 142] on span "A Result object that indicates whether the operation was successful. Returns Re…" at bounding box center [251, 146] width 215 height 14
click at [226, 148] on span "A Result object that indicates whether the operation was successful. Returns Re…" at bounding box center [251, 146] width 215 height 14
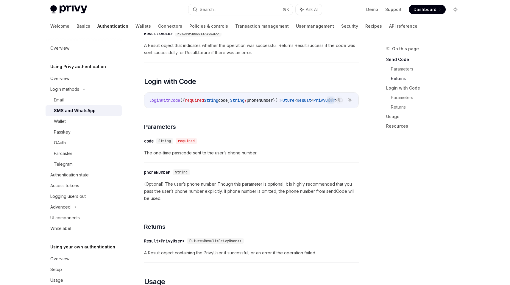
scroll to position [274, 0]
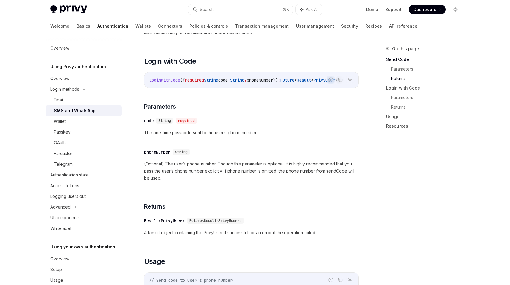
click at [232, 133] on span "The one-time passcode sent to the user’s phone number." at bounding box center [251, 132] width 215 height 7
click at [224, 171] on span "(Optional) The user’s phone number. Though this parameter is optional, it is hi…" at bounding box center [251, 171] width 215 height 21
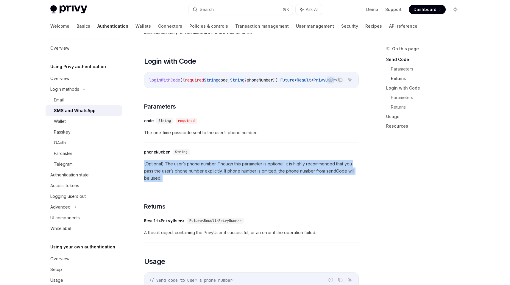
click at [224, 171] on span "(Optional) The user’s phone number. Though this parameter is optional, it is hi…" at bounding box center [251, 171] width 215 height 21
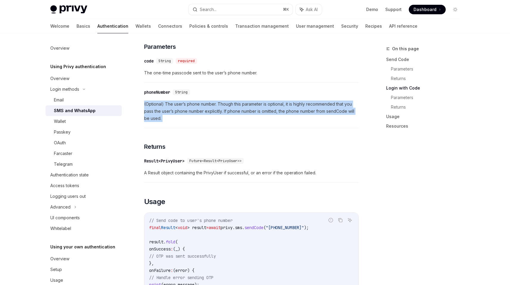
scroll to position [363, 0]
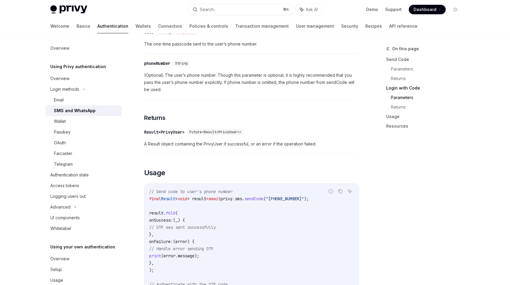
click at [225, 142] on div "​ Result<PrivyUser> Future<Result<PrivyUser>> A Result object containing the Pr…" at bounding box center [251, 140] width 215 height 28
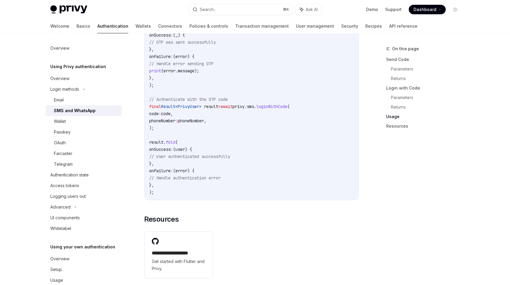
scroll to position [635, 0]
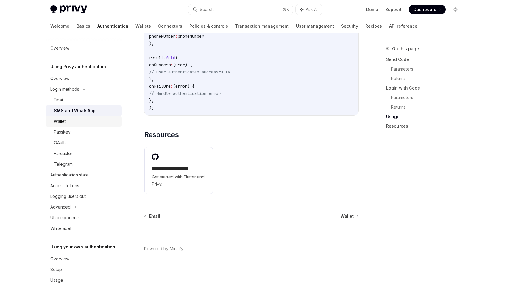
click at [85, 123] on div "Wallet" at bounding box center [86, 121] width 64 height 7
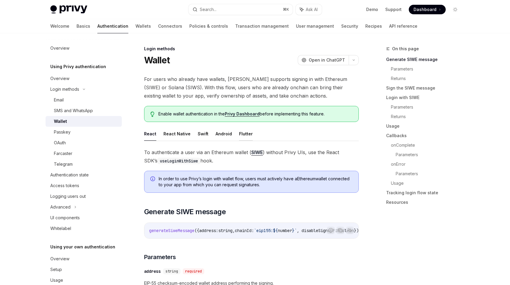
click at [244, 130] on button "Flutter" at bounding box center [246, 134] width 14 height 14
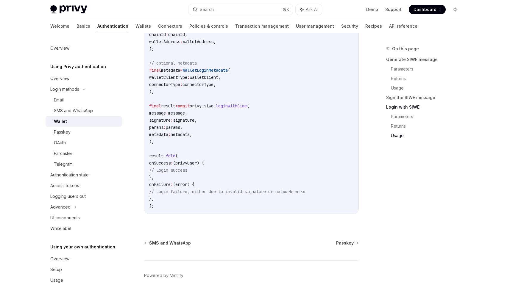
scroll to position [1051, 0]
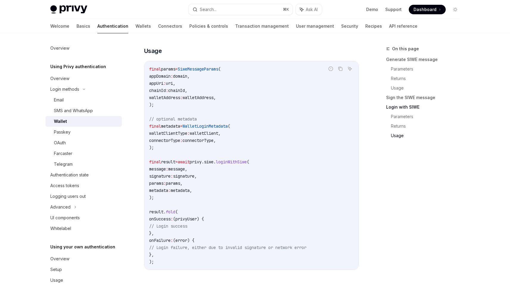
click at [218, 66] on span "SiweMessageParams" at bounding box center [198, 68] width 41 height 5
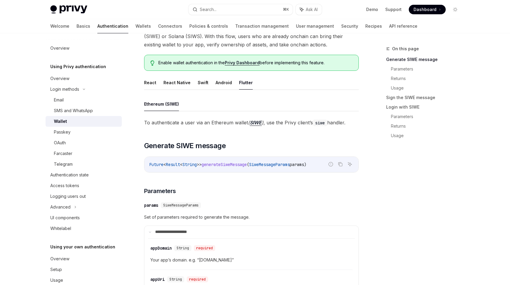
scroll to position [21, 0]
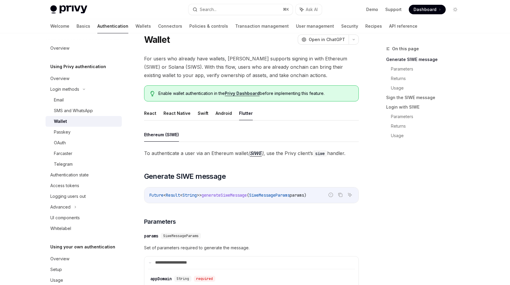
click at [210, 108] on ul "React React Native Swift Android Flutter" at bounding box center [251, 113] width 215 height 14
click at [216, 110] on button "Android" at bounding box center [224, 113] width 16 height 14
click at [190, 113] on ul "React React Native Swift Android Flutter" at bounding box center [251, 113] width 215 height 14
click at [195, 112] on ul "React React Native Swift Android Flutter" at bounding box center [251, 113] width 215 height 14
click at [200, 111] on button "Swift" at bounding box center [203, 113] width 11 height 14
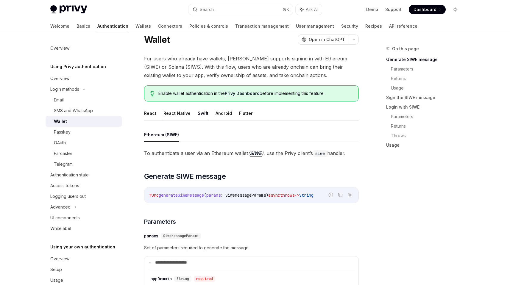
click at [182, 116] on button "React Native" at bounding box center [177, 113] width 27 height 14
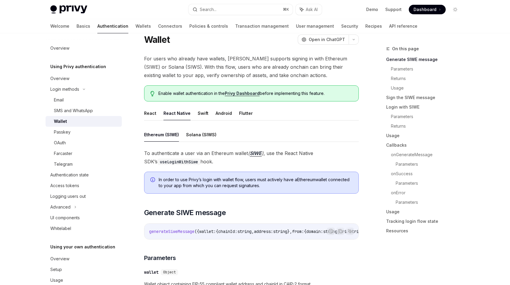
click at [192, 138] on button "Solana (SIWS)" at bounding box center [201, 135] width 30 height 14
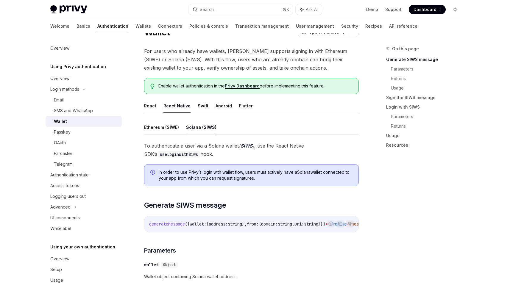
scroll to position [32, 0]
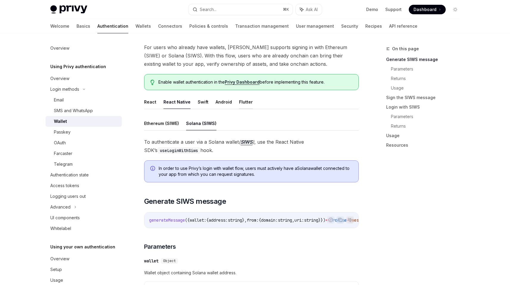
click at [242, 102] on button "Flutter" at bounding box center [246, 102] width 14 height 14
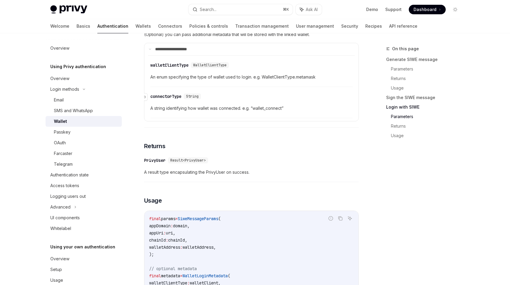
scroll to position [932, 0]
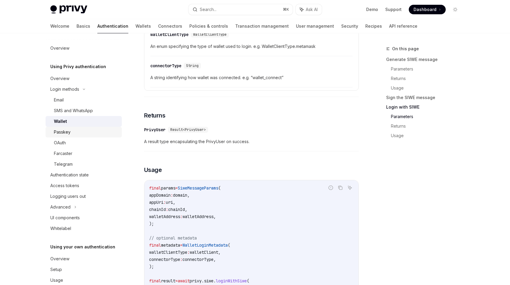
click at [97, 131] on div "Passkey" at bounding box center [86, 132] width 64 height 7
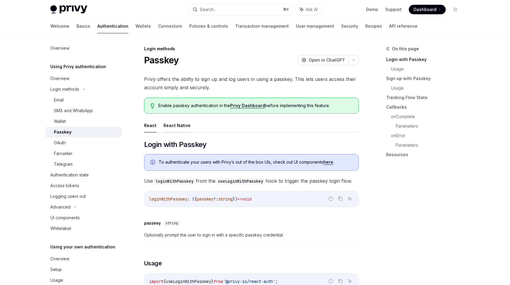
click at [182, 129] on button "React Native" at bounding box center [177, 126] width 27 height 14
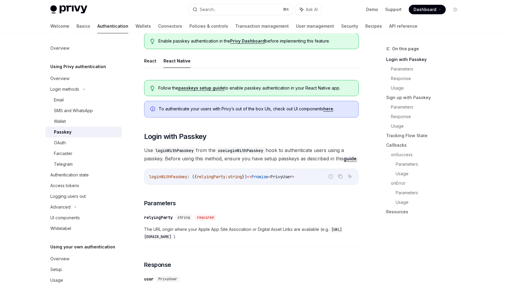
scroll to position [69, 0]
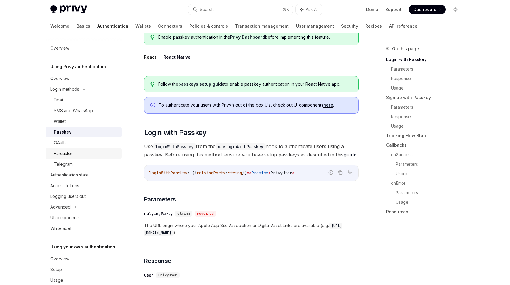
click at [80, 153] on div "Farcaster" at bounding box center [86, 153] width 64 height 7
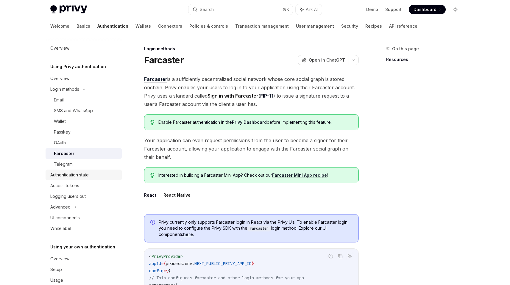
click at [81, 175] on div "Authentication state" at bounding box center [69, 175] width 38 height 7
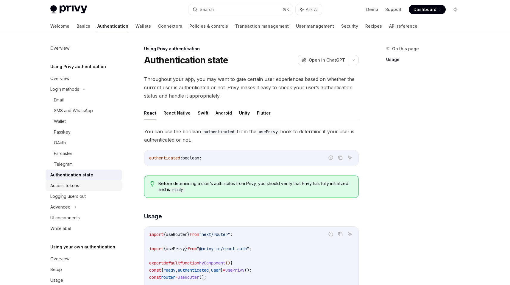
click at [85, 188] on div "Access tokens" at bounding box center [84, 185] width 68 height 7
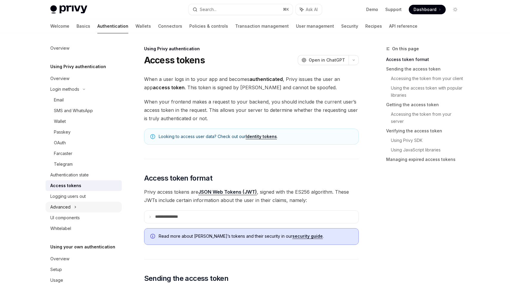
click at [84, 209] on div "Advanced" at bounding box center [84, 207] width 76 height 11
click at [77, 30] on link "Basics" at bounding box center [84, 26] width 14 height 14
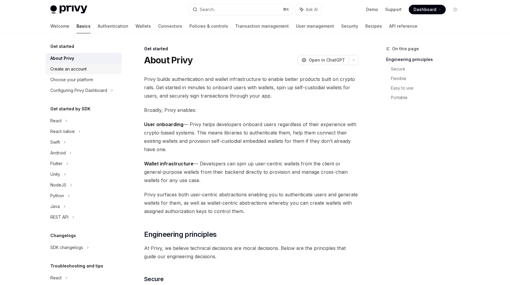
click at [69, 69] on div "Create an account" at bounding box center [68, 69] width 36 height 7
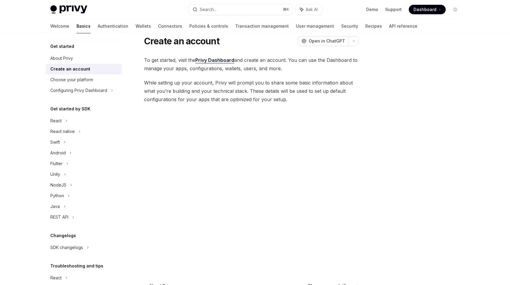
scroll to position [27, 0]
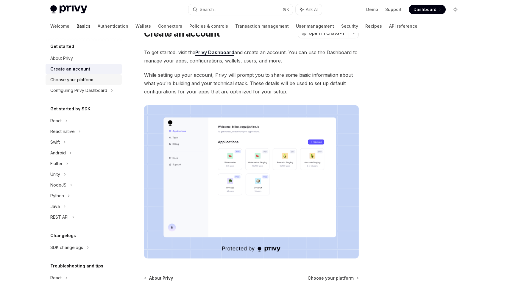
click at [72, 79] on div "Choose your platform" at bounding box center [71, 79] width 43 height 7
type textarea "*"
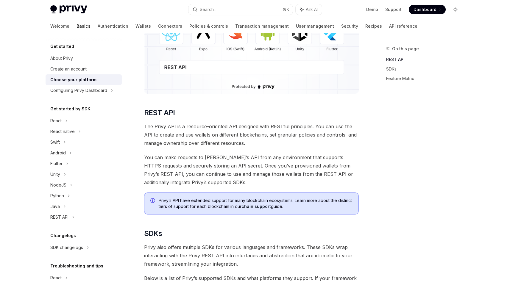
scroll to position [135, 0]
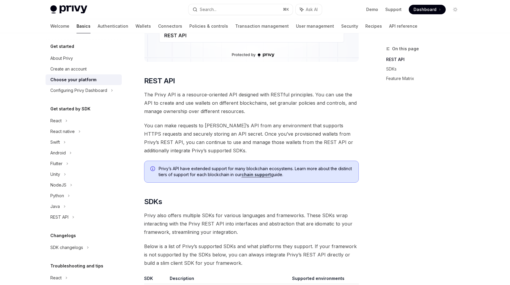
click at [219, 102] on span "The Privy API is a resource-oriented API designed with RESTful principles. You …" at bounding box center [251, 103] width 215 height 25
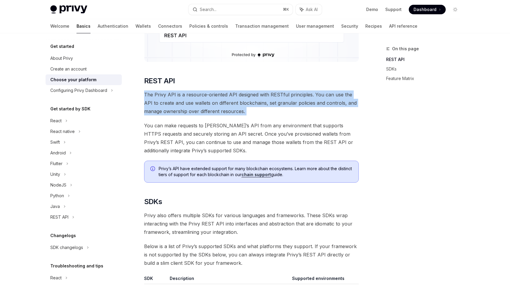
click at [219, 102] on span "The Privy API is a resource-oriented API designed with RESTful principles. You …" at bounding box center [251, 103] width 215 height 25
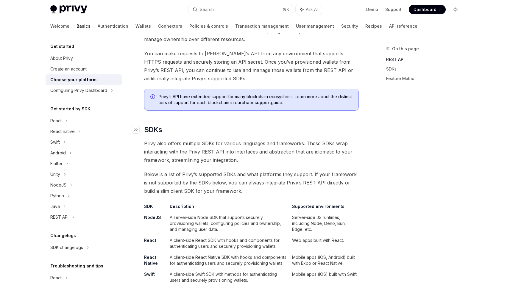
scroll to position [246, 0]
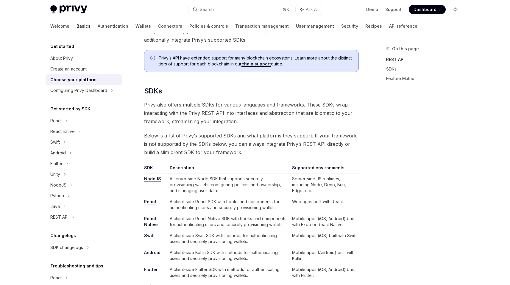
click at [220, 116] on span "Privy also offers multiple SDKs for various languages and frameworks. These SDK…" at bounding box center [251, 113] width 215 height 25
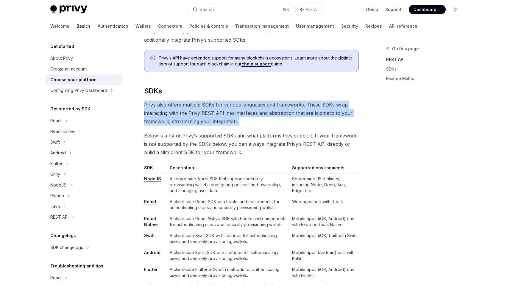
click at [220, 116] on span "Privy also offers multiple SDKs for various languages and frameworks. These SDK…" at bounding box center [251, 113] width 215 height 25
click at [219, 122] on span "Privy also offers multiple SDKs for various languages and frameworks. These SDK…" at bounding box center [251, 113] width 215 height 25
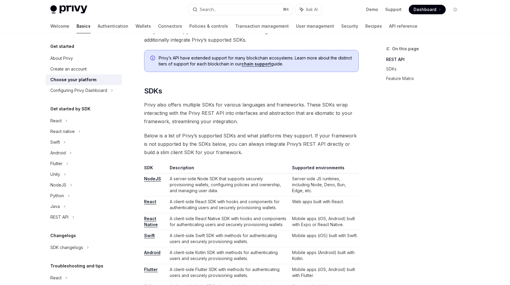
click at [217, 125] on span "Privy also offers multiple SDKs for various languages and frameworks. These SDK…" at bounding box center [251, 113] width 215 height 25
click at [217, 124] on span "Privy also offers multiple SDKs for various languages and frameworks. These SDK…" at bounding box center [251, 113] width 215 height 25
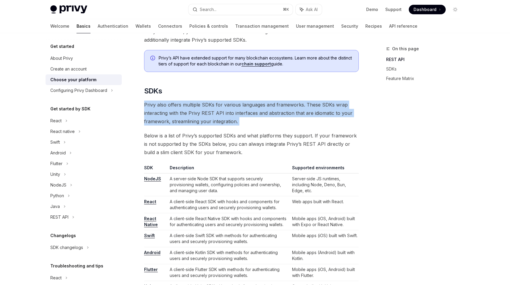
click at [217, 124] on span "Privy also offers multiple SDKs for various languages and frameworks. These SDK…" at bounding box center [251, 113] width 215 height 25
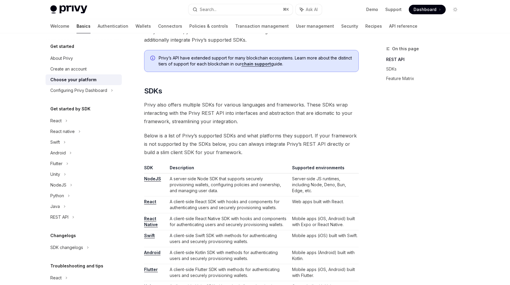
click at [218, 147] on span "Below is a list of Privy’s supported SDKs and what platforms they support. If y…" at bounding box center [251, 144] width 215 height 25
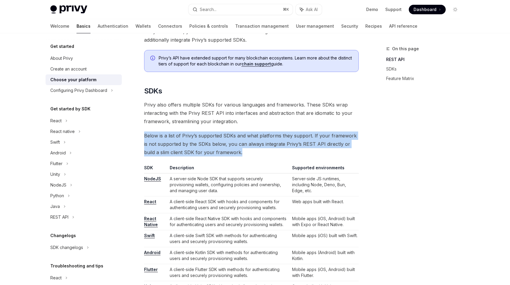
click at [218, 147] on span "Below is a list of Privy’s supported SDKs and what platforms they support. If y…" at bounding box center [251, 144] width 215 height 25
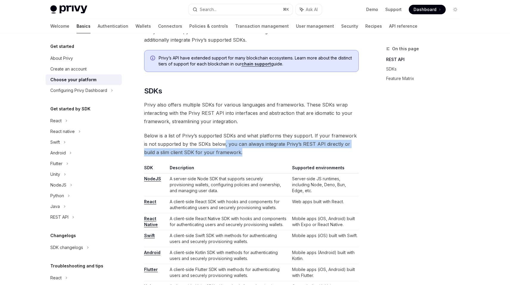
click at [218, 146] on span "Below is a list of Privy’s supported SDKs and what platforms they support. If y…" at bounding box center [251, 144] width 215 height 25
click at [257, 142] on span "Below is a list of Privy’s supported SDKs and what platforms they support. If y…" at bounding box center [251, 144] width 215 height 25
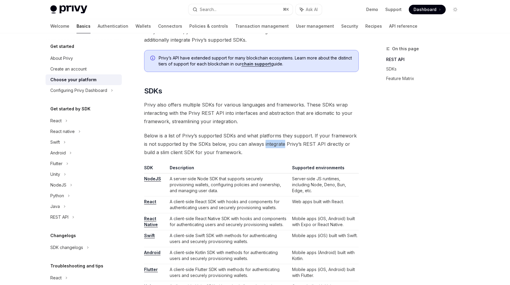
click at [257, 142] on span "Below is a list of Privy’s supported SDKs and what platforms they support. If y…" at bounding box center [251, 144] width 215 height 25
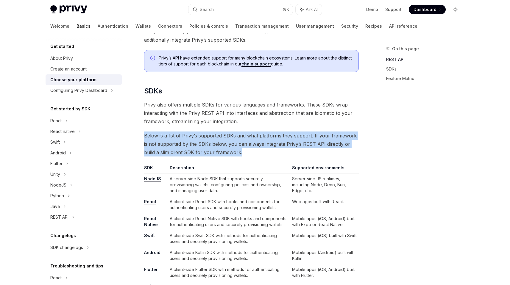
click at [257, 142] on span "Below is a list of Privy’s supported SDKs and what platforms they support. If y…" at bounding box center [251, 144] width 215 height 25
click at [256, 142] on span "Below is a list of Privy’s supported SDKs and what platforms they support. If y…" at bounding box center [251, 144] width 215 height 25
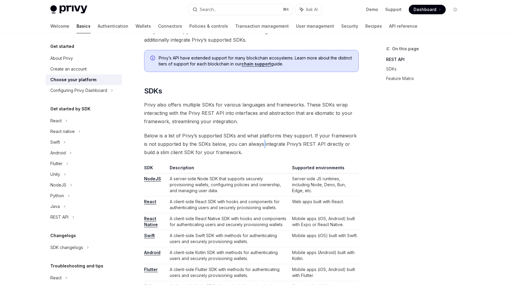
click at [256, 142] on span "Below is a list of Privy’s supported SDKs and what platforms they support. If y…" at bounding box center [251, 144] width 215 height 25
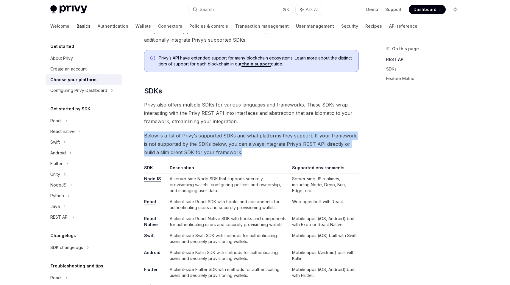
click at [256, 142] on span "Below is a list of Privy’s supported SDKs and what platforms they support. If y…" at bounding box center [251, 144] width 215 height 25
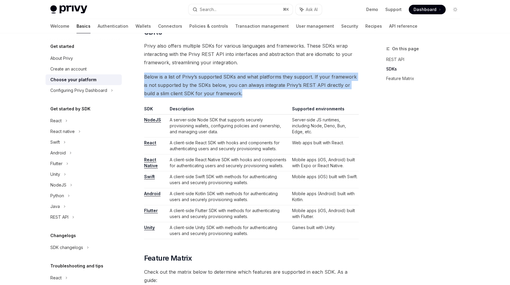
scroll to position [328, 0]
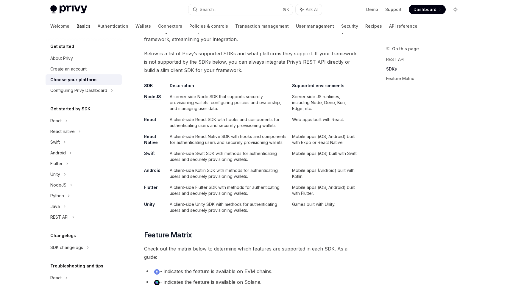
click at [242, 191] on td "A client-side Flutter SDK with methods for authenticating users and securely pr…" at bounding box center [228, 190] width 122 height 17
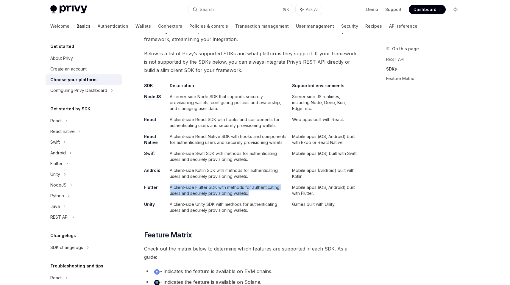
click at [242, 191] on td "A client-side Flutter SDK with methods for authenticating users and securely pr…" at bounding box center [228, 190] width 122 height 17
click at [241, 192] on td "A client-side Flutter SDK with methods for authenticating users and securely pr…" at bounding box center [228, 190] width 122 height 17
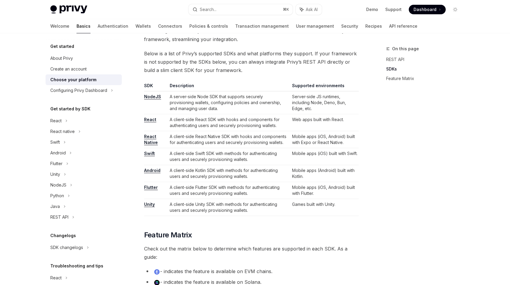
click at [351, 190] on td "Mobile apps (iOS, Android) built with Flutter." at bounding box center [324, 190] width 69 height 17
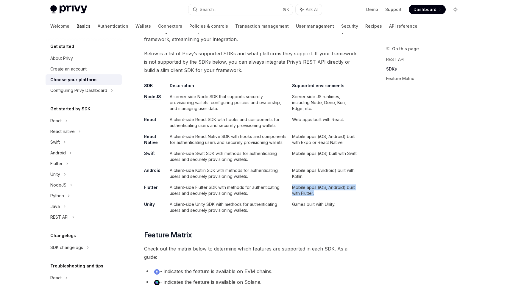
click at [351, 190] on td "Mobile apps (iOS, Android) built with Flutter." at bounding box center [324, 190] width 69 height 17
click at [150, 186] on link "Flutter" at bounding box center [151, 187] width 14 height 5
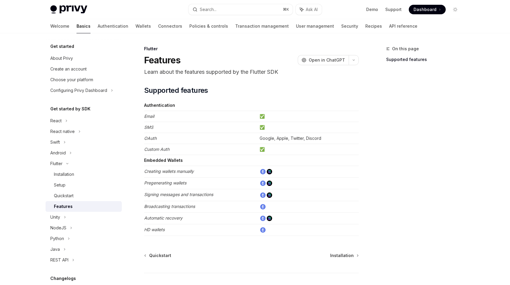
scroll to position [8, 0]
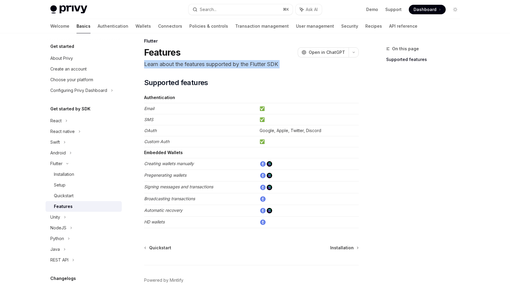
click at [71, 195] on div "Quickstart" at bounding box center [64, 195] width 20 height 7
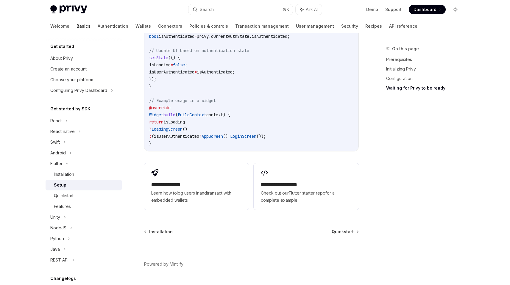
scroll to position [629, 0]
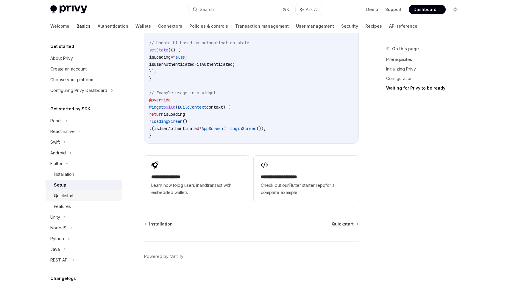
click at [62, 194] on div "Quickstart" at bounding box center [64, 195] width 20 height 7
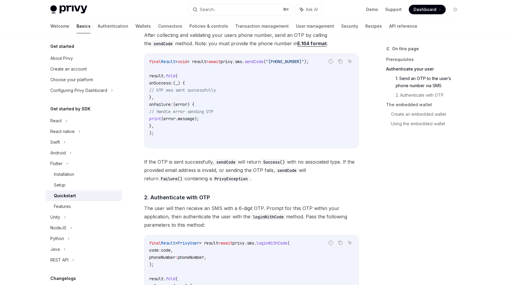
scroll to position [271, 0]
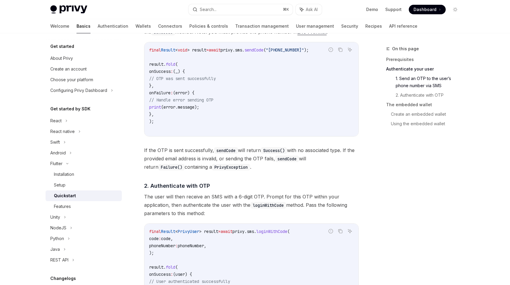
click at [235, 204] on span "The user will then receive an SMS with a 6-digit OTP. Prompt for this OTP withi…" at bounding box center [251, 205] width 215 height 25
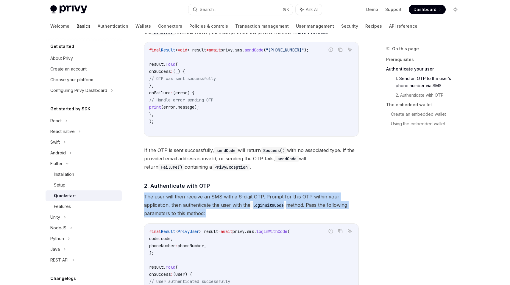
click at [235, 204] on span "The user will then receive an SMS with a 6-digit OTP. Prompt for this OTP withi…" at bounding box center [251, 205] width 215 height 25
click at [223, 208] on span "The user will then receive an SMS with a 6-digit OTP. Prompt for this OTP withi…" at bounding box center [251, 205] width 215 height 25
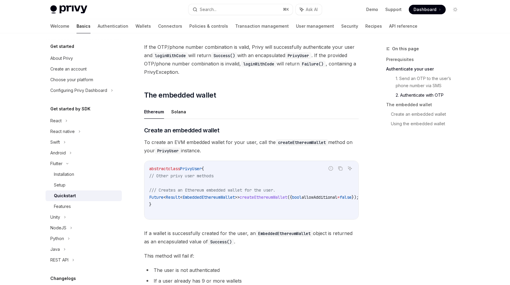
scroll to position [601, 0]
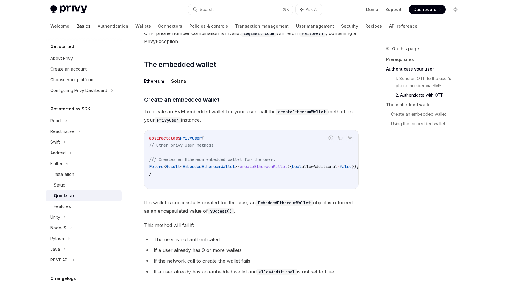
click at [178, 80] on button "Solana" at bounding box center [178, 81] width 15 height 14
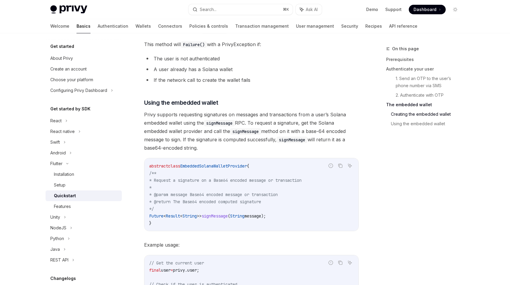
scroll to position [765, 0]
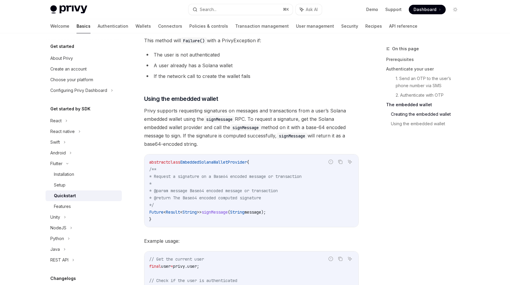
click at [220, 178] on span "* Request a signature on a Base64 encoded message or transaction" at bounding box center [225, 176] width 153 height 5
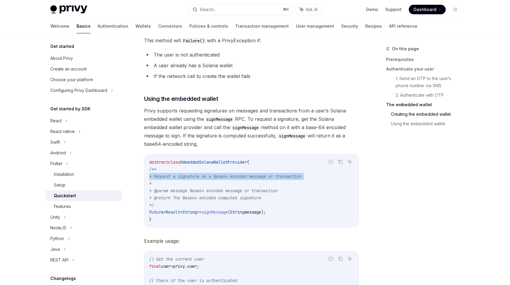
click at [220, 178] on span "* Request a signature on a Base64 encoded message or transaction" at bounding box center [225, 176] width 153 height 5
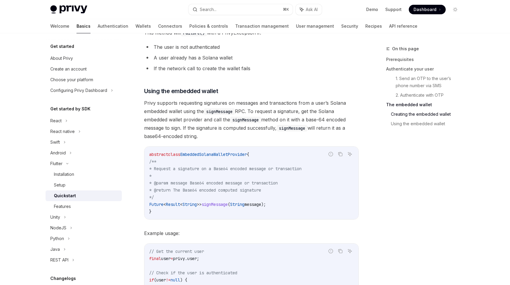
click at [220, 182] on span "* @param message Base64 encoded message or transaction" at bounding box center [213, 183] width 129 height 5
click at [218, 189] on span "* @return The Base64 encoded computed signature" at bounding box center [205, 190] width 112 height 5
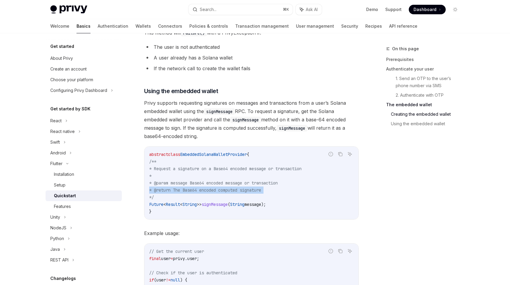
click at [218, 189] on span "* @return The Base64 encoded computed signature" at bounding box center [205, 190] width 112 height 5
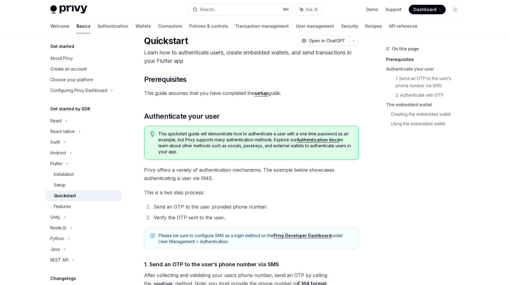
scroll to position [0, 0]
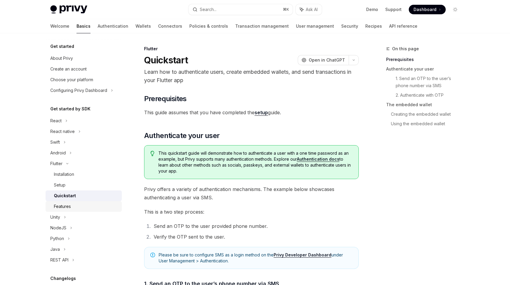
click at [89, 205] on div "Features" at bounding box center [86, 206] width 64 height 7
type textarea "*"
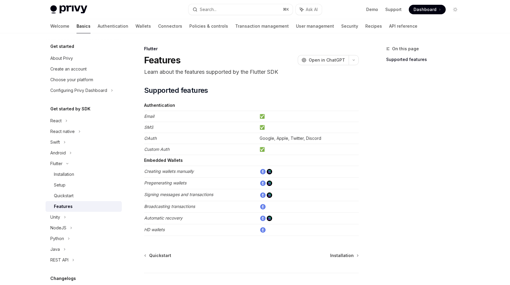
scroll to position [7, 0]
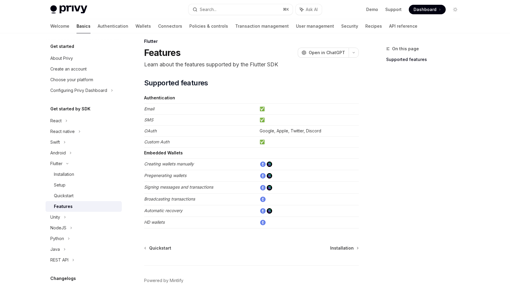
click at [191, 197] on em "Broadcasting transactions" at bounding box center [169, 199] width 51 height 5
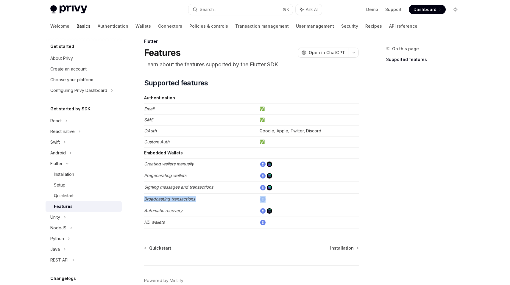
click at [191, 197] on em "Broadcasting transactions" at bounding box center [169, 199] width 51 height 5
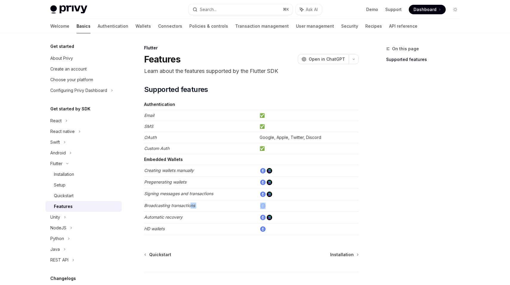
scroll to position [0, 0]
click at [208, 112] on td "Email" at bounding box center [200, 116] width 113 height 11
click at [216, 147] on td "Custom Auth" at bounding box center [200, 149] width 113 height 11
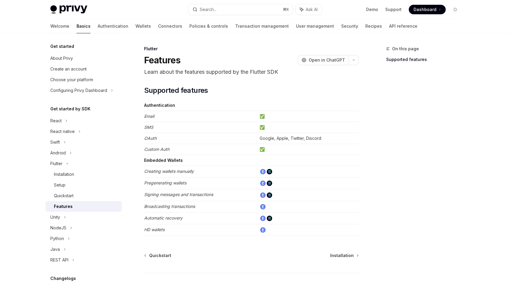
click at [216, 147] on td "Custom Auth" at bounding box center [200, 149] width 113 height 11
click at [215, 165] on td "Embedded Wallets" at bounding box center [200, 160] width 113 height 11
click at [214, 165] on td "Embedded Wallets" at bounding box center [200, 160] width 113 height 11
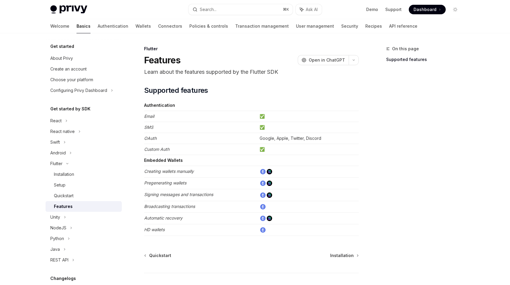
click at [212, 170] on td "Creating wallets manually" at bounding box center [200, 172] width 113 height 12
click at [207, 180] on td "Pregenerating wallets" at bounding box center [200, 184] width 113 height 12
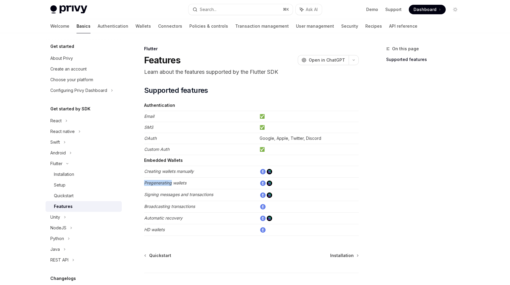
click at [207, 180] on td "Pregenerating wallets" at bounding box center [200, 184] width 113 height 12
click at [205, 194] on em "Signing messages and transactions" at bounding box center [178, 194] width 69 height 5
click at [197, 203] on td "Broadcasting transactions" at bounding box center [200, 207] width 113 height 12
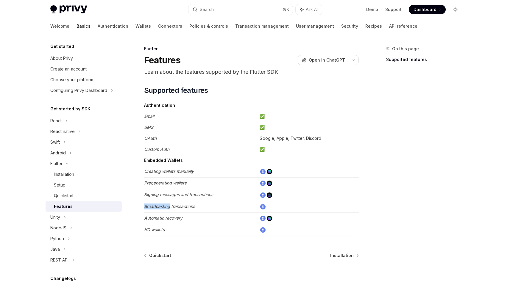
click at [197, 203] on td "Broadcasting transactions" at bounding box center [200, 207] width 113 height 12
click at [197, 223] on td "Automatic recovery" at bounding box center [200, 219] width 113 height 12
click at [195, 219] on td "Automatic recovery" at bounding box center [200, 219] width 113 height 12
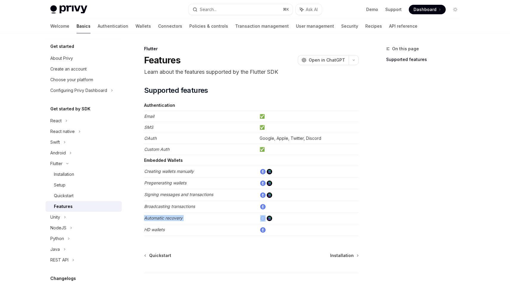
click at [195, 219] on td "Automatic recovery" at bounding box center [200, 219] width 113 height 12
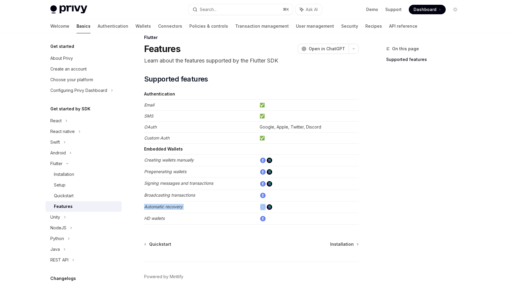
scroll to position [19, 0]
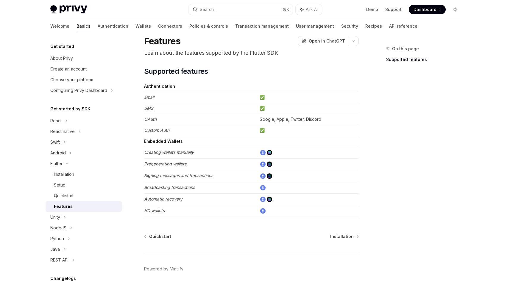
click at [182, 183] on td "Broadcasting transactions" at bounding box center [200, 188] width 113 height 12
click at [183, 189] on em "Broadcasting transactions" at bounding box center [169, 187] width 51 height 5
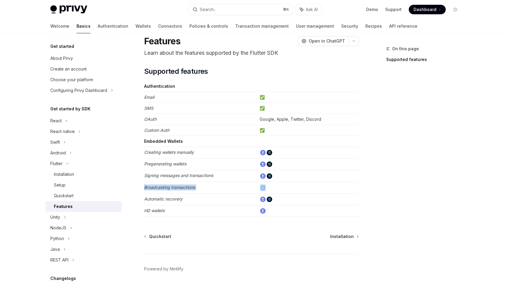
click at [183, 189] on em "Broadcasting transactions" at bounding box center [169, 187] width 51 height 5
